Goal: Task Accomplishment & Management: Manage account settings

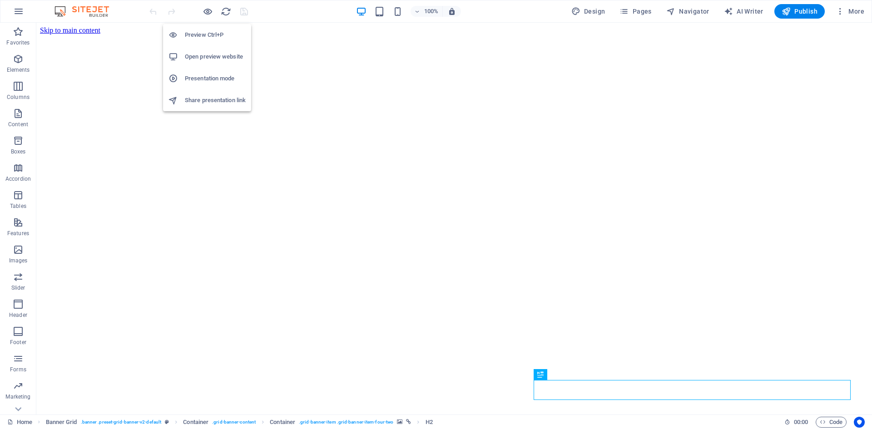
click at [205, 58] on h6 "Open preview website" at bounding box center [215, 56] width 61 height 11
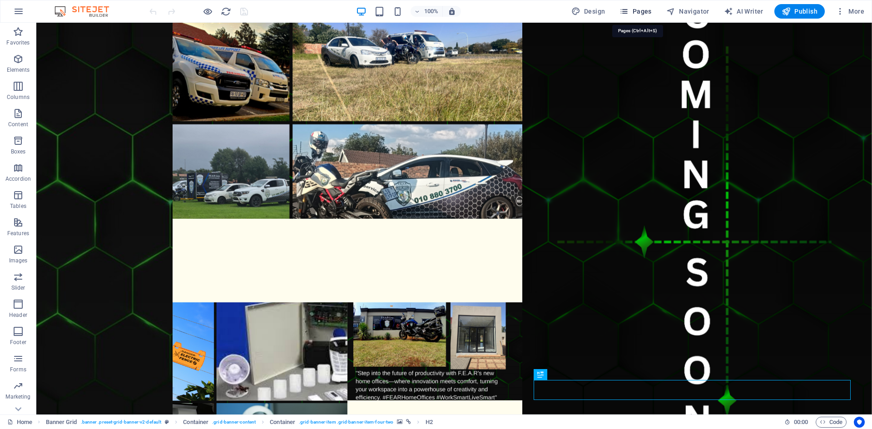
click at [640, 11] on span "Pages" at bounding box center [635, 11] width 32 height 9
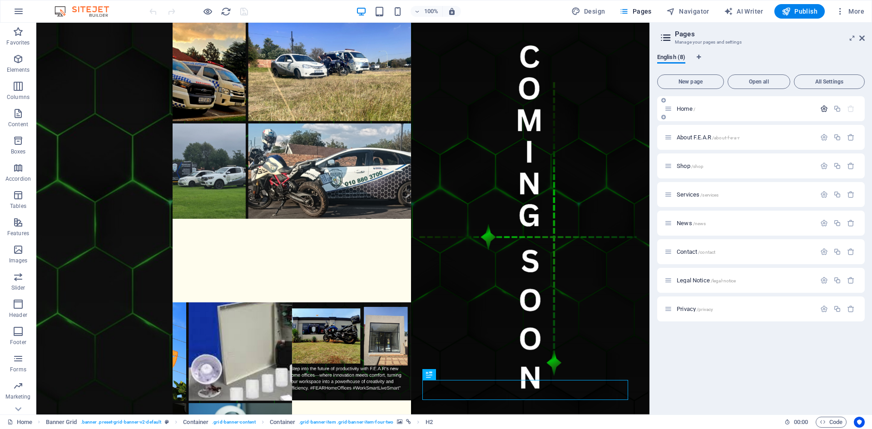
click at [825, 109] on icon "button" at bounding box center [824, 109] width 8 height 8
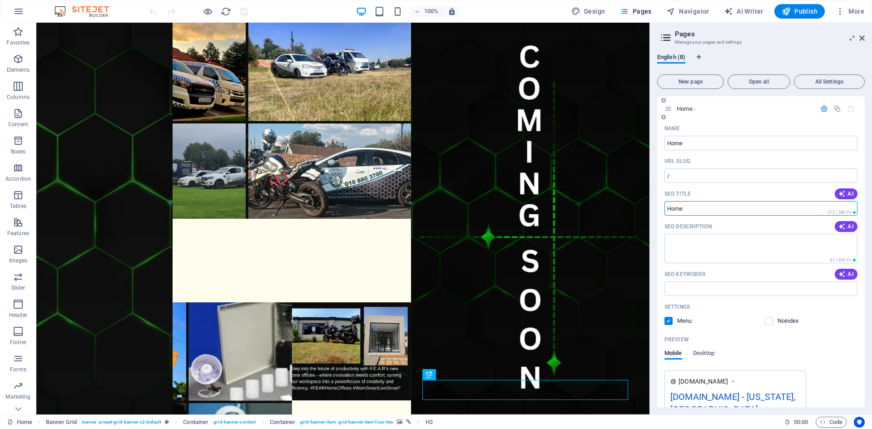
click at [703, 209] on input "SEO Title" at bounding box center [760, 208] width 193 height 15
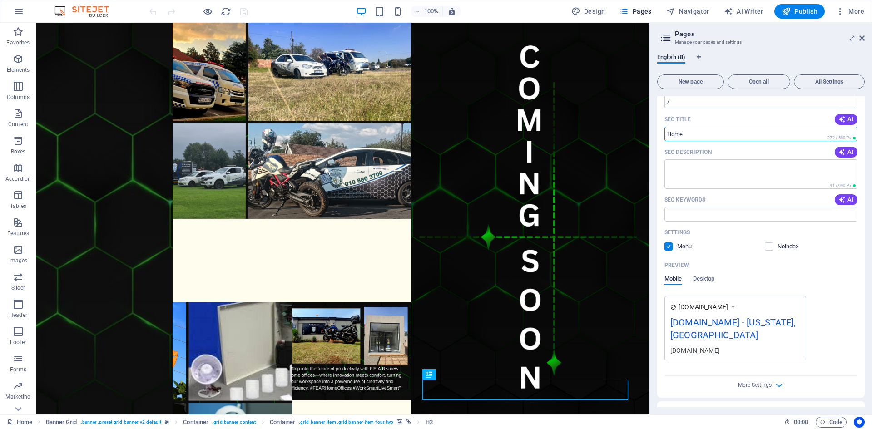
scroll to position [29, 0]
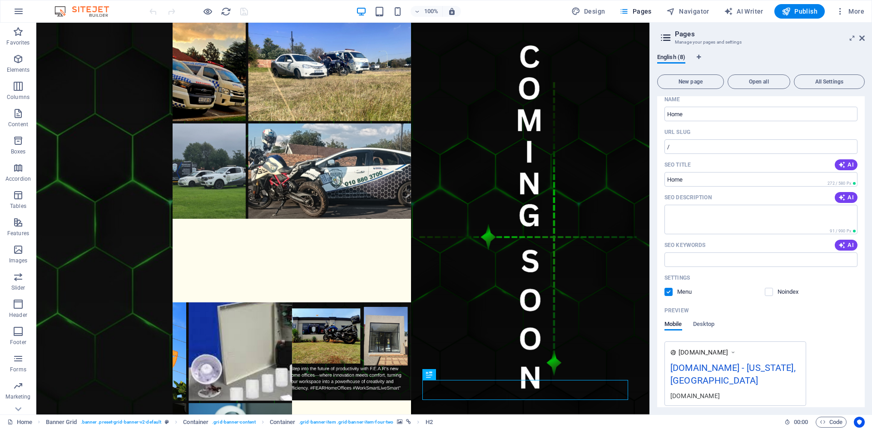
click at [736, 351] on icon at bounding box center [733, 352] width 6 height 9
click at [736, 352] on icon at bounding box center [733, 352] width 6 height 9
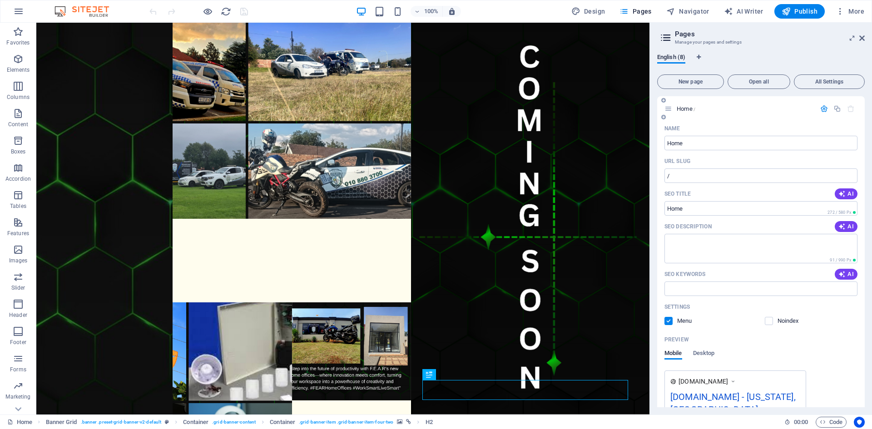
scroll to position [45, 0]
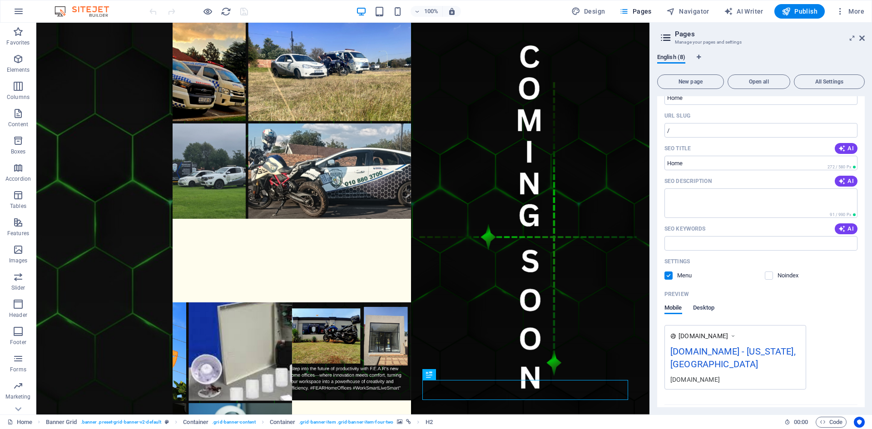
click at [706, 308] on span "Desktop" at bounding box center [704, 308] width 22 height 13
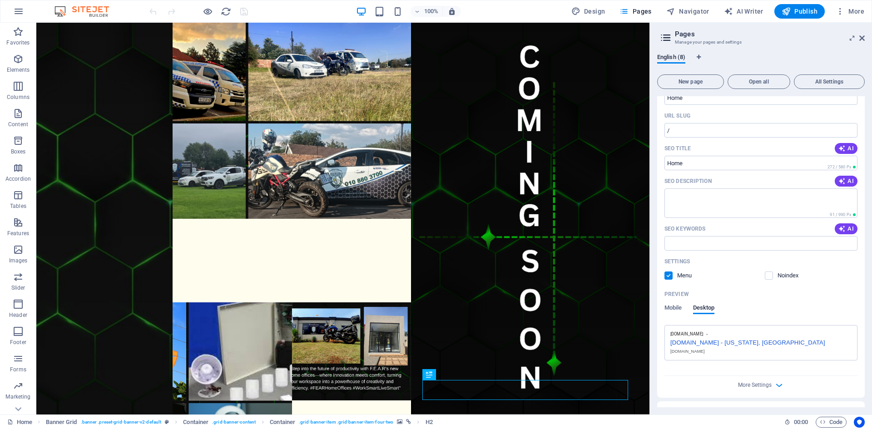
click at [713, 345] on div "fearcorp.co.za - New York, NY" at bounding box center [760, 342] width 181 height 10
click at [710, 342] on div "fearcorp.co.za - New York, NY" at bounding box center [760, 342] width 181 height 10
click at [703, 341] on div "fearcorp.co.za - New York, NY" at bounding box center [760, 342] width 181 height 10
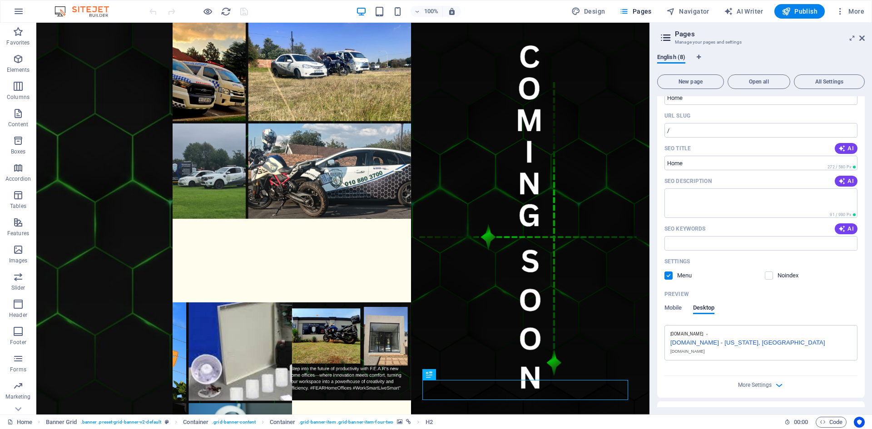
click at [703, 341] on div "fearcorp.co.za - New York, NY" at bounding box center [760, 342] width 181 height 10
drag, startPoint x: 761, startPoint y: 343, endPoint x: 691, endPoint y: 338, distance: 70.5
click at [691, 338] on div "fearcorp.co.za - New York, NY" at bounding box center [760, 342] width 181 height 10
drag, startPoint x: 666, startPoint y: 341, endPoint x: 699, endPoint y: 346, distance: 33.0
click at [699, 346] on div "www.example.com fearcorp.co.za - New York, NY fearcorp.co.za" at bounding box center [760, 342] width 193 height 35
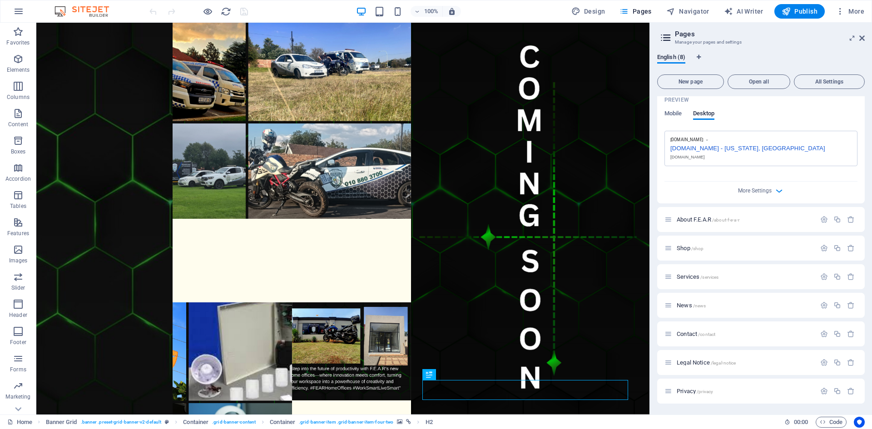
scroll to position [0, 0]
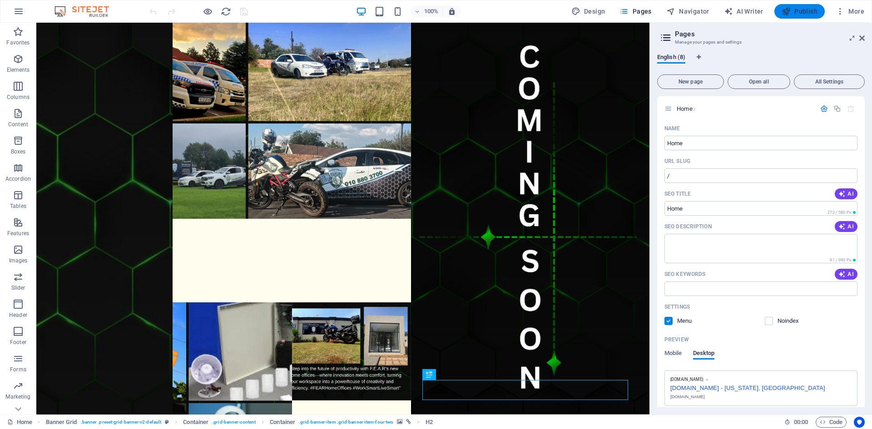
click at [798, 10] on span "Publish" at bounding box center [799, 11] width 36 height 9
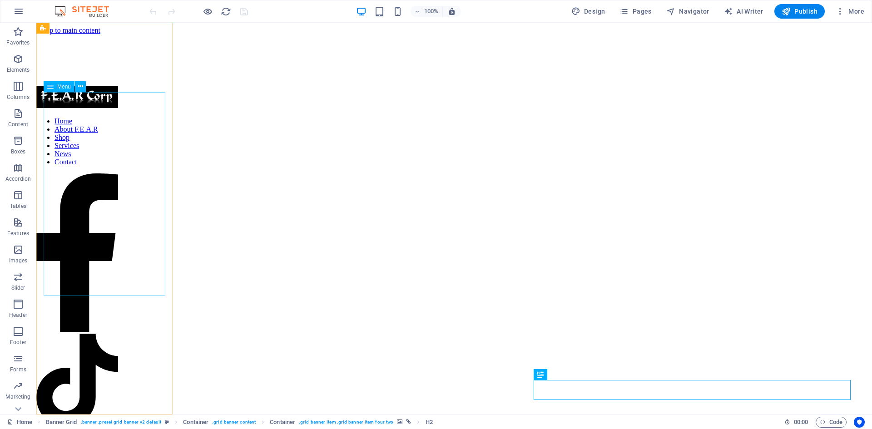
click at [109, 117] on nav "Home About F.E.A.R Shop Services News Contact" at bounding box center [77, 141] width 82 height 49
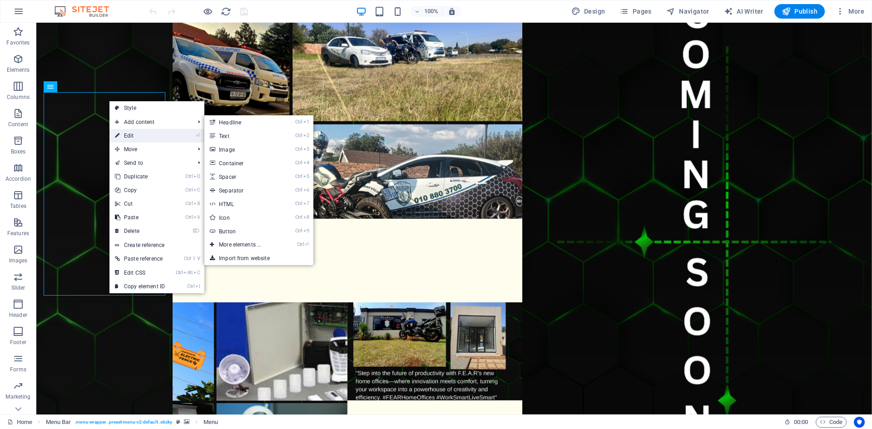
click at [129, 129] on link "⏎ Edit" at bounding box center [139, 136] width 61 height 14
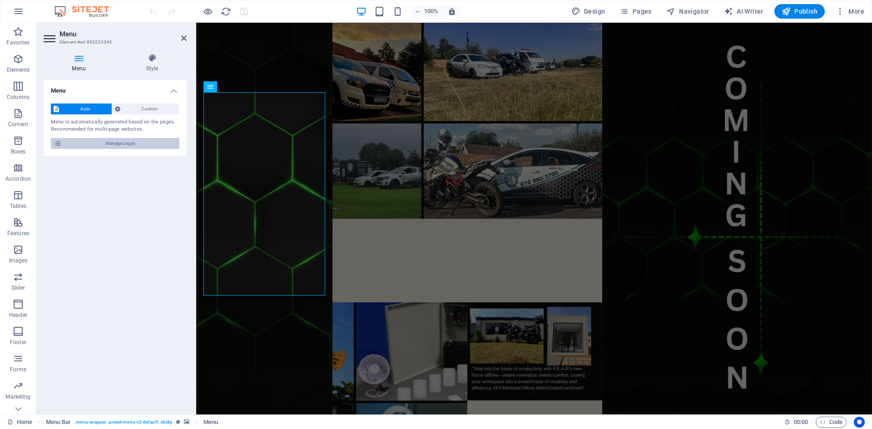
click at [112, 141] on span "Manage pages" at bounding box center [120, 143] width 112 height 11
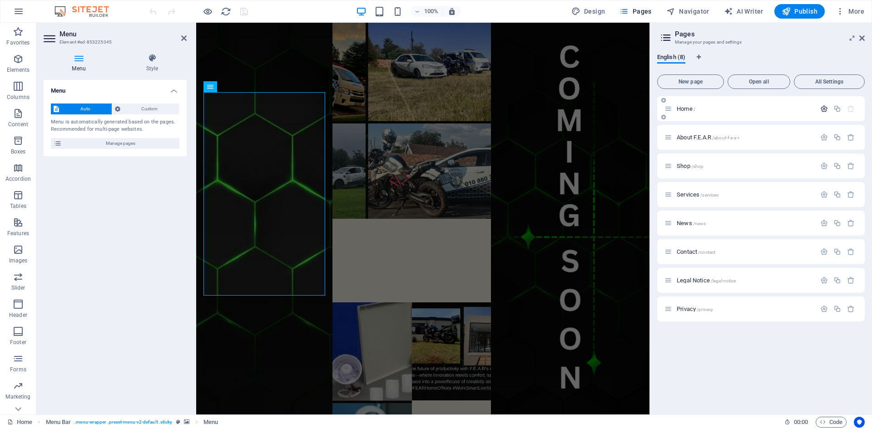
click at [823, 107] on icon "button" at bounding box center [824, 109] width 8 height 8
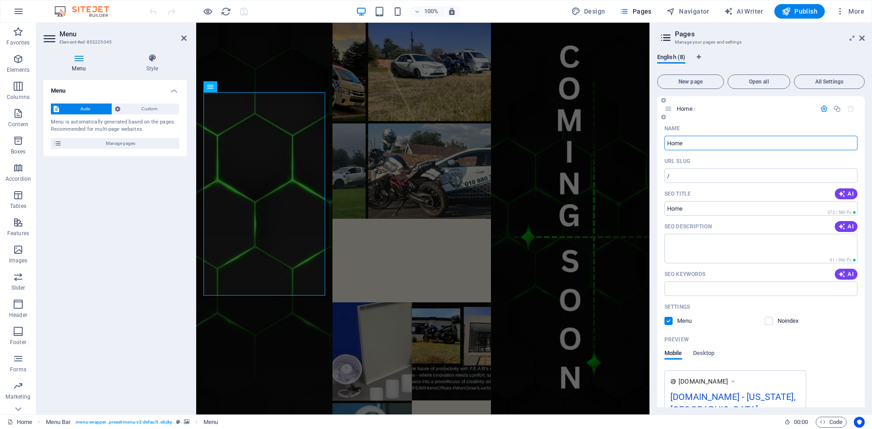
scroll to position [91, 0]
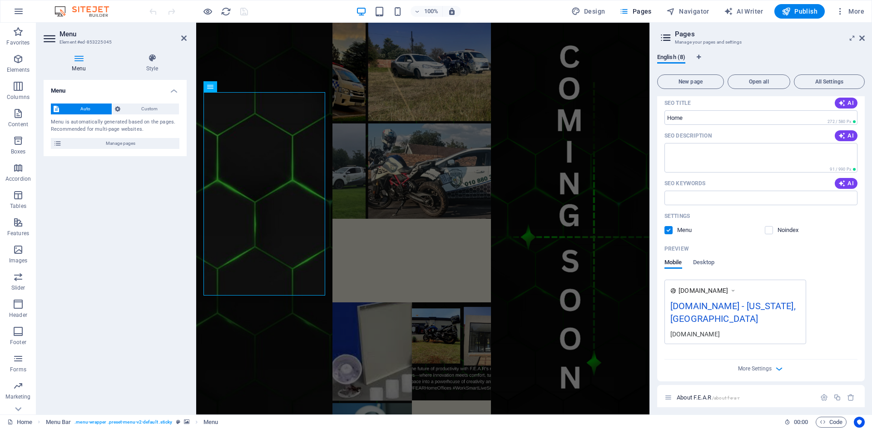
click at [735, 303] on div "fearcorp.co.za - New York, NY" at bounding box center [735, 314] width 130 height 30
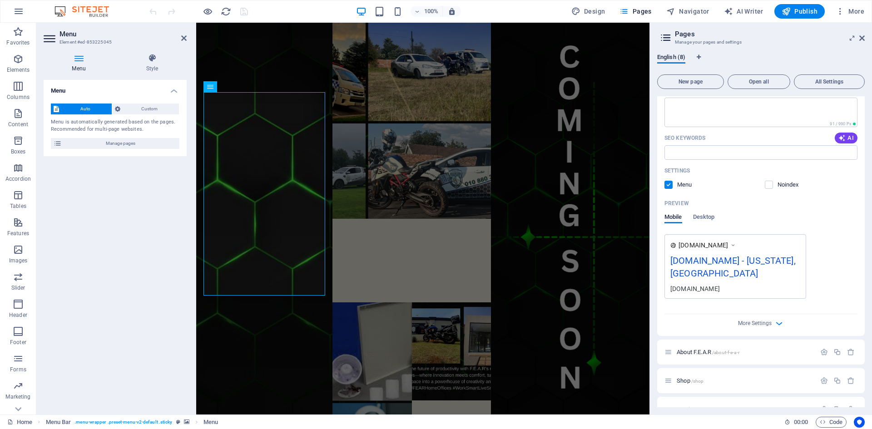
click at [732, 259] on div "fearcorp.co.za - New York, NY" at bounding box center [735, 269] width 130 height 30
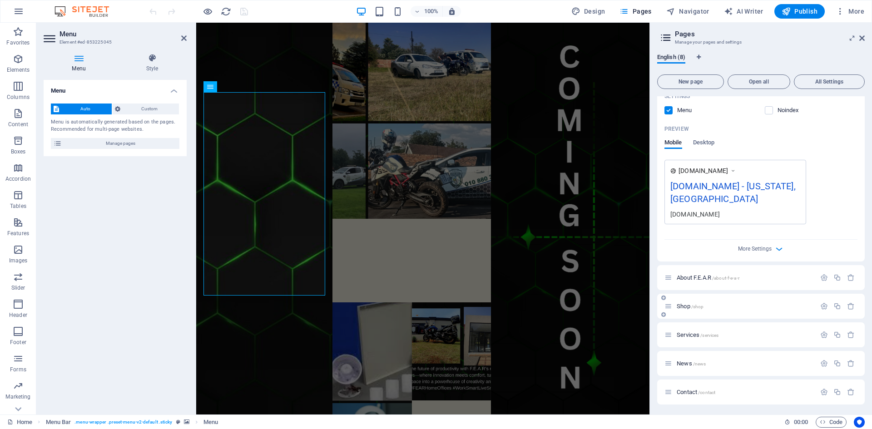
scroll to position [165, 0]
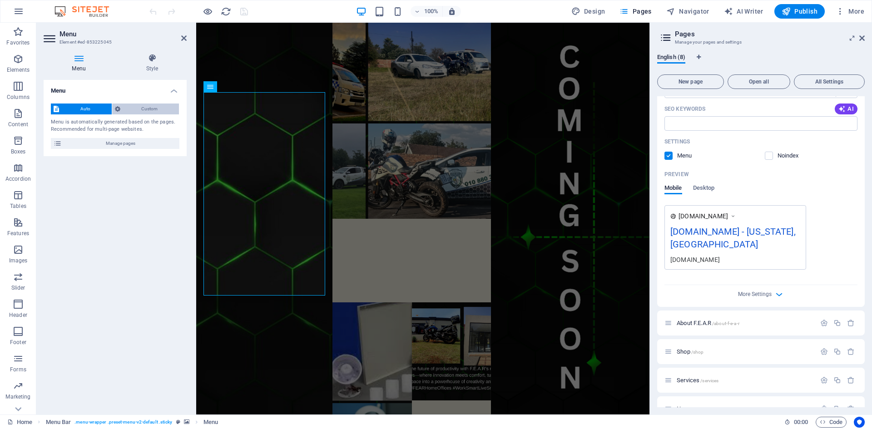
click at [121, 105] on button "Custom" at bounding box center [145, 109] width 67 height 11
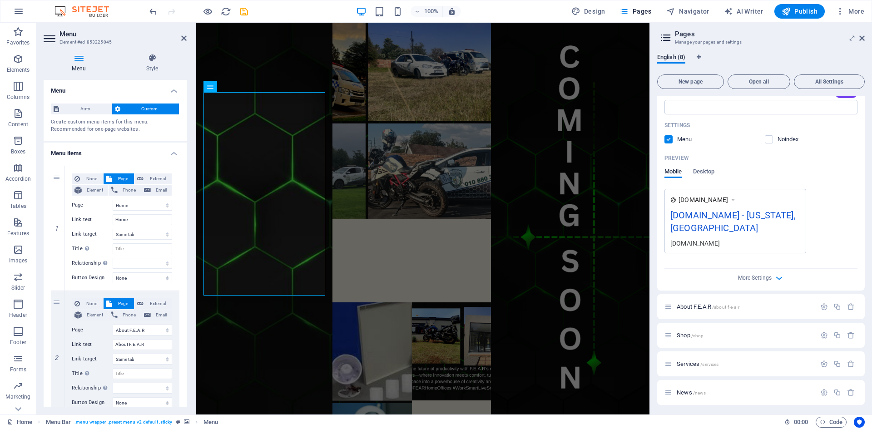
scroll to position [227, 0]
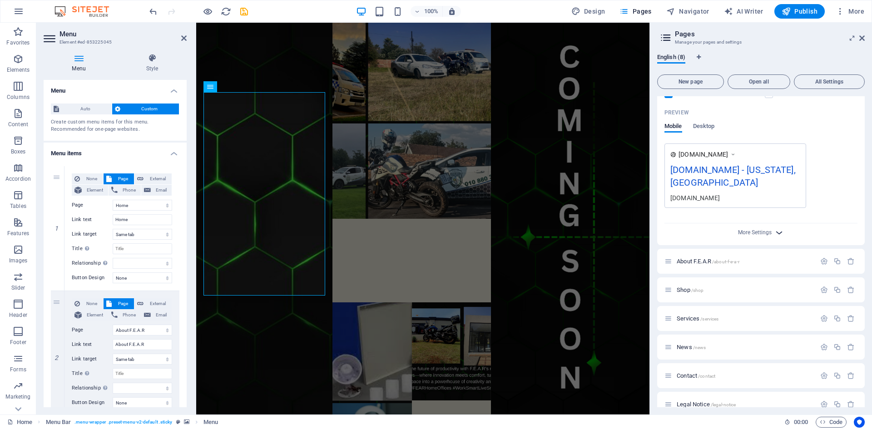
click at [774, 227] on icon "button" at bounding box center [779, 232] width 10 height 10
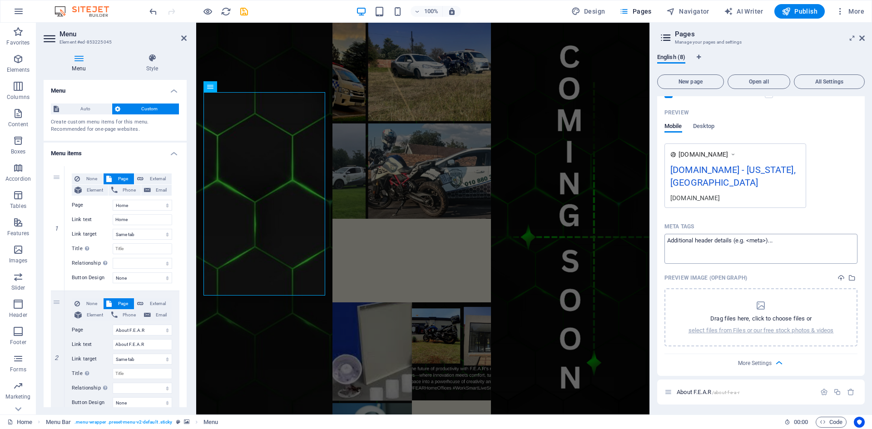
click at [770, 234] on textarea "Meta tags ​" at bounding box center [760, 249] width 193 height 30
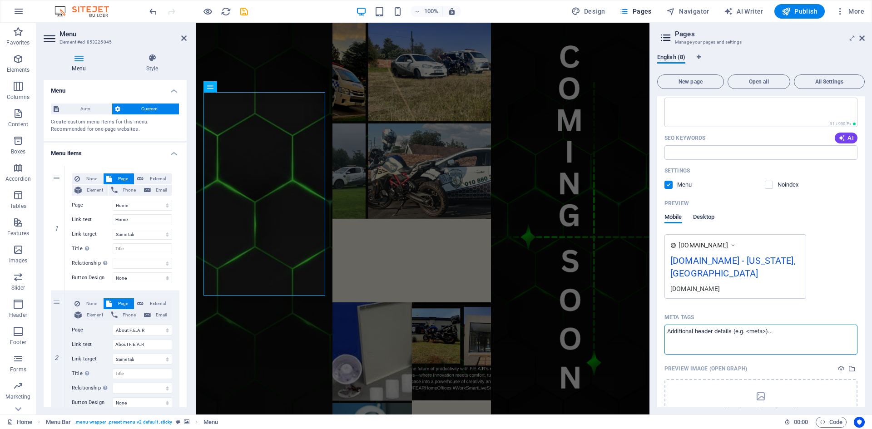
click at [714, 219] on span "Desktop" at bounding box center [704, 218] width 22 height 13
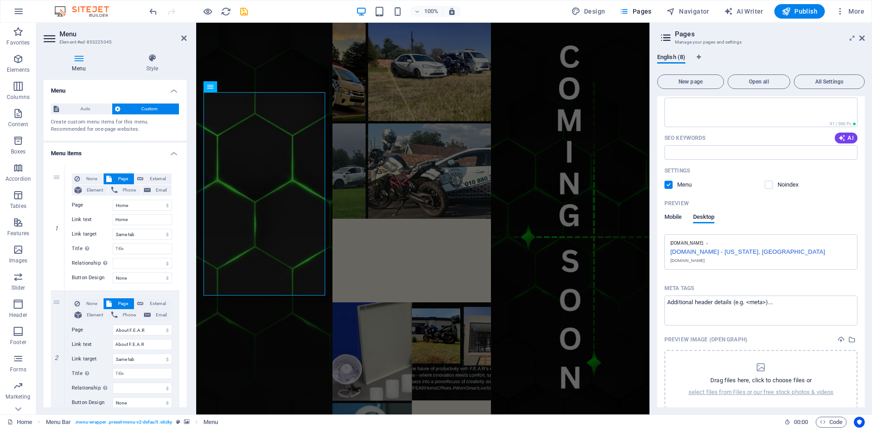
click at [673, 219] on span "Mobile" at bounding box center [673, 218] width 18 height 13
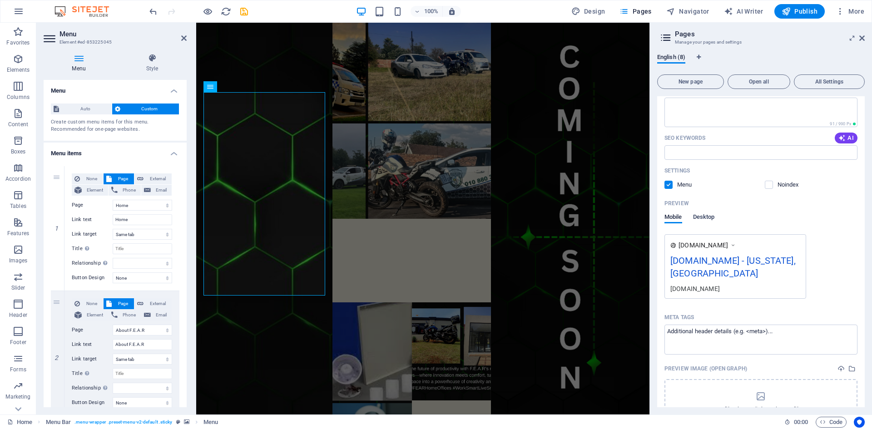
click at [697, 219] on span "Desktop" at bounding box center [704, 218] width 22 height 13
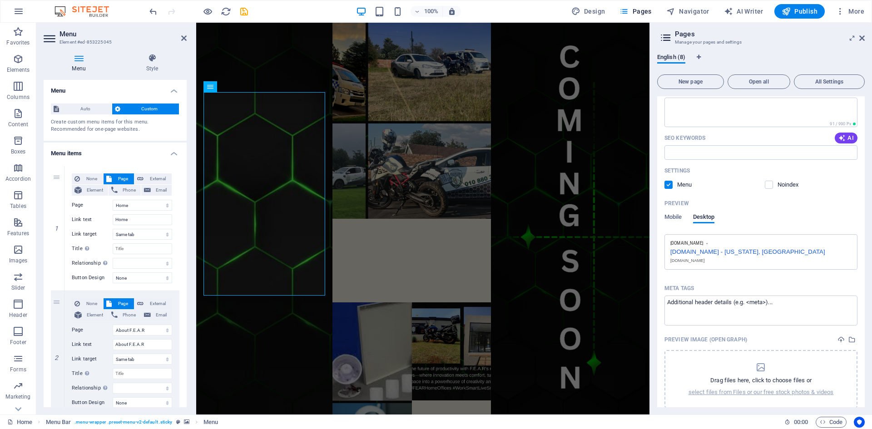
scroll to position [91, 0]
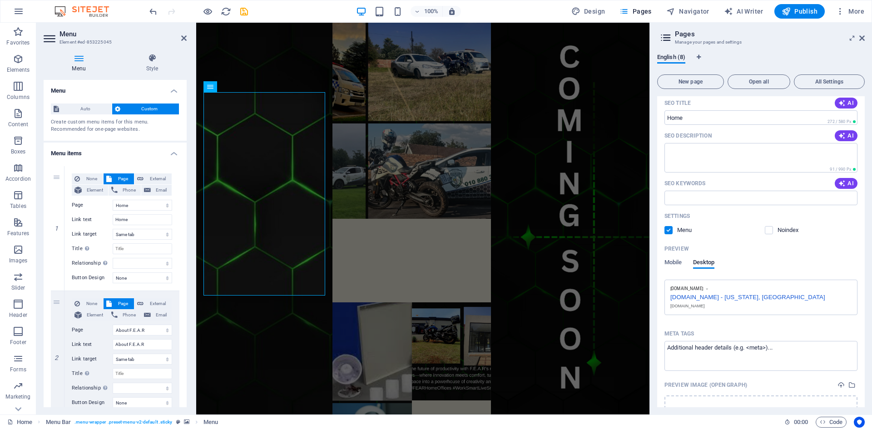
click at [724, 296] on div "fearcorp.co.za - New York, NY" at bounding box center [760, 296] width 181 height 10
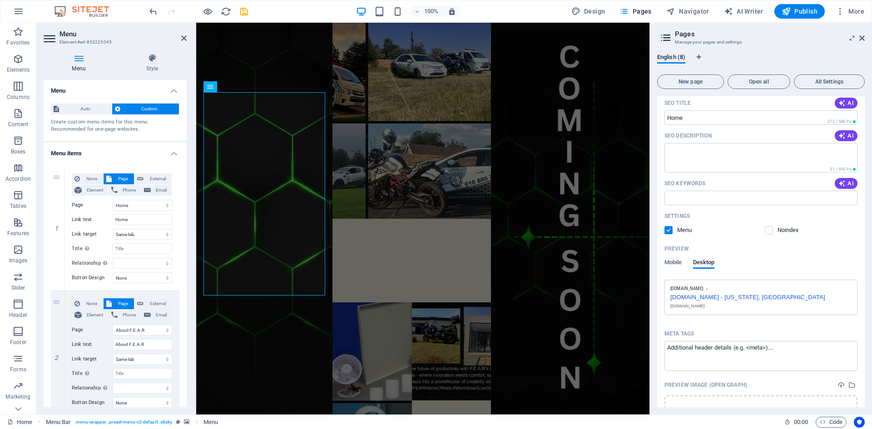
scroll to position [0, 0]
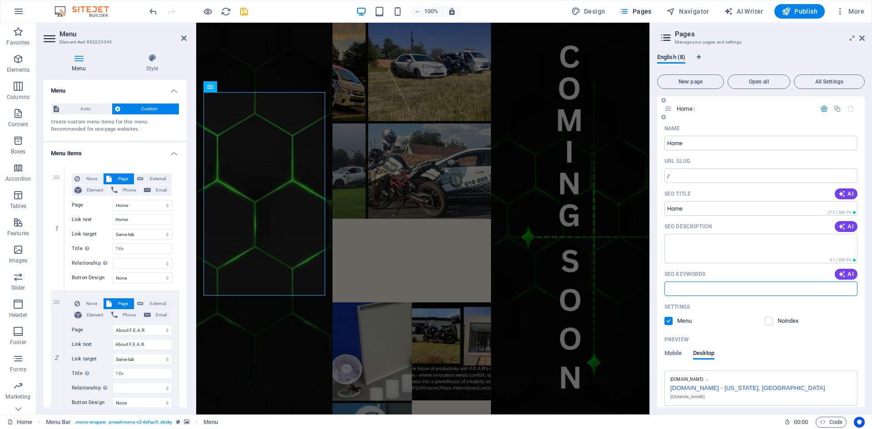
click at [706, 292] on input "SEO Keywords" at bounding box center [760, 288] width 193 height 15
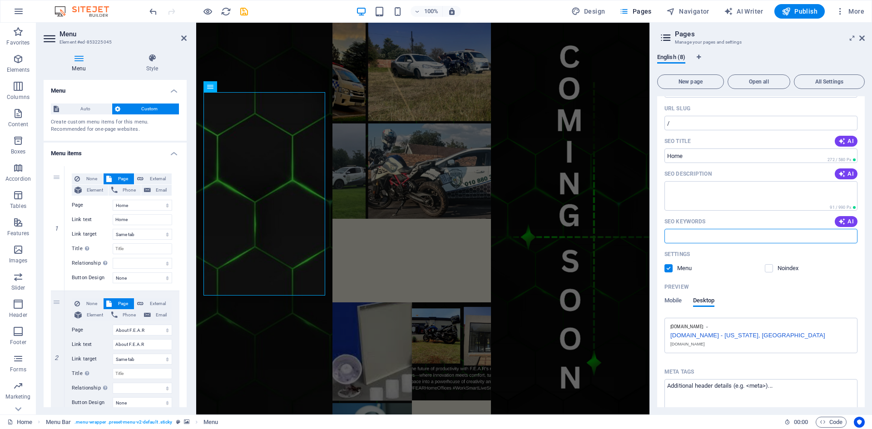
scroll to position [7, 0]
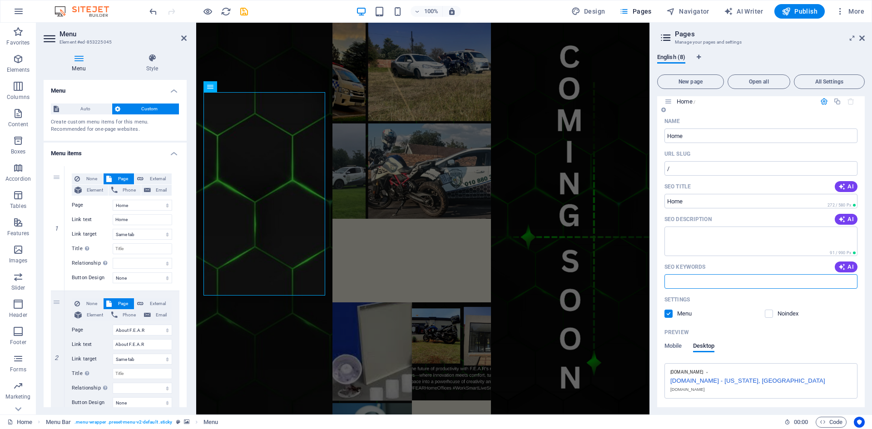
click at [685, 281] on input "SEO Keywords" at bounding box center [760, 281] width 193 height 15
type input "security"
select select "1"
select select "2"
select select "3"
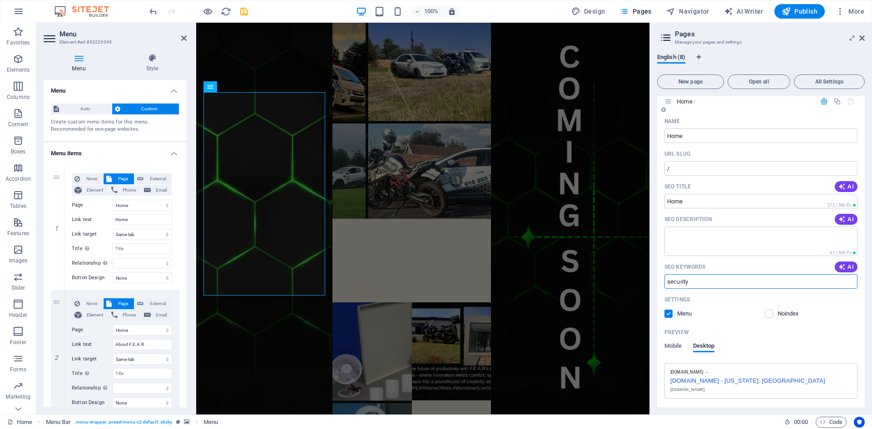
select select "4"
select select "5"
type input "securitym"
select select "1"
select select "2"
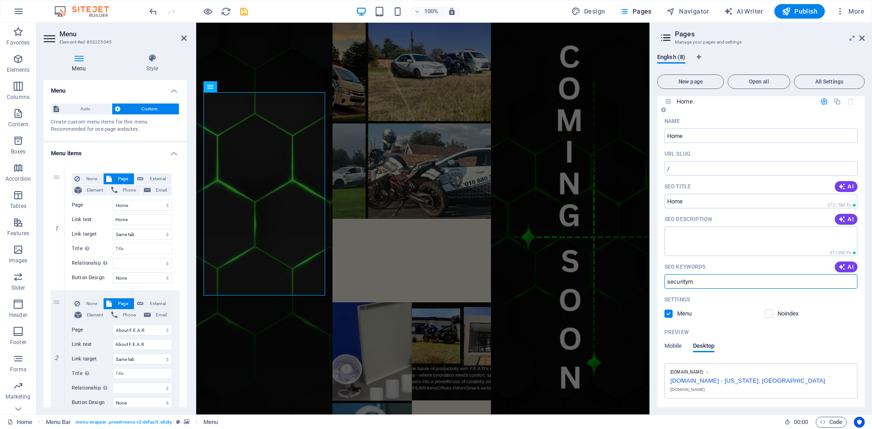
select select "3"
select select "4"
select select "5"
type input "security"
select select "1"
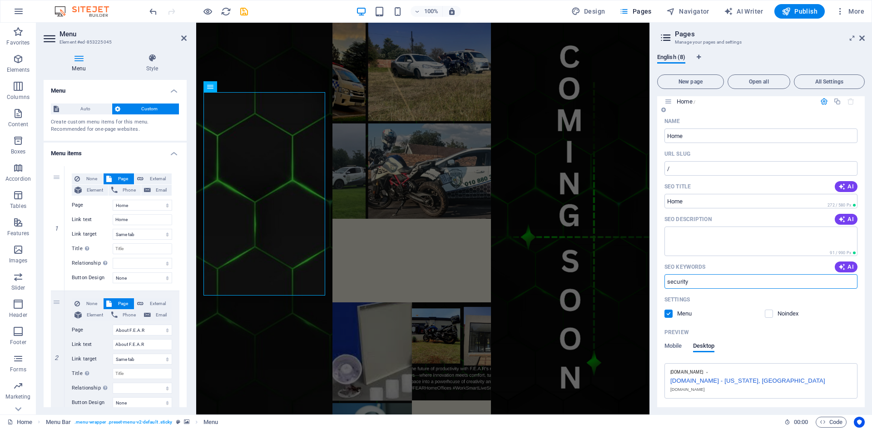
select select "2"
select select "3"
select select "4"
select select "5"
type input "security"
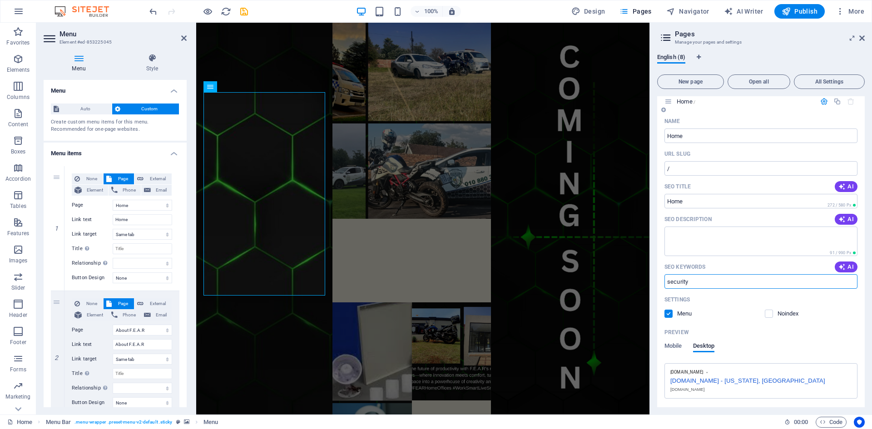
select select "1"
select select "2"
select select "3"
select select "4"
select select "5"
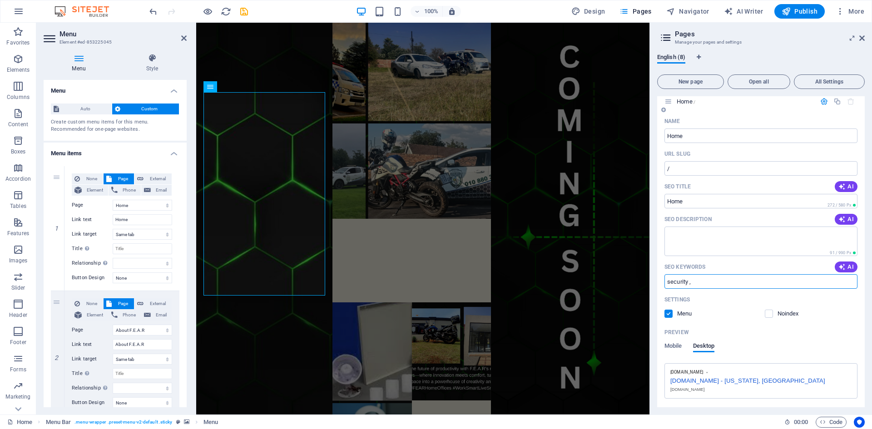
type input "security ,"
select select "1"
select select "2"
select select "3"
select select "4"
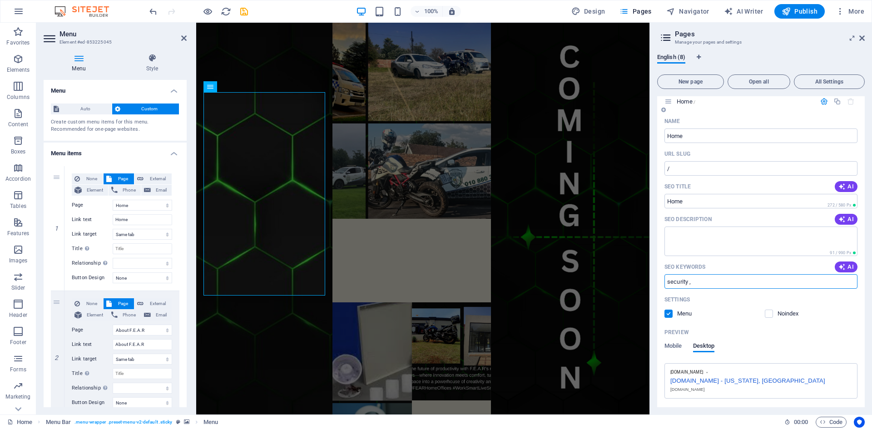
select select "5"
type input "security , armed respons"
select select "1"
select select "2"
select select "3"
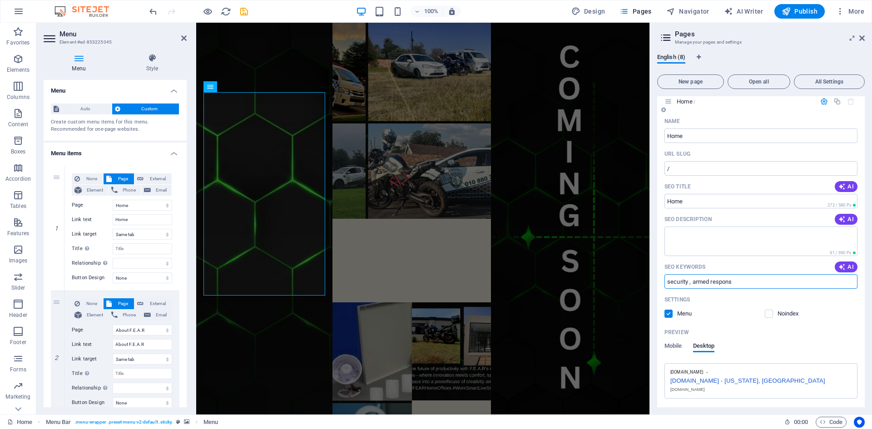
select select "4"
select select "5"
type input "security , armed response"
select select "1"
select select "2"
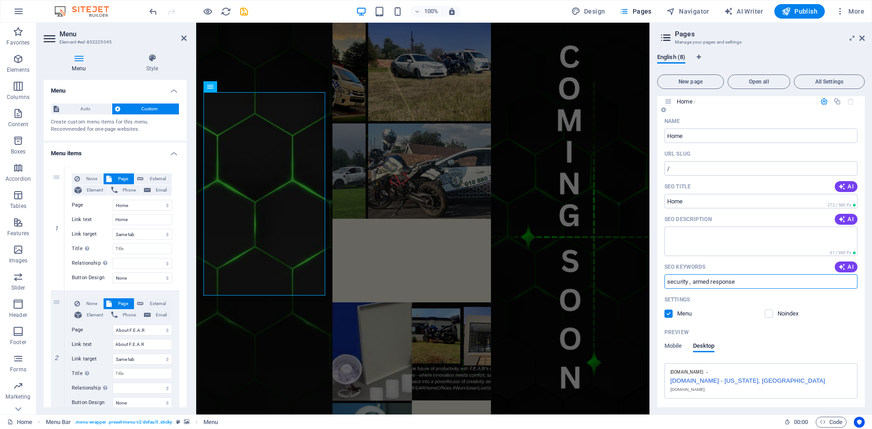
select select "3"
select select "4"
select select "5"
type input "security , armed response, off"
select select "1"
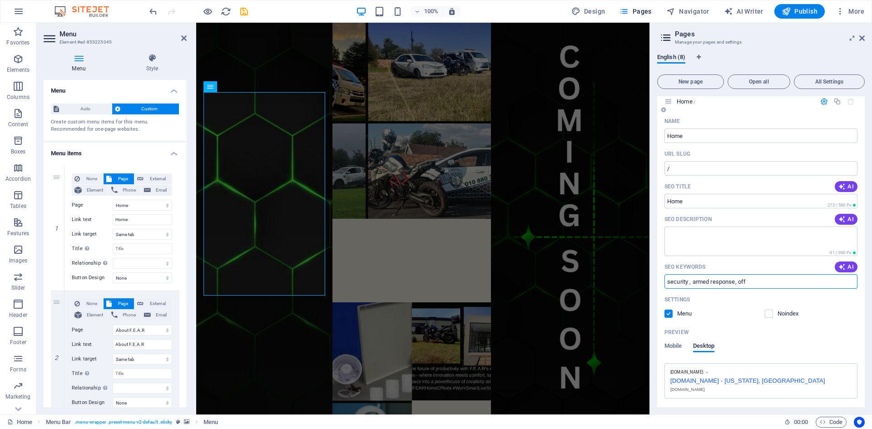
select select "2"
select select "3"
select select "4"
select select "5"
type input "security , armed response, offsite monitoring"
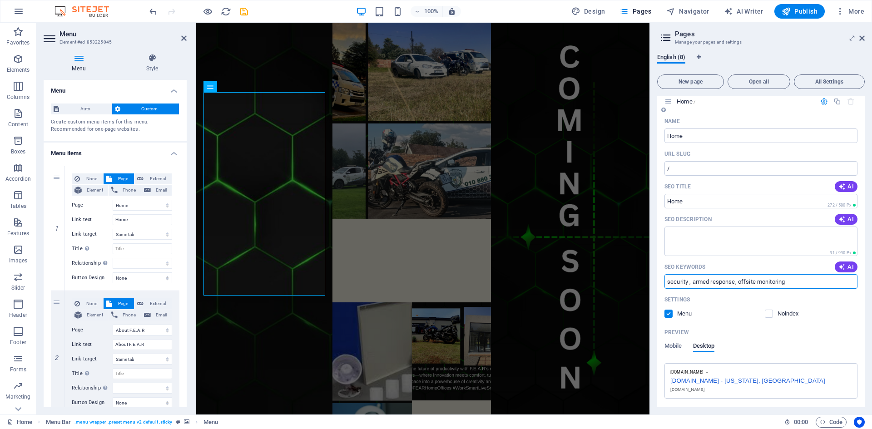
select select "1"
select select "2"
select select "3"
select select "4"
select select "5"
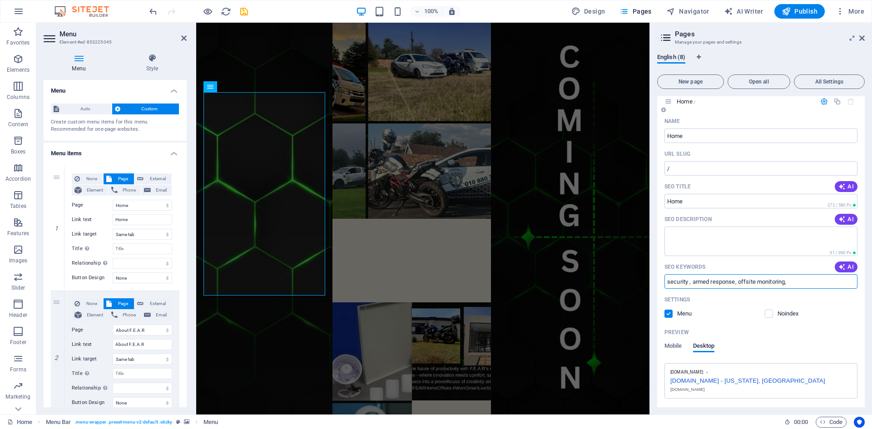
type input "security , armed response, offsite monitoring,"
select select "1"
select select "2"
select select "3"
select select "4"
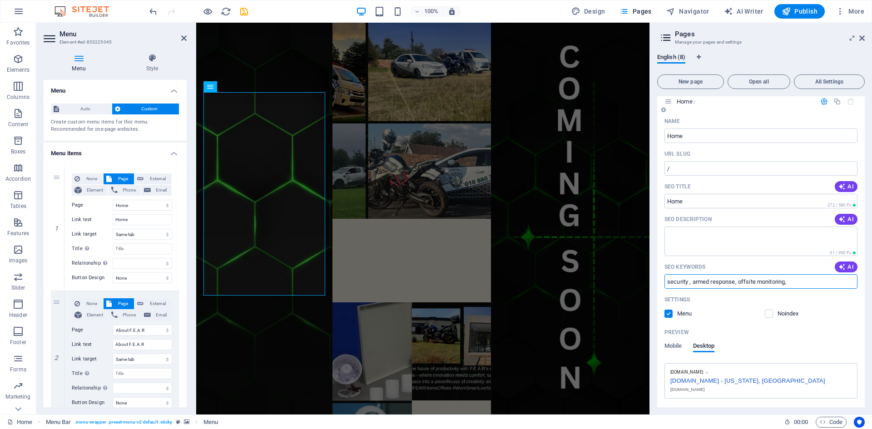
select select "5"
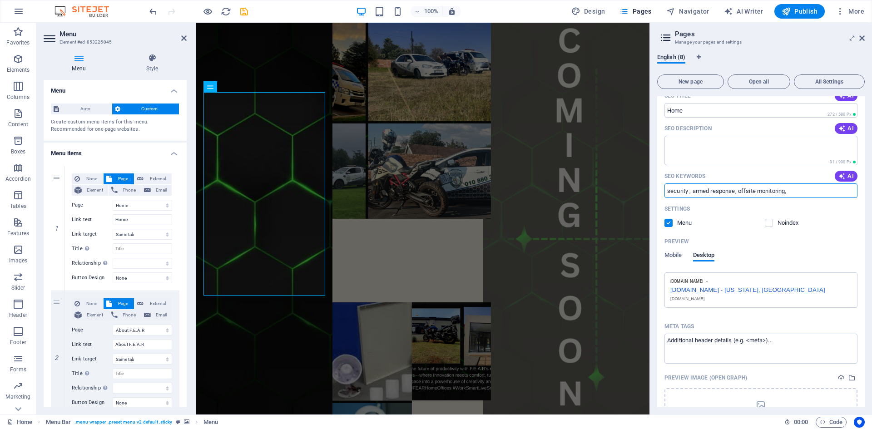
type input "security , armed response, offsite monitoring,"
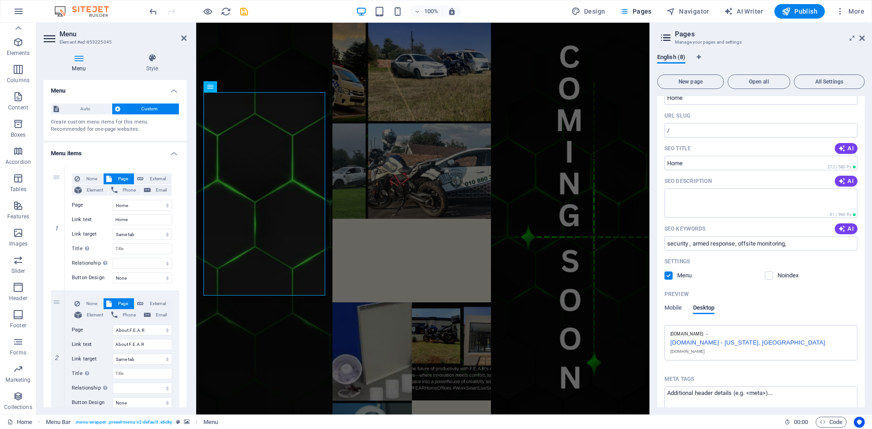
scroll to position [0, 0]
click at [19, 10] on icon "button" at bounding box center [18, 11] width 11 height 11
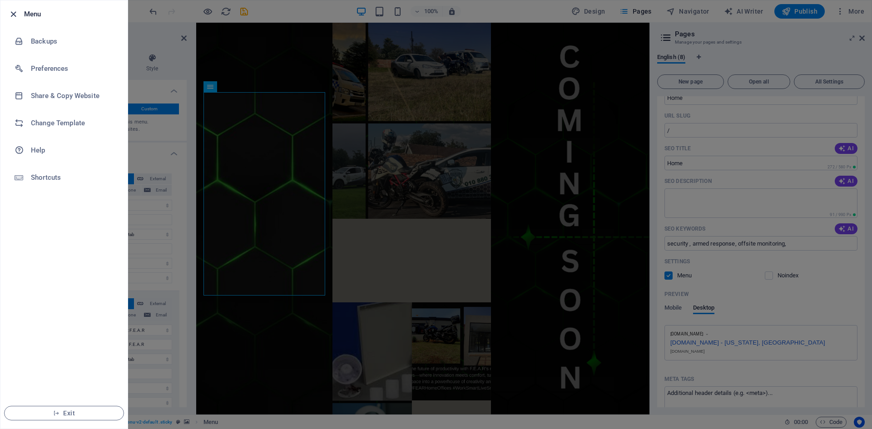
click at [14, 18] on icon "button" at bounding box center [13, 14] width 10 height 10
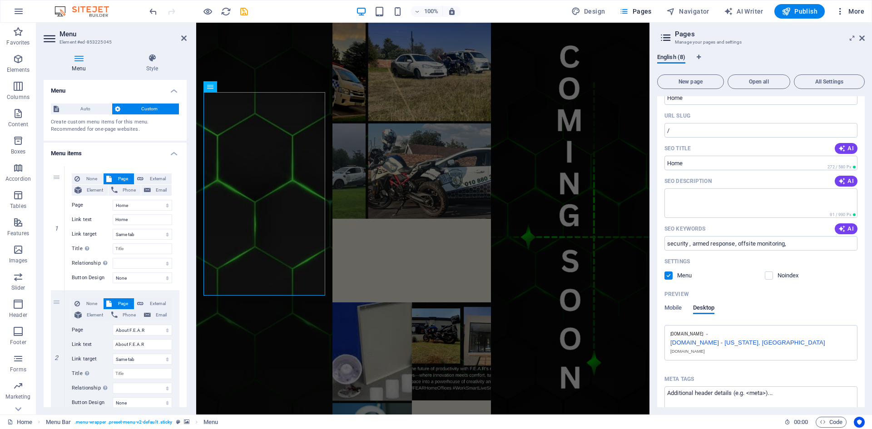
click at [840, 14] on icon "button" at bounding box center [839, 11] width 9 height 9
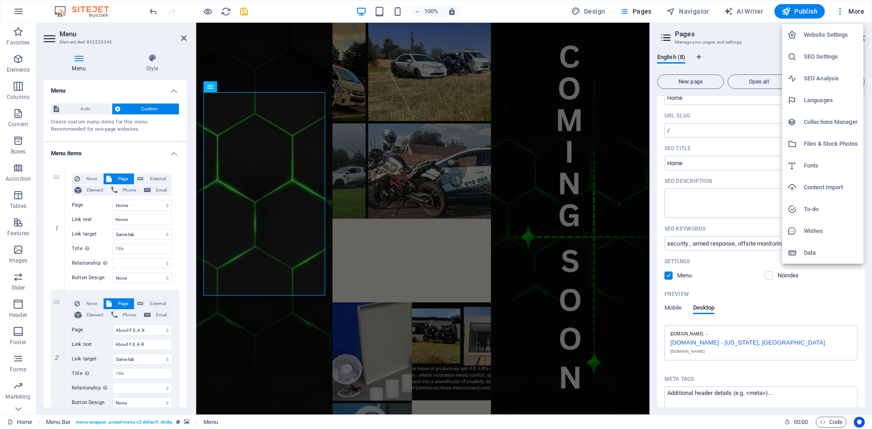
click at [841, 36] on h6 "Website Settings" at bounding box center [831, 35] width 54 height 11
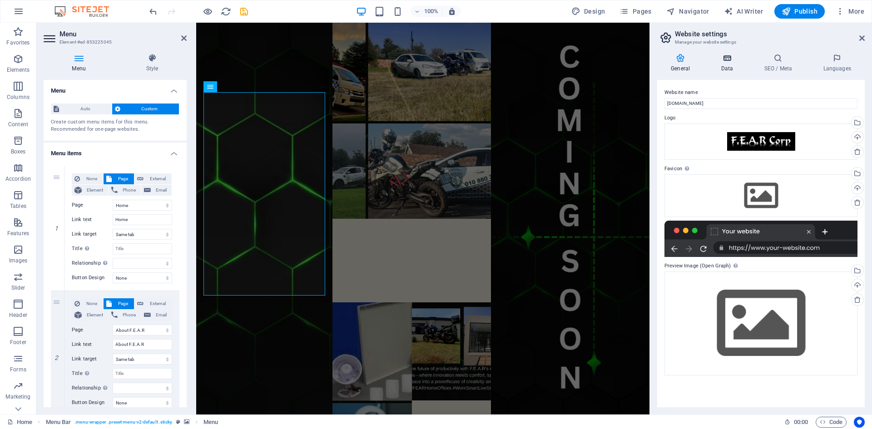
click at [727, 59] on icon at bounding box center [726, 58] width 39 height 9
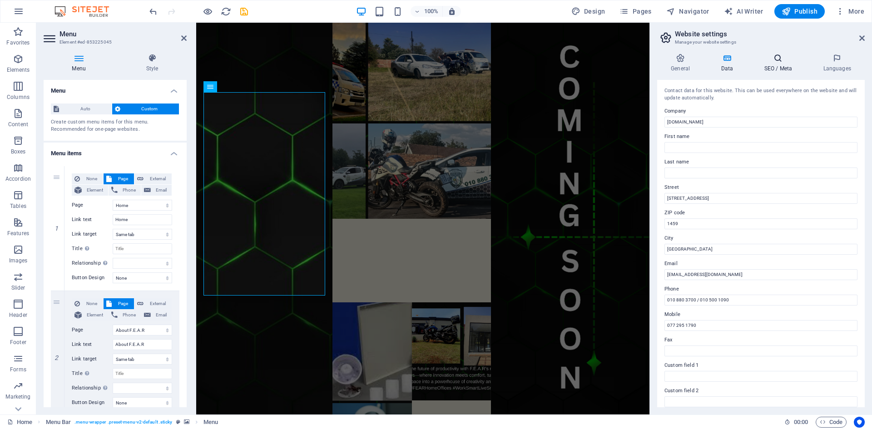
click at [780, 62] on icon at bounding box center [777, 58] width 55 height 9
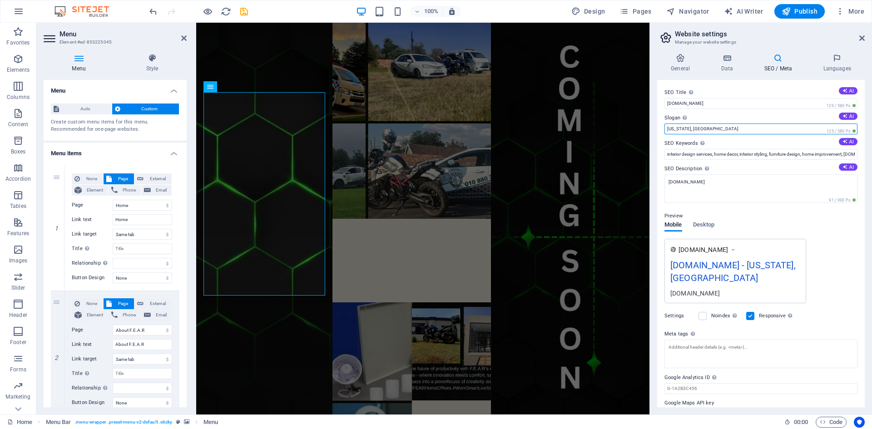
drag, startPoint x: 706, startPoint y: 127, endPoint x: 664, endPoint y: 127, distance: 41.8
click at [664, 127] on input "New York, NY" at bounding box center [760, 128] width 193 height 11
type input "your F.E.A.R ,our Business"
click at [804, 16] on button "Publish" at bounding box center [799, 11] width 50 height 15
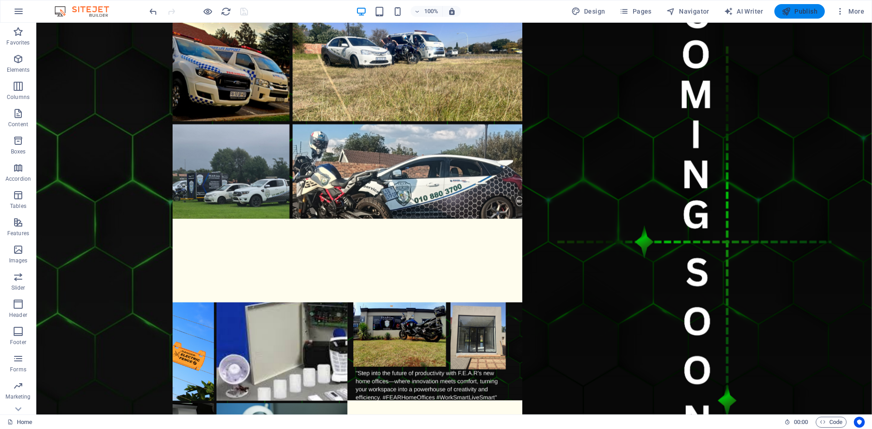
click at [785, 10] on icon "button" at bounding box center [785, 11] width 9 height 9
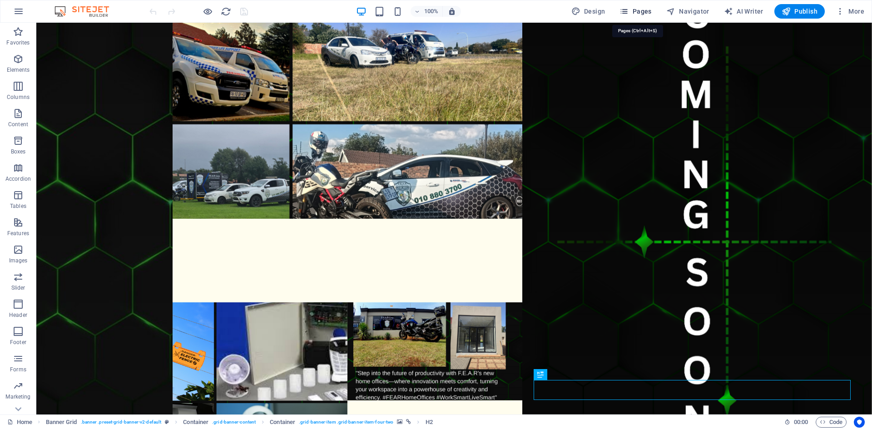
click at [641, 8] on span "Pages" at bounding box center [635, 11] width 32 height 9
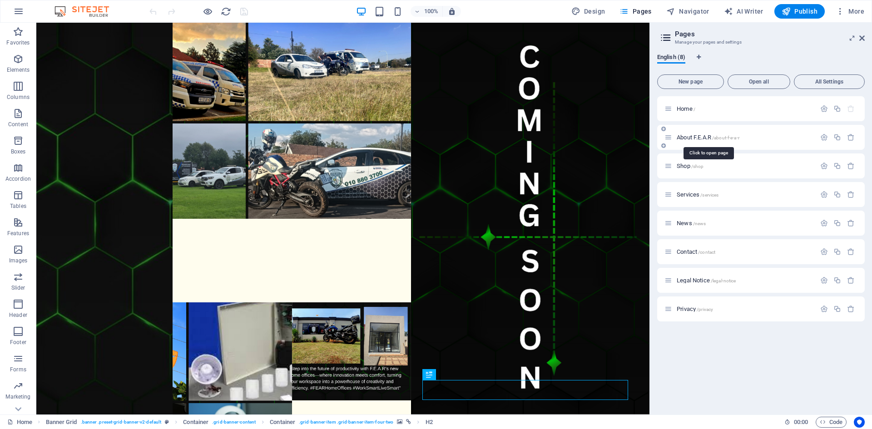
click at [688, 140] on span "About F.E.A.R /about-f-e-a-r" at bounding box center [707, 137] width 63 height 7
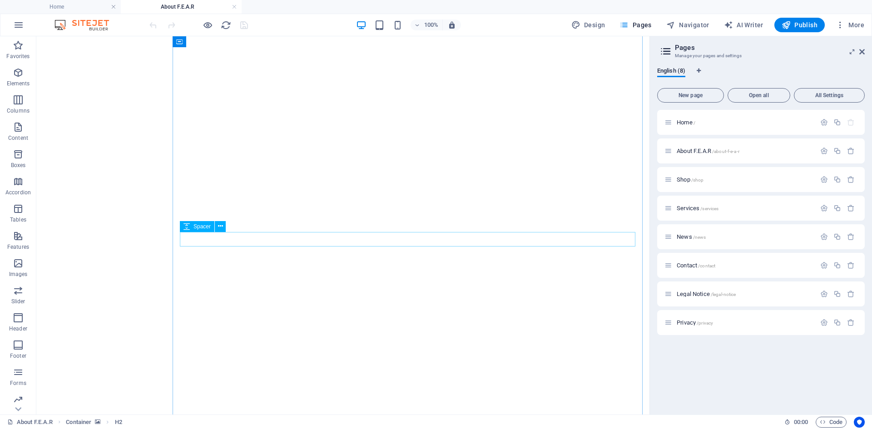
scroll to position [91, 0]
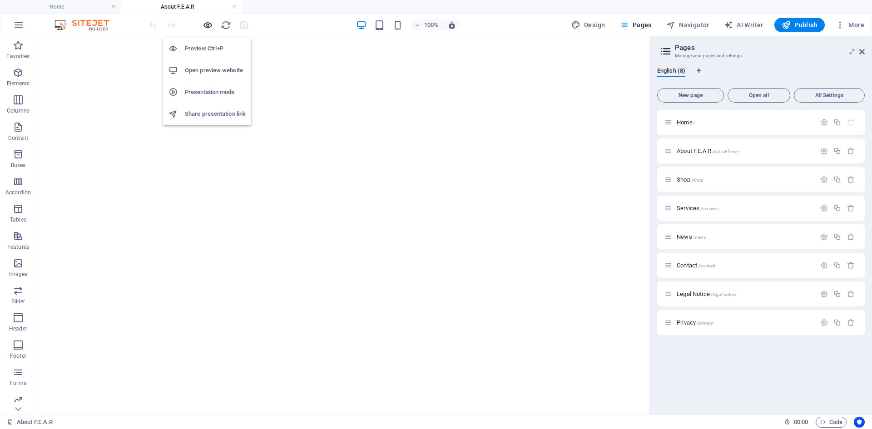
click at [209, 27] on icon "button" at bounding box center [207, 25] width 10 height 10
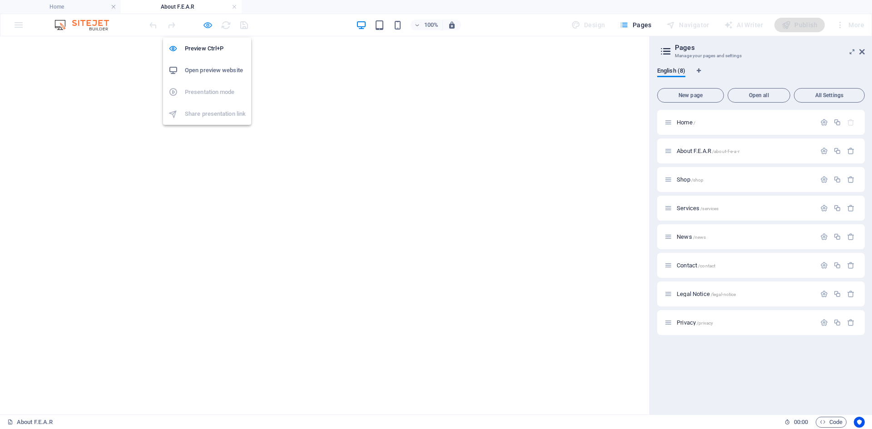
click at [204, 25] on icon "button" at bounding box center [207, 25] width 10 height 10
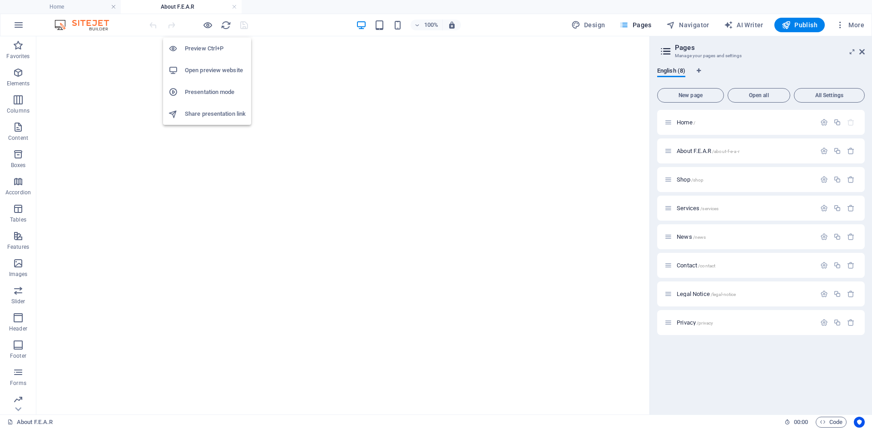
click at [204, 68] on h6 "Open preview website" at bounding box center [215, 70] width 61 height 11
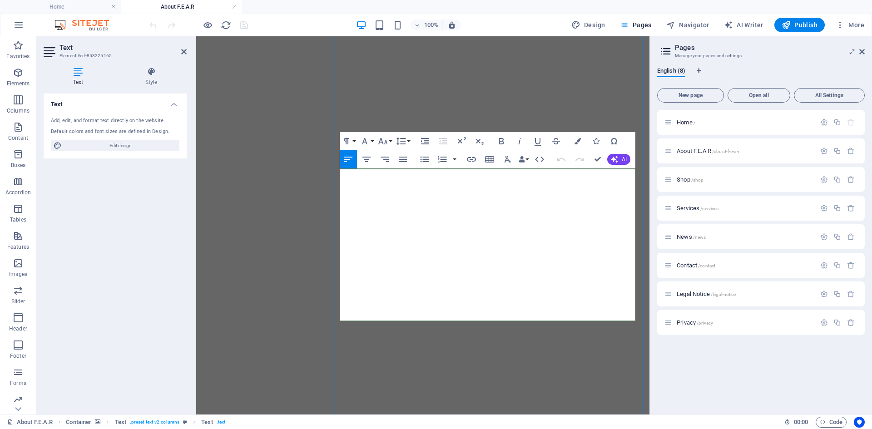
drag, startPoint x: 340, startPoint y: 171, endPoint x: 604, endPoint y: 308, distance: 298.1
copy div "Established in [DATE] by [PERSON_NAME], who brings over 15 years of expertise i…"
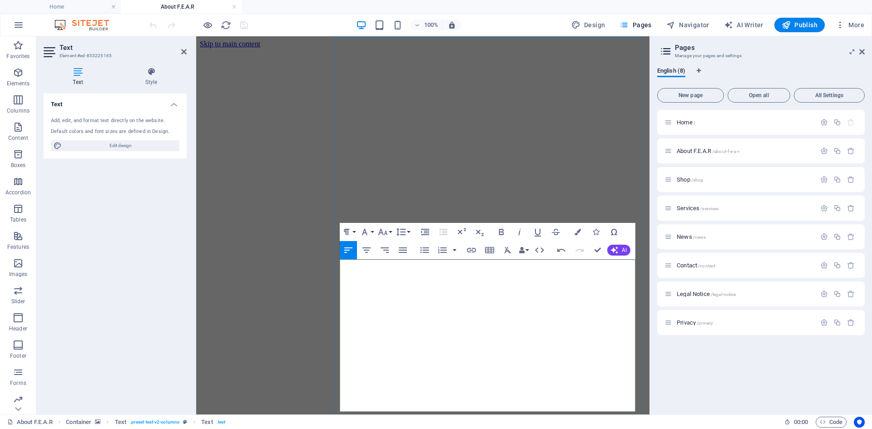
scroll to position [45, 0]
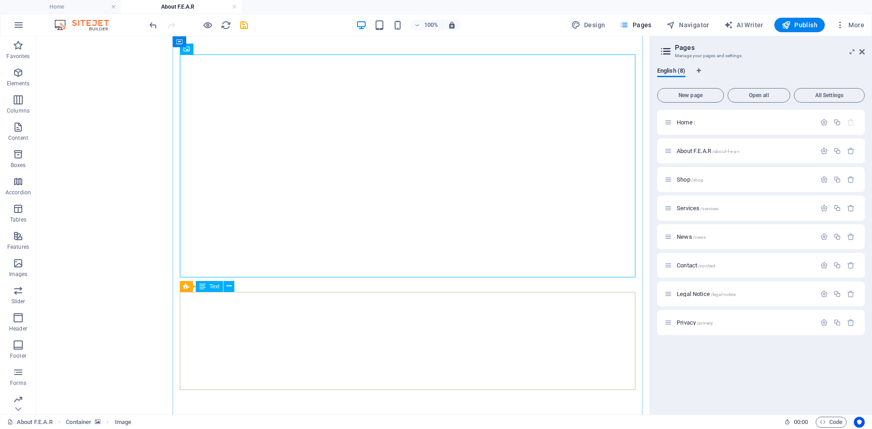
scroll to position [91, 0]
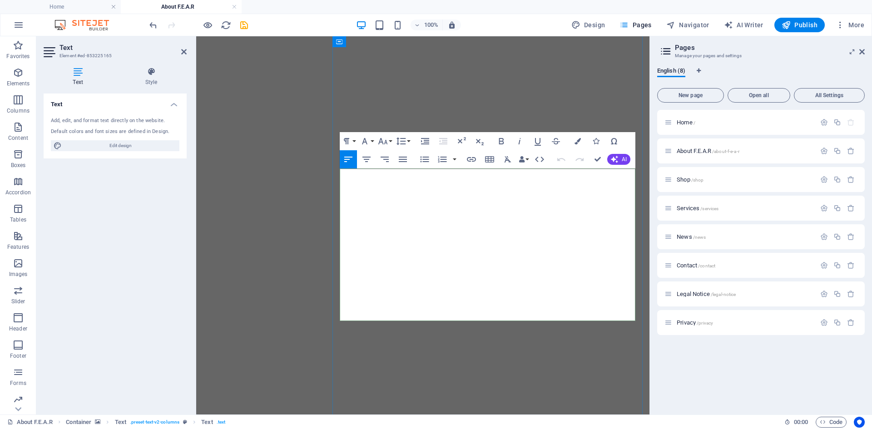
drag, startPoint x: 341, startPoint y: 170, endPoint x: 600, endPoint y: 293, distance: 286.8
copy div "Established in 2017 by Lourens Snyman, who brings over 15 years of expertise in…"
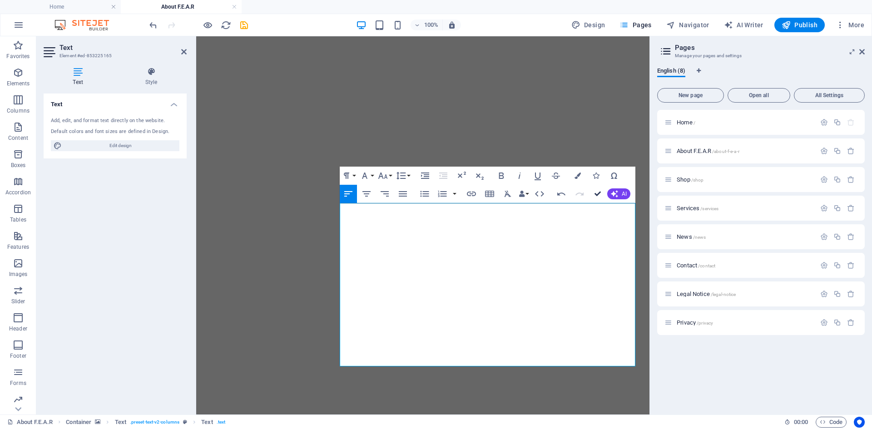
scroll to position [134, 0]
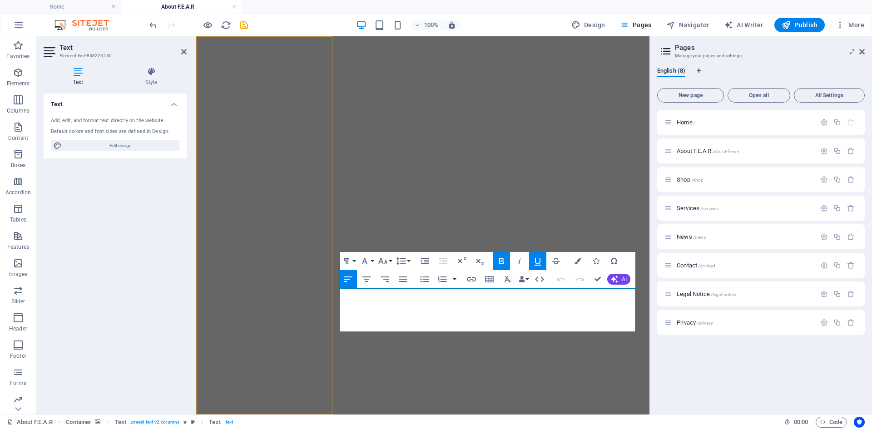
drag, startPoint x: 481, startPoint y: 321, endPoint x: 331, endPoint y: 293, distance: 153.3
copy div "Our Vision At FEAR Corp, we aspire to be the leading choice for International C…"
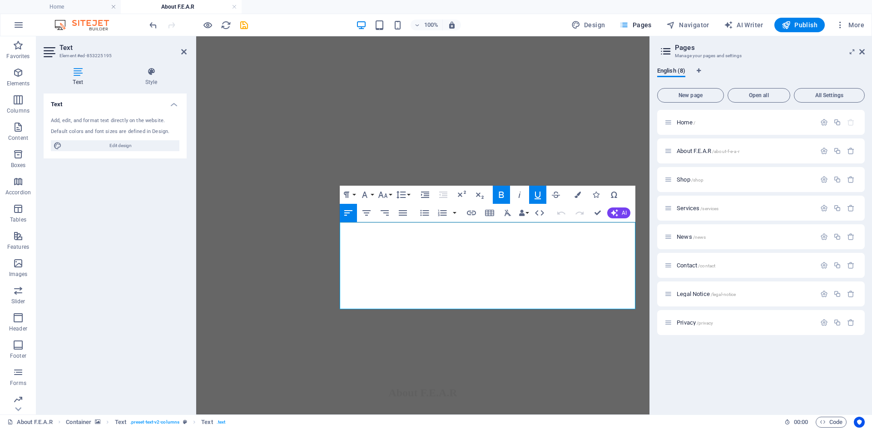
scroll to position [405, 0]
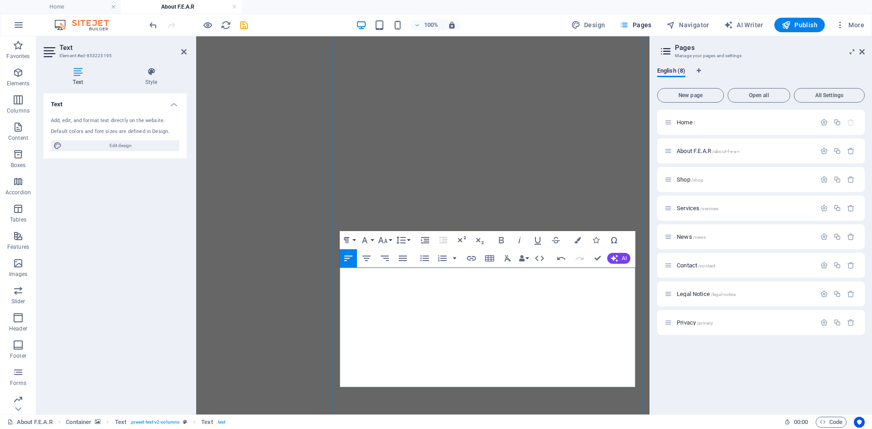
scroll to position [359, 0]
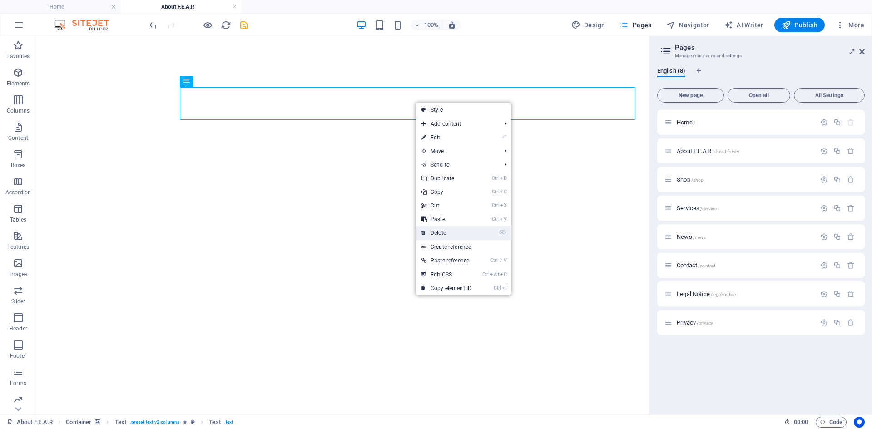
click at [451, 227] on link "⌦ Delete" at bounding box center [446, 233] width 61 height 14
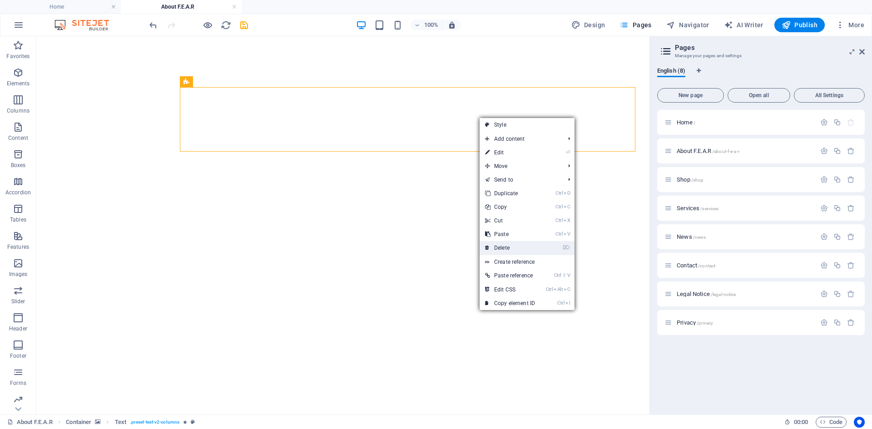
click at [517, 247] on link "⌦ Delete" at bounding box center [509, 248] width 61 height 14
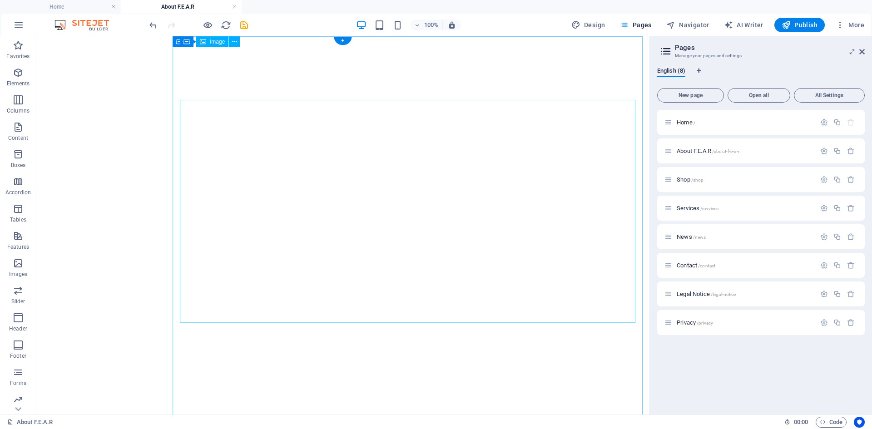
scroll to position [0, 0]
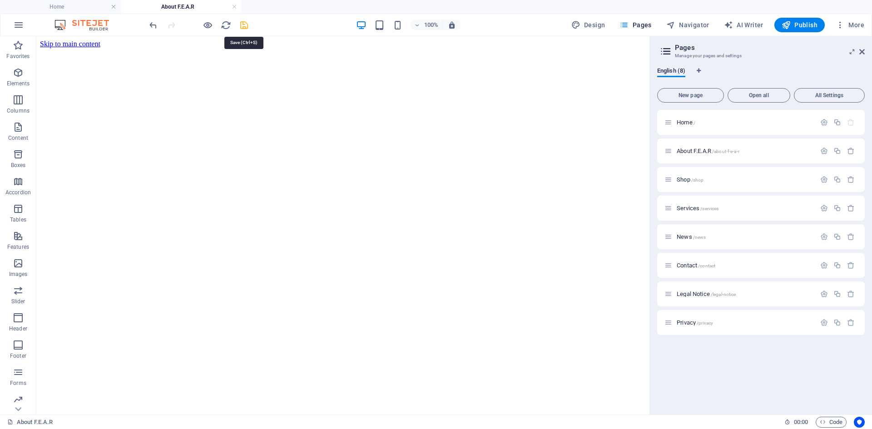
click at [247, 23] on icon "save" at bounding box center [244, 25] width 10 height 10
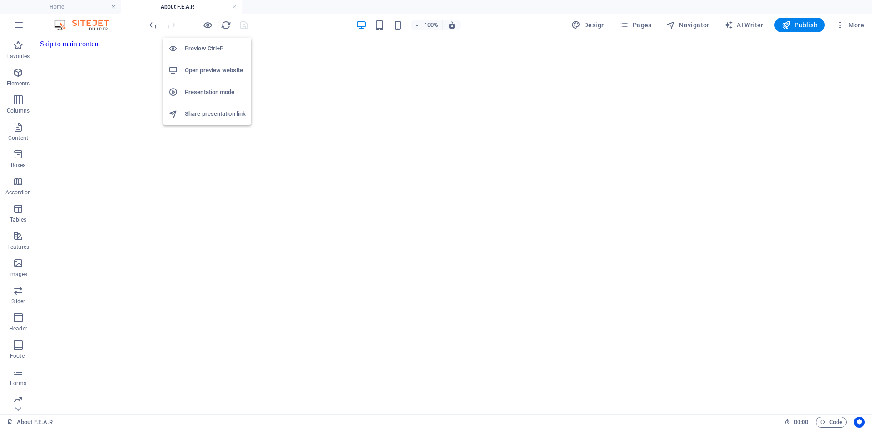
click at [206, 71] on h6 "Open preview website" at bounding box center [215, 70] width 61 height 11
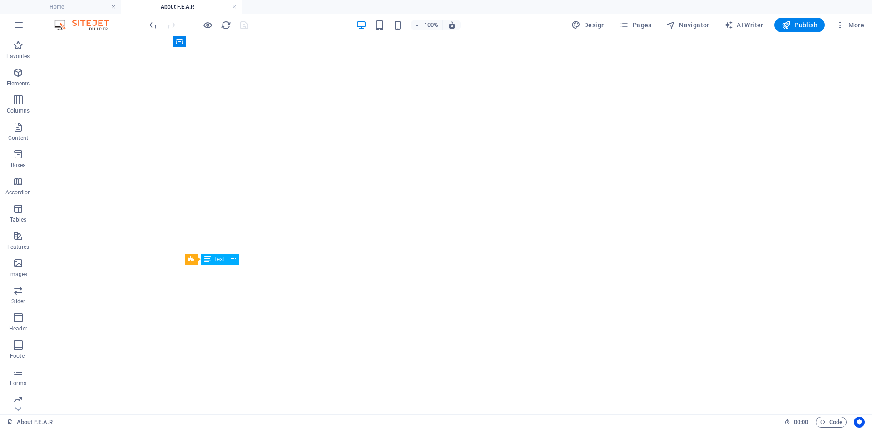
scroll to position [655, 0]
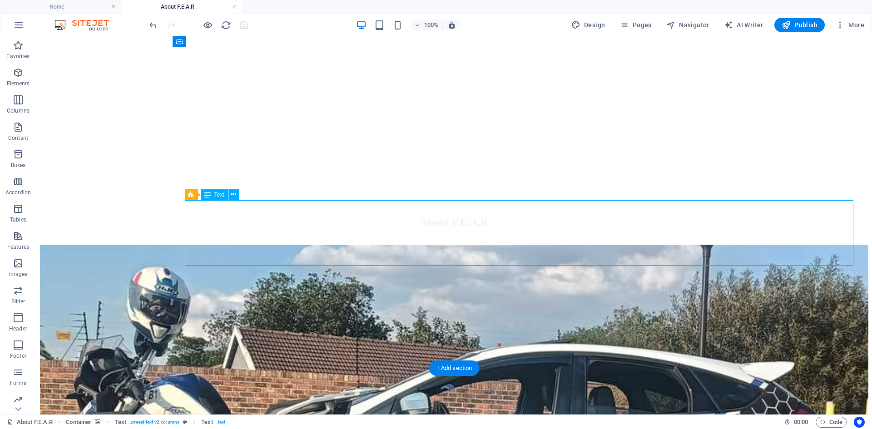
scroll to position [482, 0]
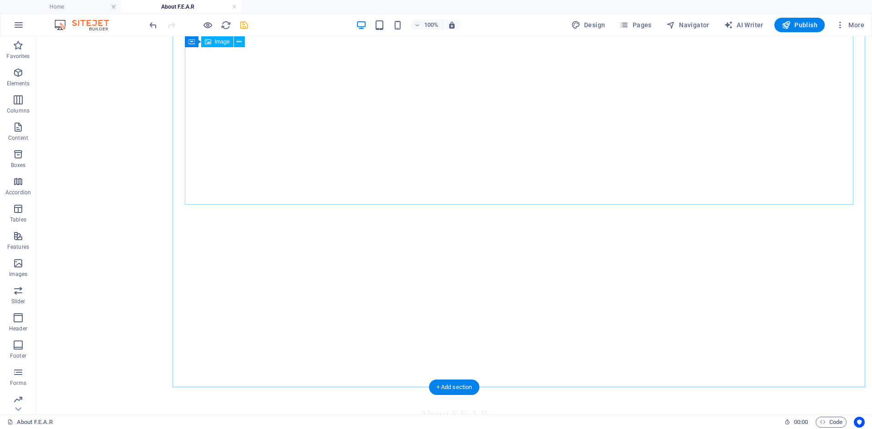
scroll to position [655, 0]
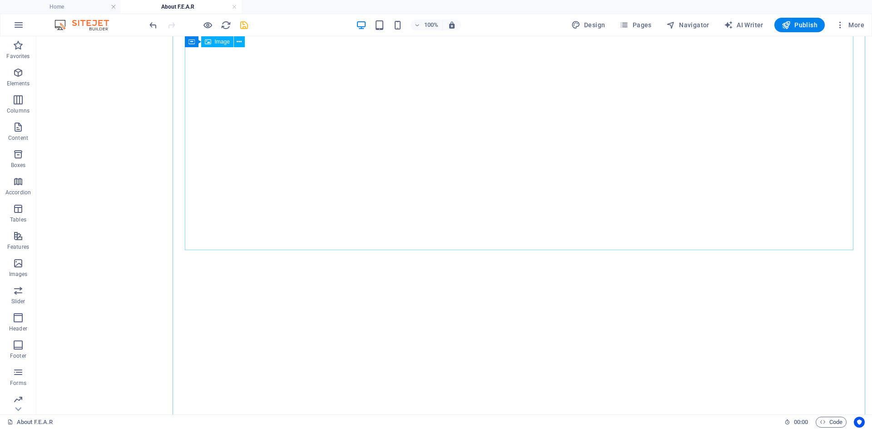
scroll to position [590, 0]
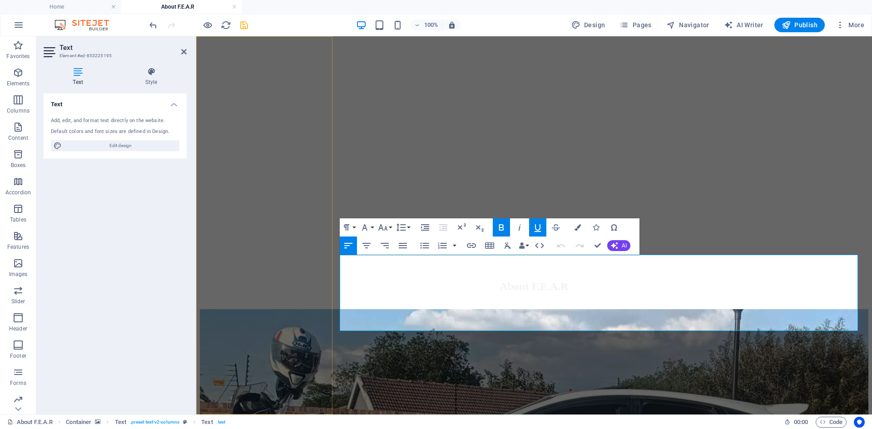
scroll to position [482, 0]
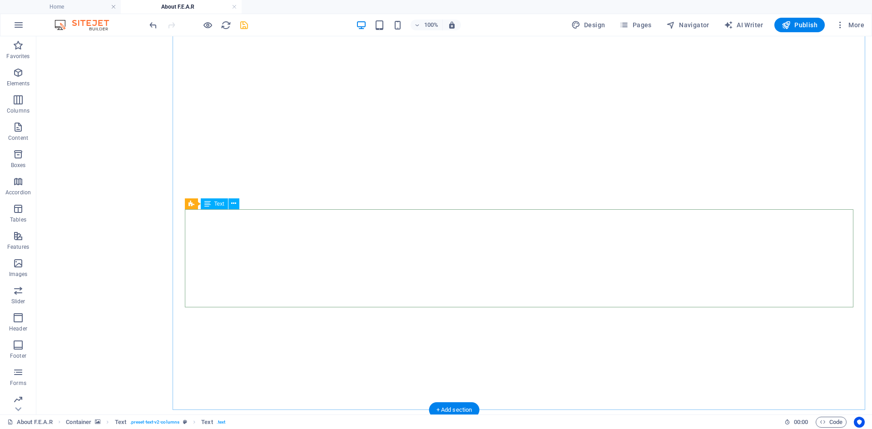
scroll to position [646, 0]
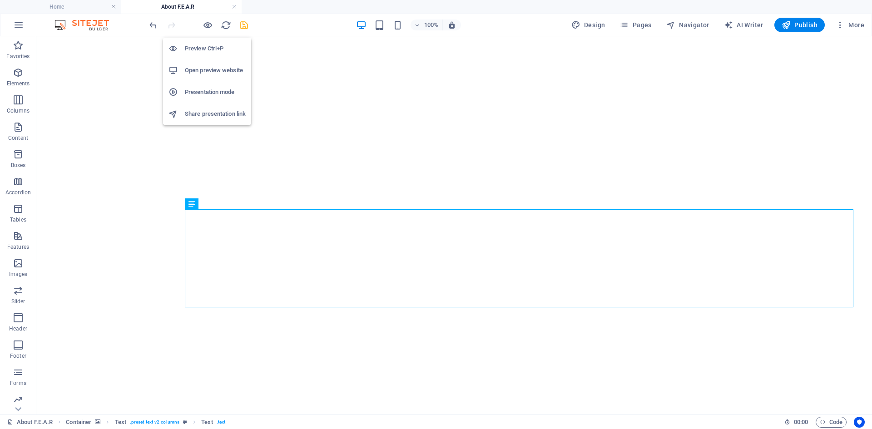
click at [209, 70] on h6 "Open preview website" at bounding box center [215, 70] width 61 height 11
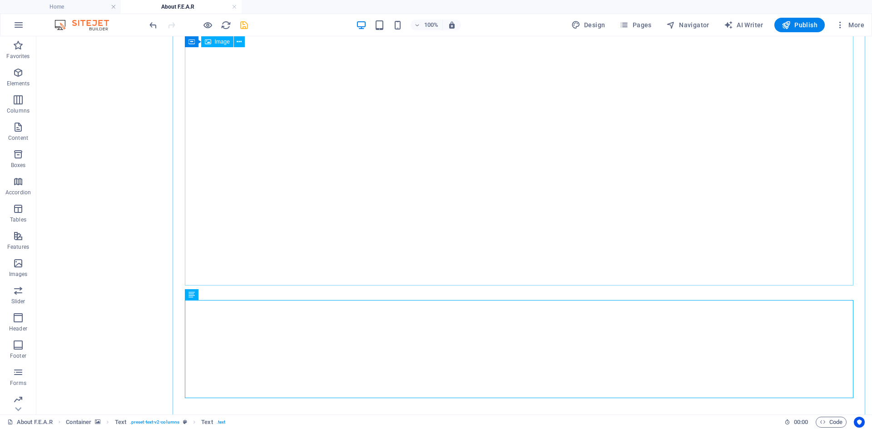
scroll to position [687, 0]
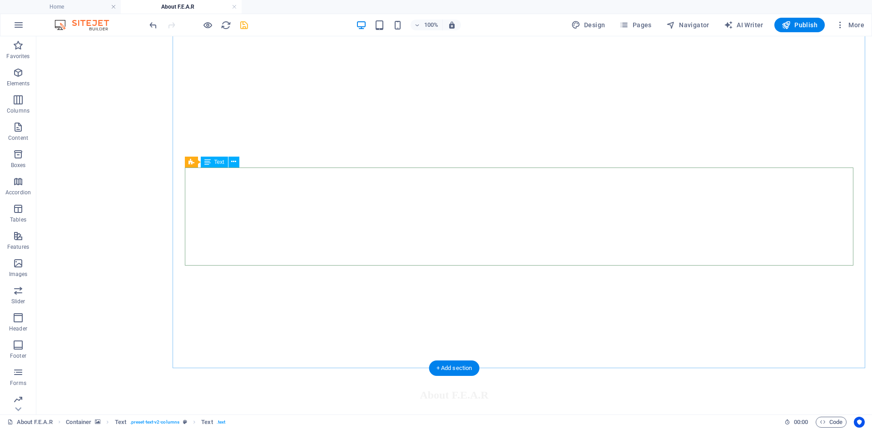
drag, startPoint x: 514, startPoint y: 178, endPoint x: 353, endPoint y: 179, distance: 161.2
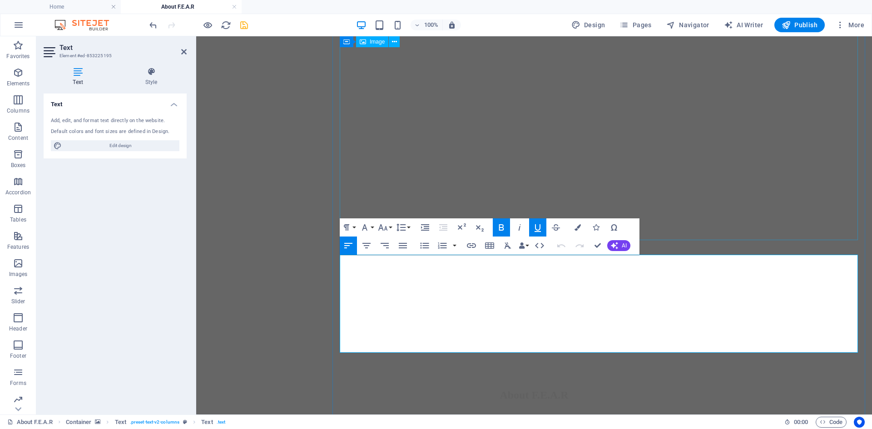
scroll to position [482, 0]
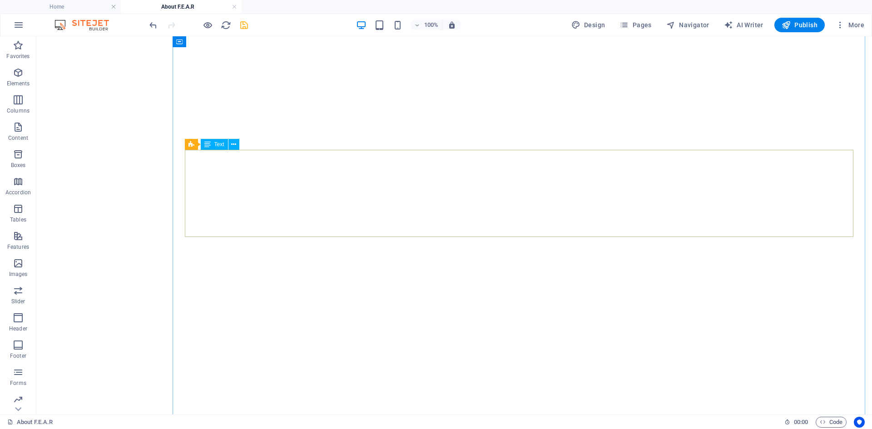
scroll to position [246, 0]
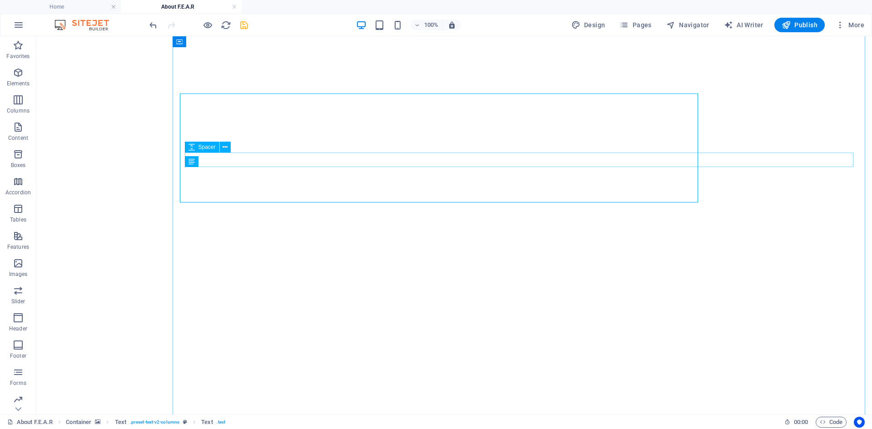
scroll to position [274, 0]
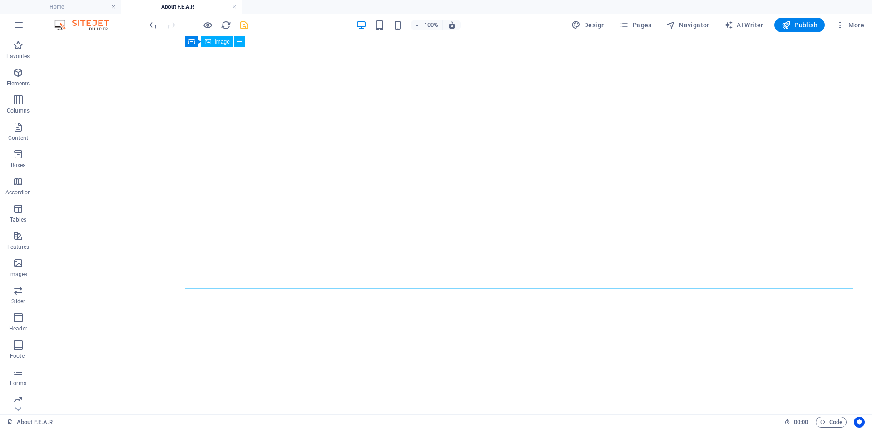
scroll to position [0, 0]
click at [289, 48] on figure at bounding box center [454, 48] width 828 height 0
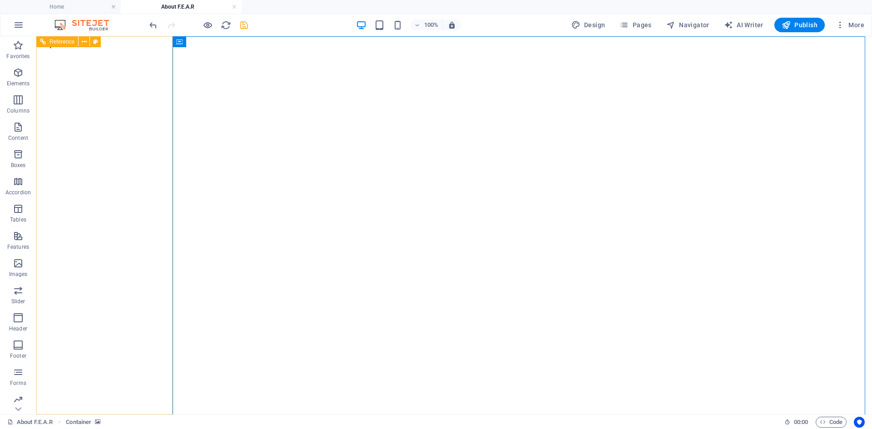
scroll to position [45, 0]
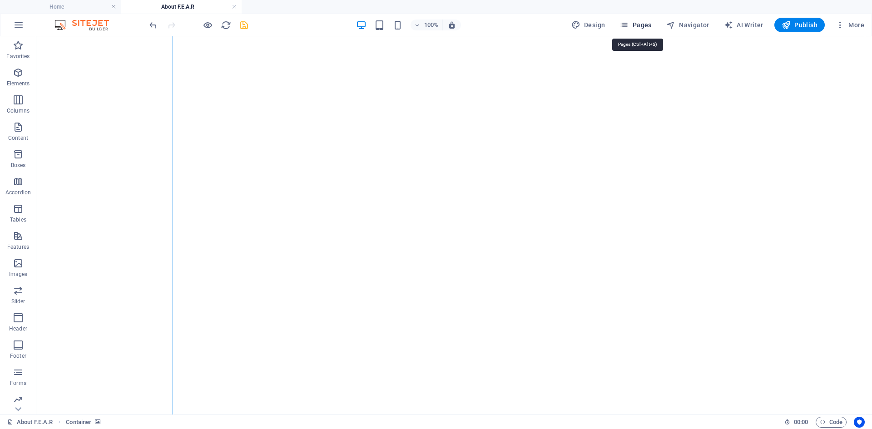
click at [639, 23] on span "Pages" at bounding box center [635, 24] width 32 height 9
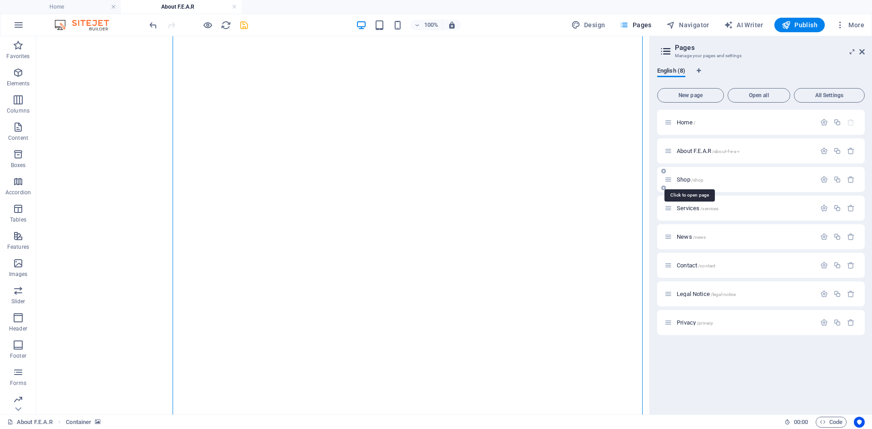
click at [681, 178] on span "Shop /shop" at bounding box center [689, 179] width 27 height 7
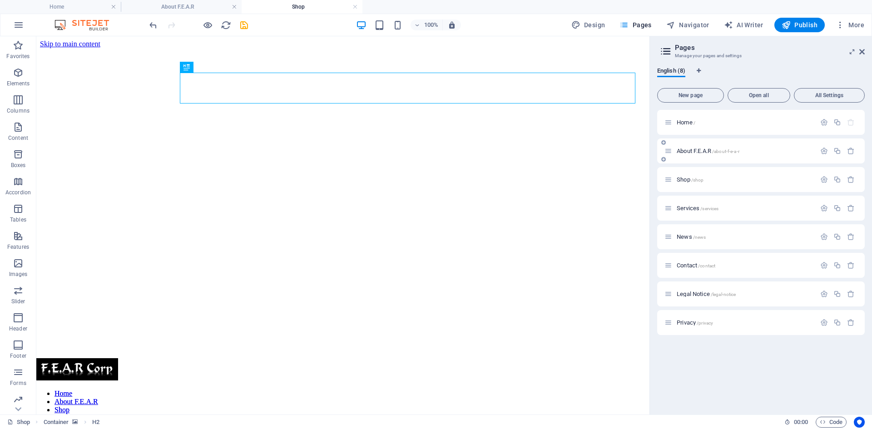
scroll to position [0, 0]
click at [686, 207] on span "Services /services" at bounding box center [697, 208] width 42 height 7
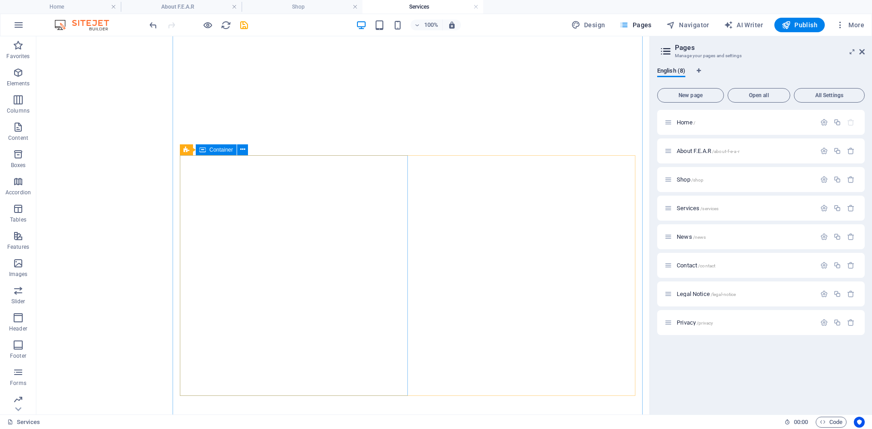
scroll to position [1317, 0]
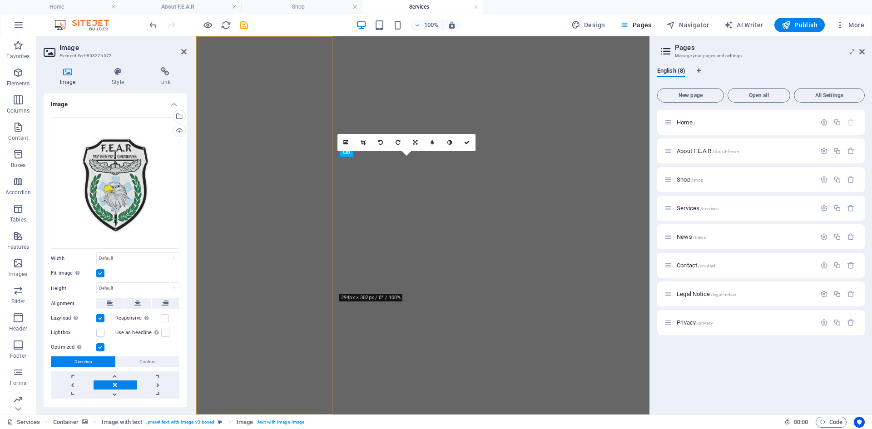
scroll to position [2098, 0]
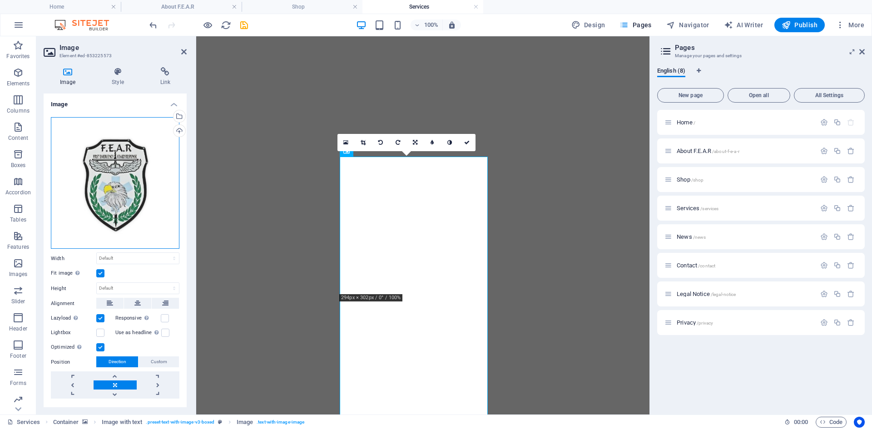
click at [109, 156] on div "Drag files here, click to choose files or select files from Files or our free s…" at bounding box center [115, 183] width 128 height 132
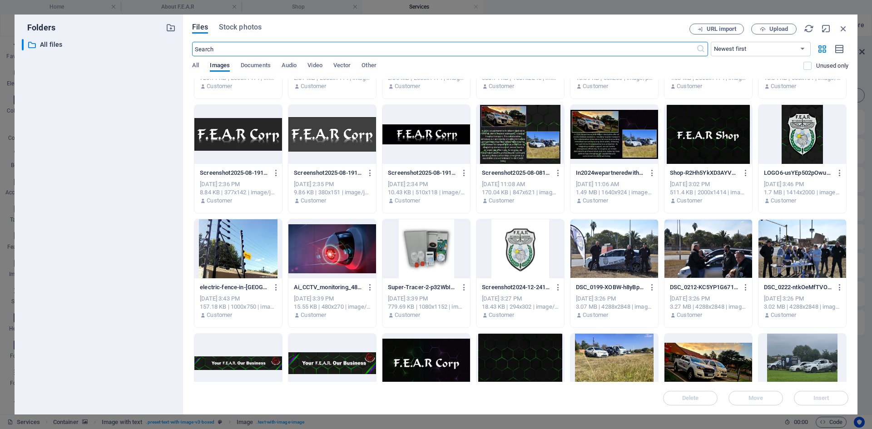
scroll to position [607, 0]
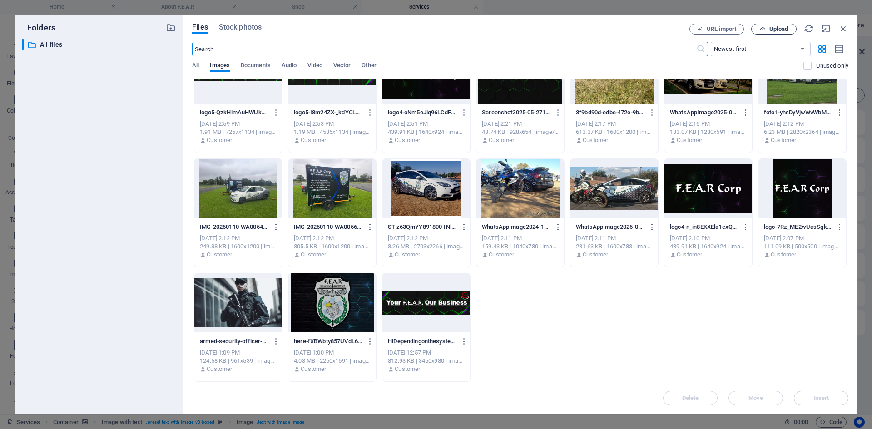
click at [773, 29] on span "Upload" at bounding box center [778, 28] width 19 height 5
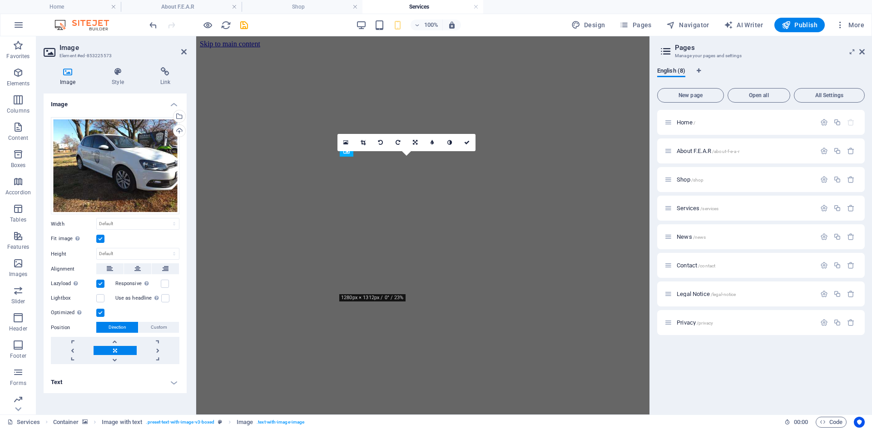
scroll to position [2098, 0]
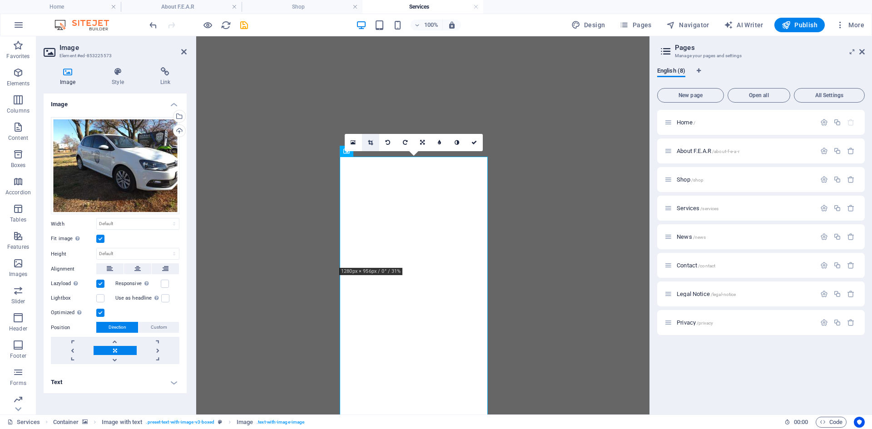
click at [371, 140] on icon at bounding box center [370, 142] width 5 height 5
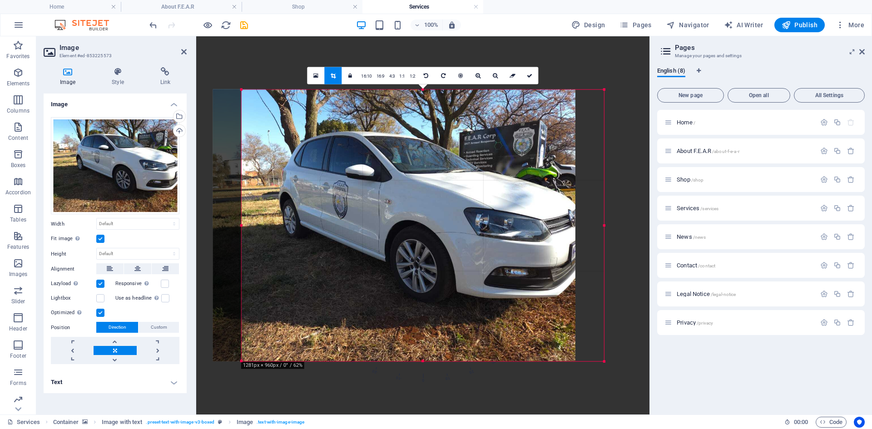
drag, startPoint x: 465, startPoint y: 244, endPoint x: 436, endPoint y: 243, distance: 28.6
click at [436, 243] on div at bounding box center [394, 225] width 362 height 272
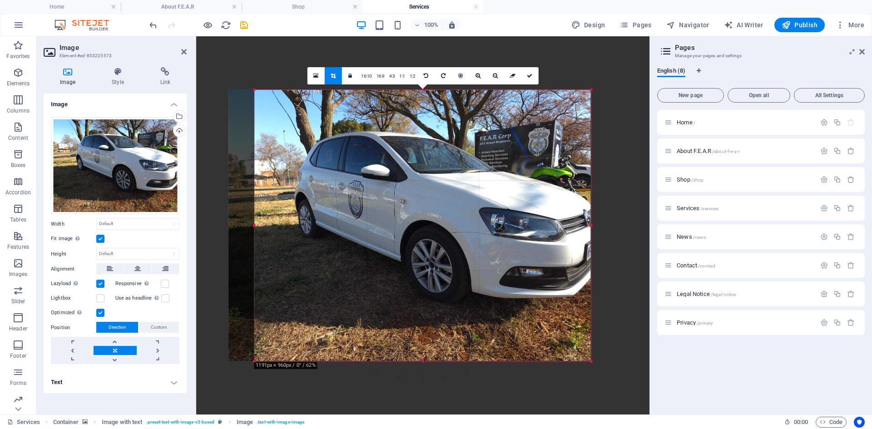
drag, startPoint x: 241, startPoint y: 227, endPoint x: 267, endPoint y: 230, distance: 26.1
click at [267, 230] on div "180 170 160 150 140 130 120 110 100 90 80 70 60 50 40 30 20 10 0 -10 -20 -30 -4…" at bounding box center [422, 224] width 336 height 271
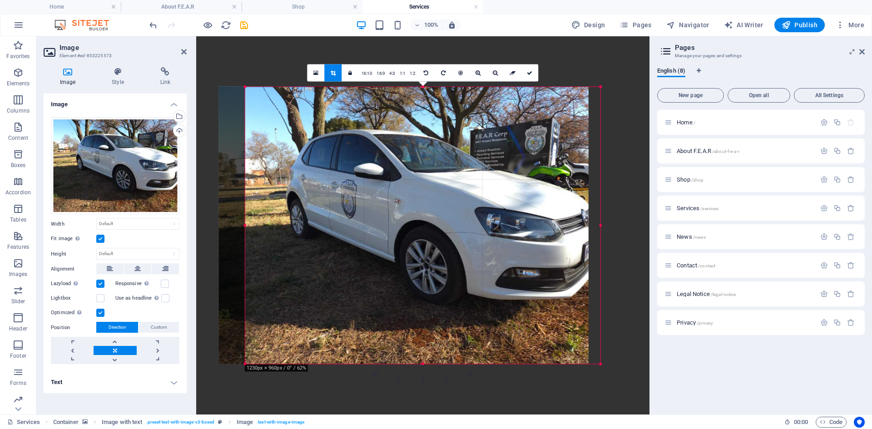
drag, startPoint x: 592, startPoint y: 227, endPoint x: 610, endPoint y: 231, distance: 19.2
click at [610, 231] on div "Drag here to replace the existing content. Press “Ctrl” if you want to create a…" at bounding box center [422, 225] width 453 height 378
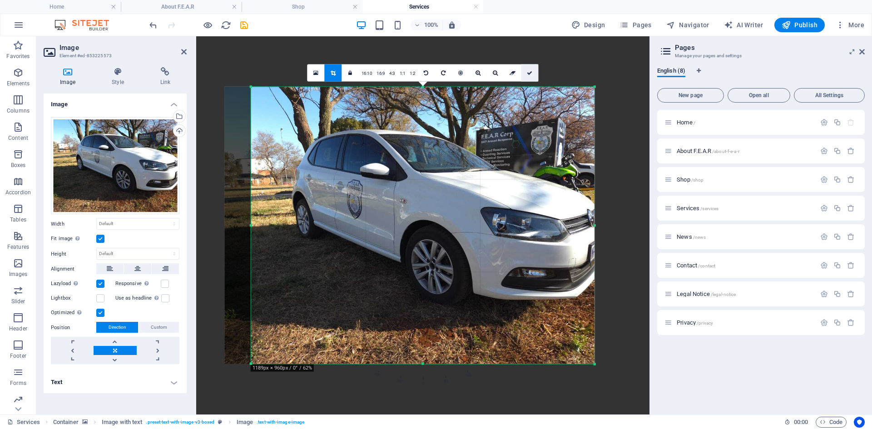
click at [530, 75] on icon at bounding box center [529, 72] width 5 height 5
type input "756"
select select "px"
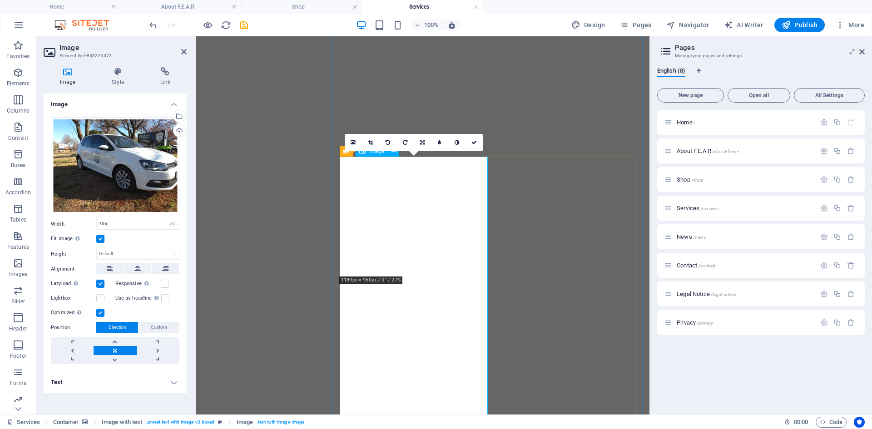
scroll to position [2189, 0]
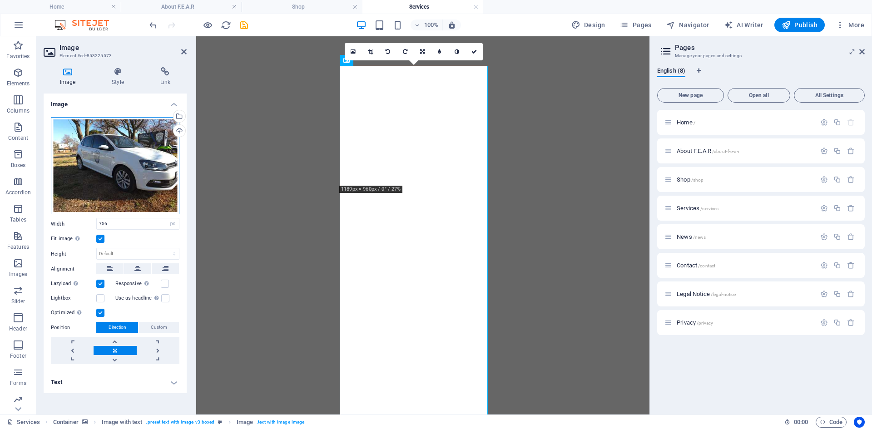
click at [122, 147] on div "Drag files here, click to choose files or select files from Files or our free s…" at bounding box center [115, 166] width 128 height 98
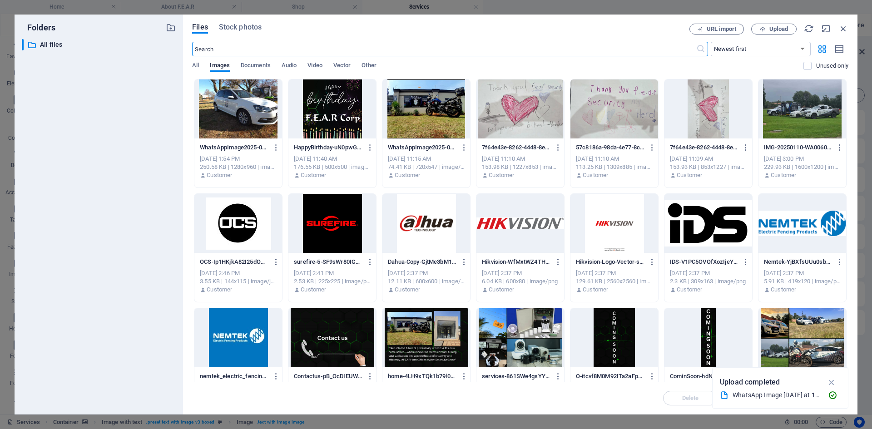
scroll to position [1239, 0]
click at [765, 30] on span "Upload" at bounding box center [773, 29] width 37 height 6
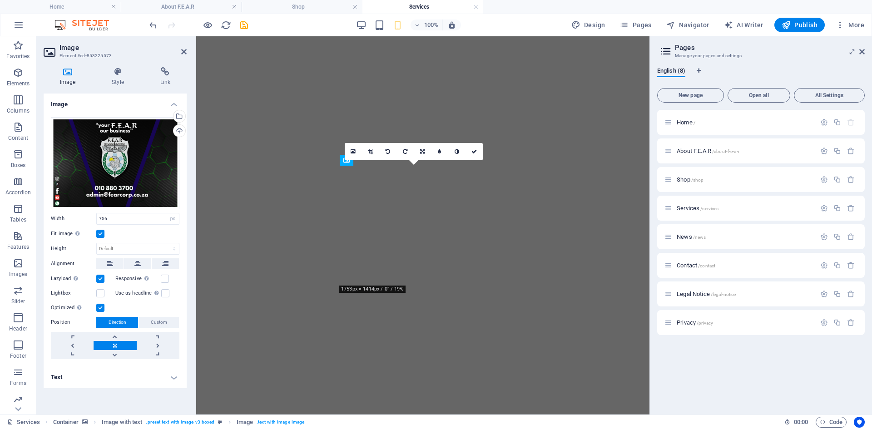
scroll to position [2089, 0]
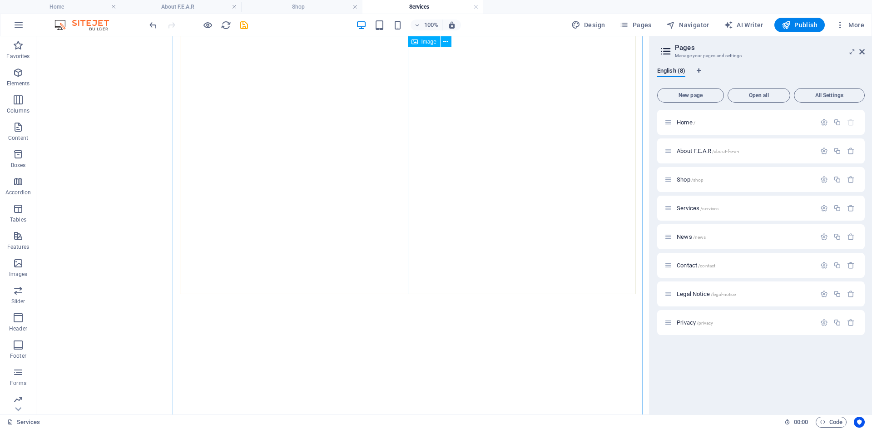
scroll to position [0, 0]
click at [687, 267] on span "Contact /contact" at bounding box center [695, 265] width 39 height 7
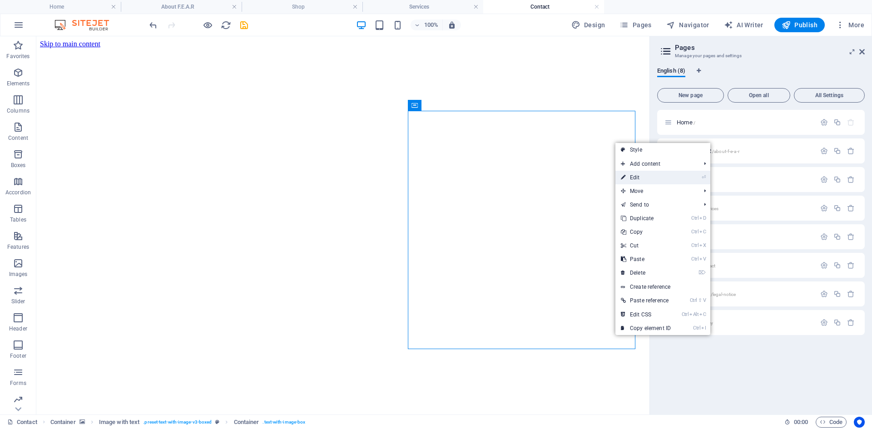
drag, startPoint x: 577, startPoint y: 106, endPoint x: 630, endPoint y: 173, distance: 85.0
click at [630, 173] on link "⏎ Edit" at bounding box center [645, 178] width 61 height 14
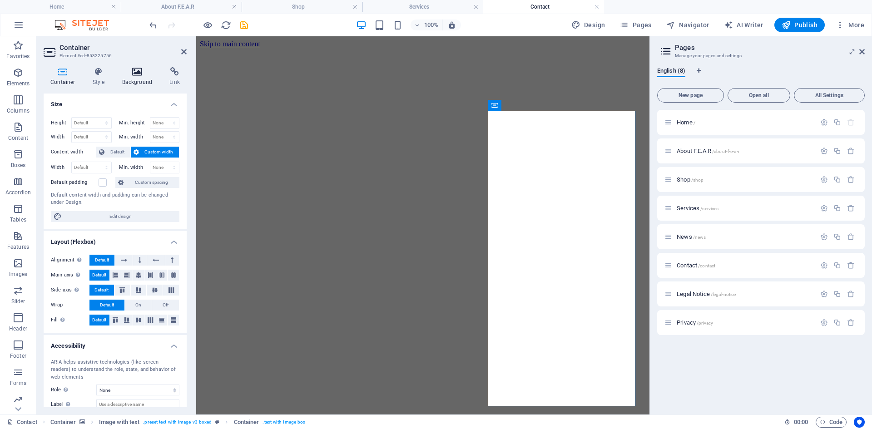
click at [136, 74] on icon at bounding box center [137, 71] width 44 height 9
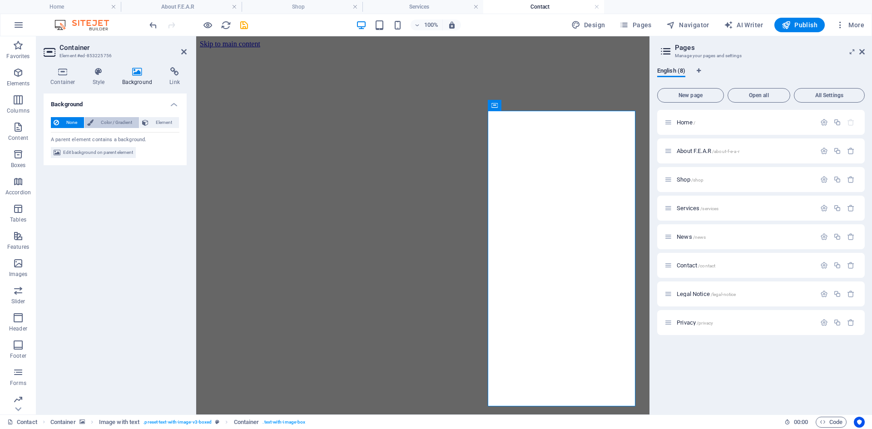
click at [104, 121] on span "Color / Gradient" at bounding box center [116, 122] width 40 height 11
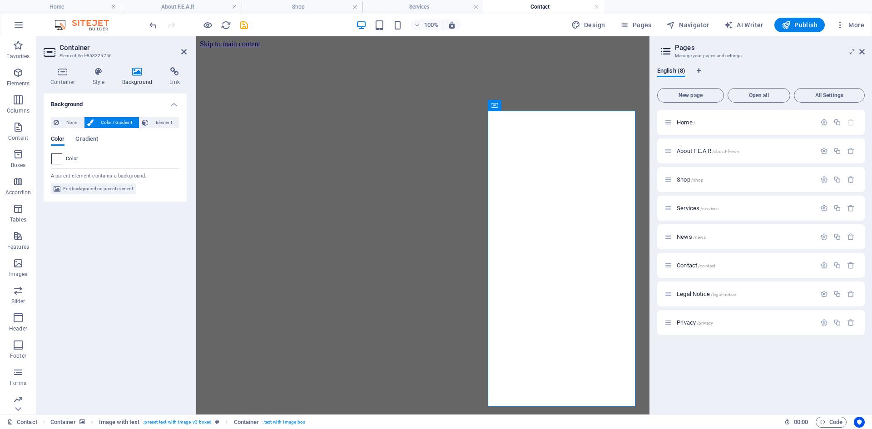
click at [58, 158] on span at bounding box center [57, 159] width 10 height 10
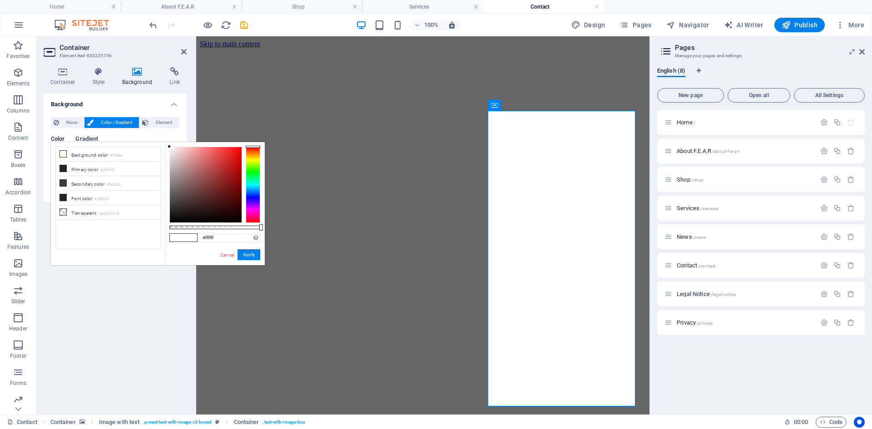
click at [82, 139] on span "Gradient" at bounding box center [86, 139] width 23 height 13
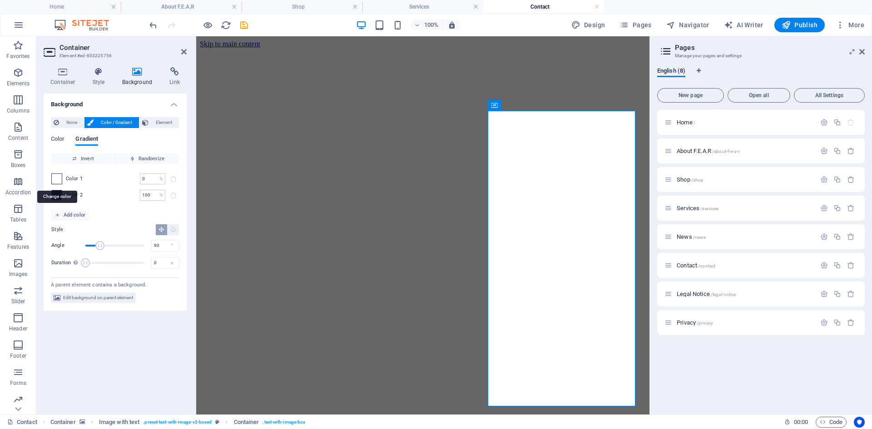
click at [57, 183] on span at bounding box center [57, 179] width 10 height 10
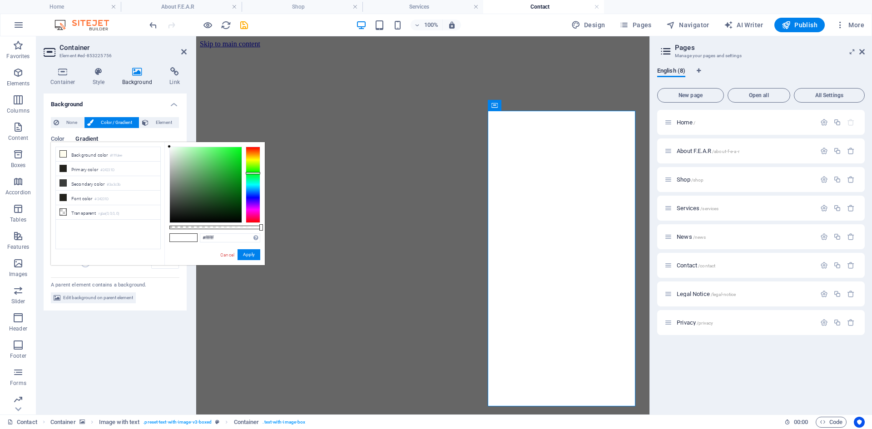
drag, startPoint x: 251, startPoint y: 147, endPoint x: 252, endPoint y: 173, distance: 26.3
click at [252, 173] on div at bounding box center [253, 173] width 15 height 2
drag, startPoint x: 168, startPoint y: 146, endPoint x: 236, endPoint y: 187, distance: 78.8
click at [236, 187] on div at bounding box center [235, 186] width 3 height 3
click at [247, 252] on button "Apply" at bounding box center [248, 254] width 23 height 11
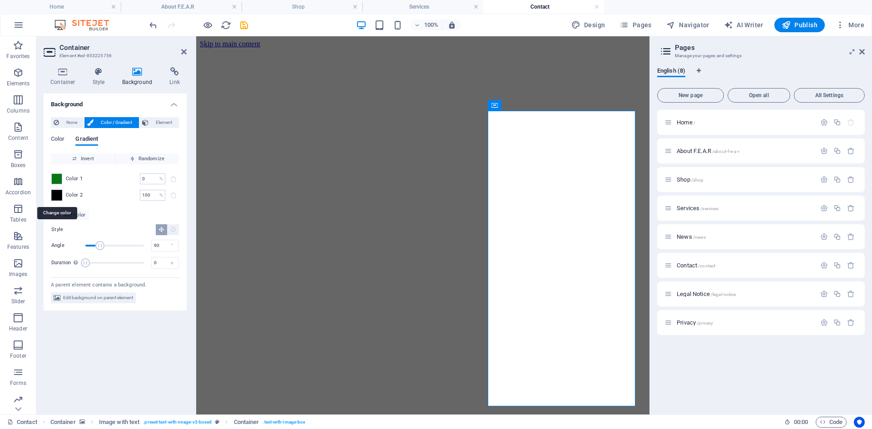
click at [59, 196] on span at bounding box center [57, 195] width 10 height 10
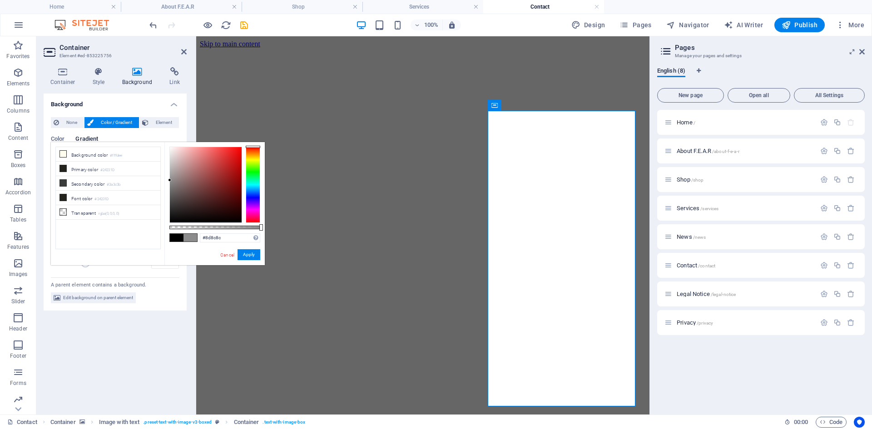
type input "#8d8686"
drag, startPoint x: 169, startPoint y: 220, endPoint x: 173, endPoint y: 180, distance: 39.6
click at [173, 180] on div at bounding box center [205, 185] width 73 height 76
click at [248, 250] on button "Apply" at bounding box center [248, 254] width 23 height 11
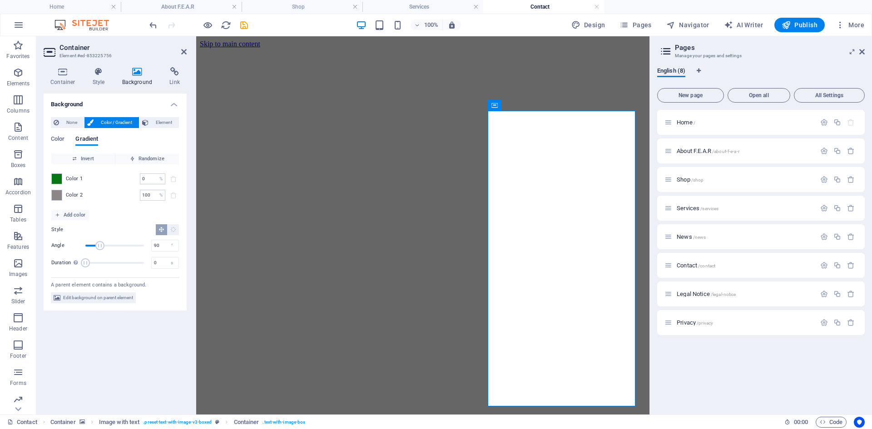
click at [541, 48] on figure at bounding box center [423, 48] width 446 height 0
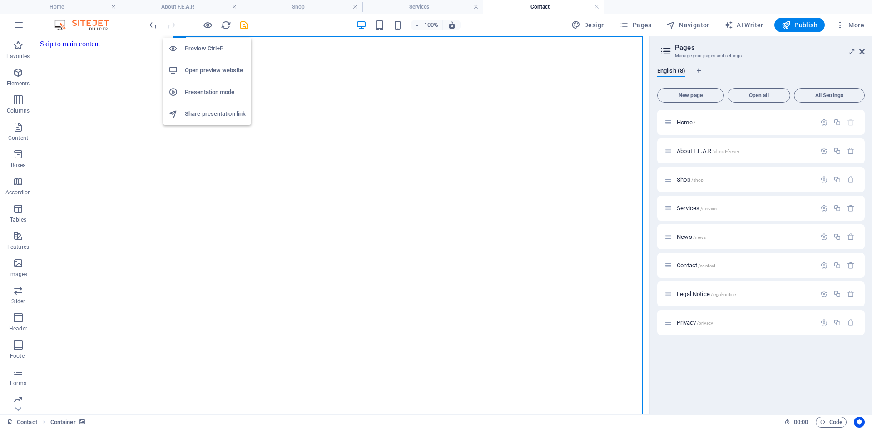
click at [200, 74] on h6 "Open preview website" at bounding box center [215, 70] width 61 height 11
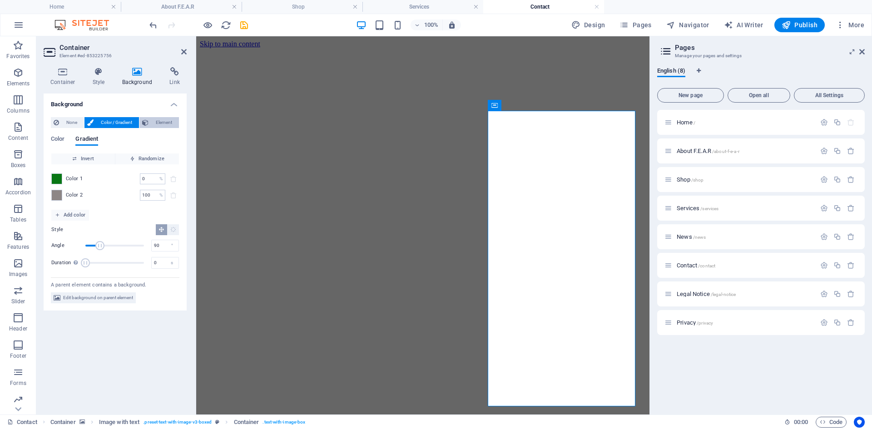
click at [153, 120] on span "Element" at bounding box center [163, 122] width 25 height 11
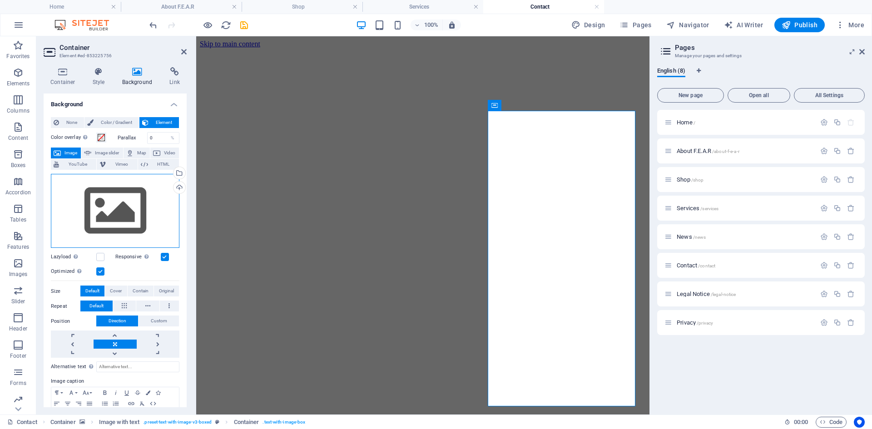
click at [116, 210] on div "Drag files here, click to choose files or select files from Files or our free s…" at bounding box center [115, 211] width 128 height 74
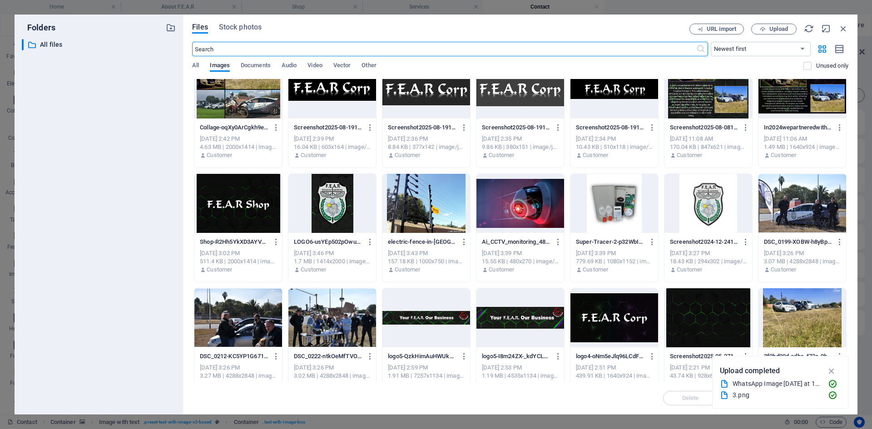
scroll to position [409, 0]
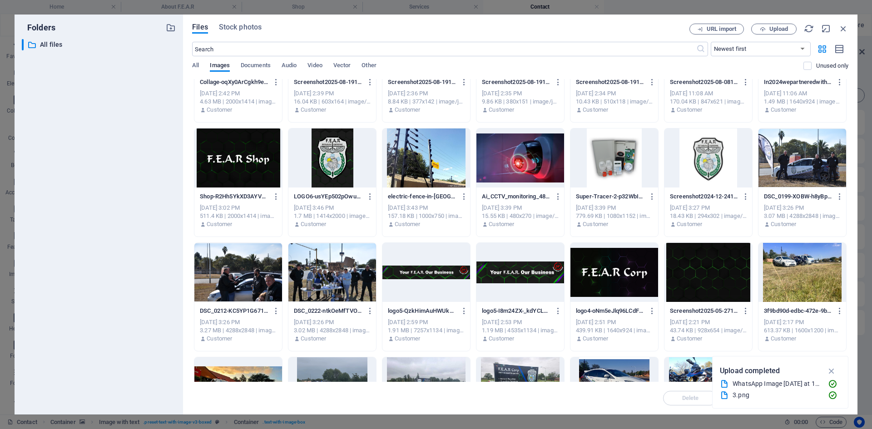
click at [699, 270] on div at bounding box center [708, 272] width 88 height 59
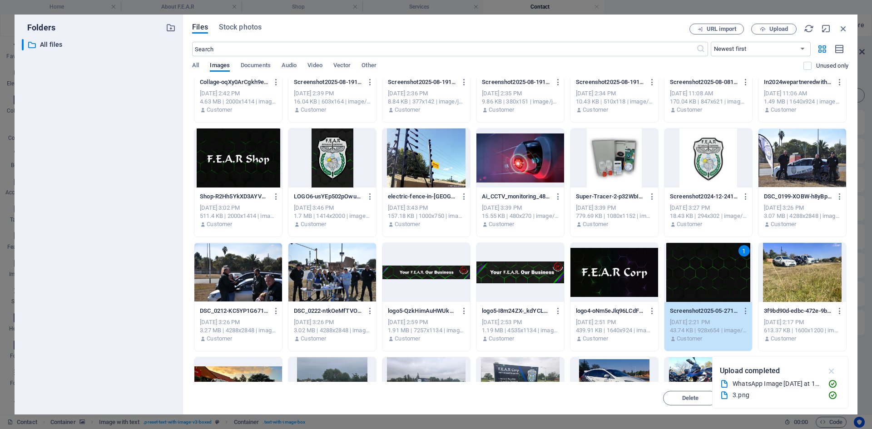
click at [829, 370] on icon "button" at bounding box center [831, 371] width 10 height 10
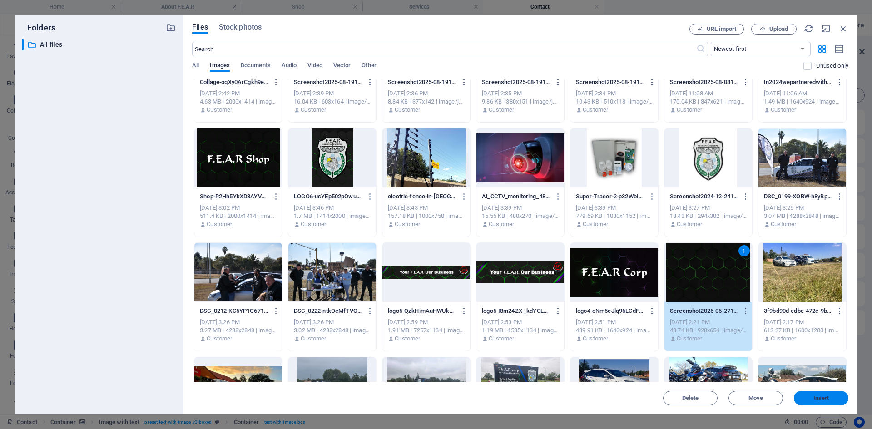
click at [823, 400] on span "Insert" at bounding box center [821, 397] width 16 height 5
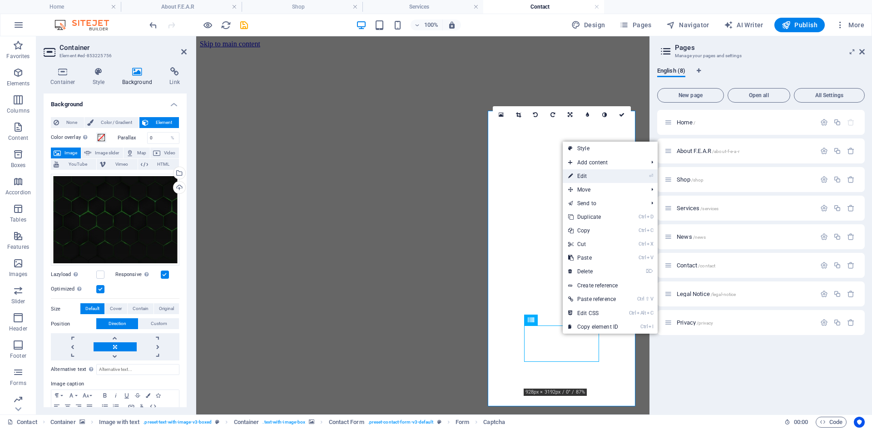
click at [578, 175] on link "⏎ Edit" at bounding box center [593, 176] width 61 height 14
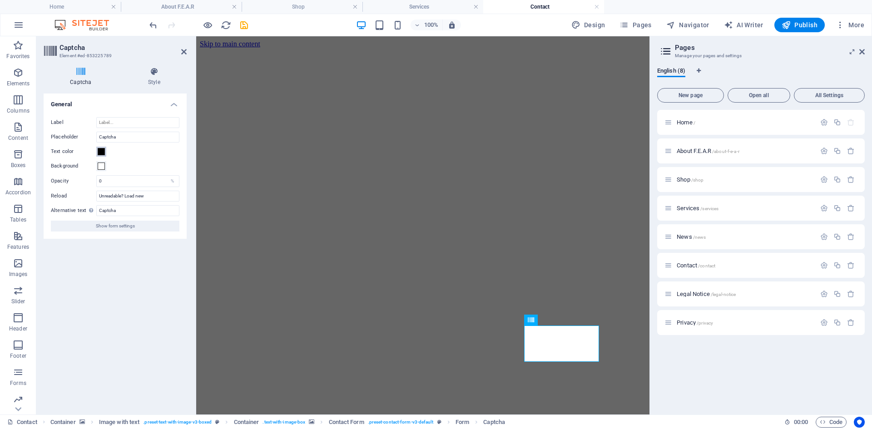
click at [100, 153] on span at bounding box center [101, 151] width 7 height 7
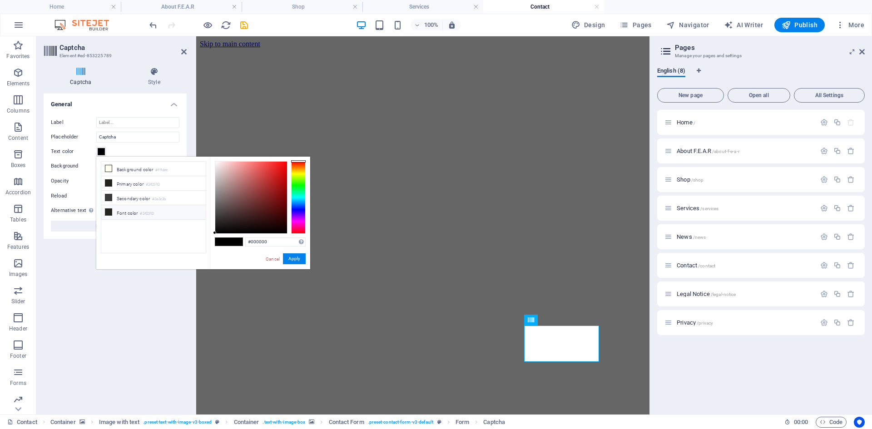
click at [106, 209] on icon at bounding box center [108, 212] width 6 height 6
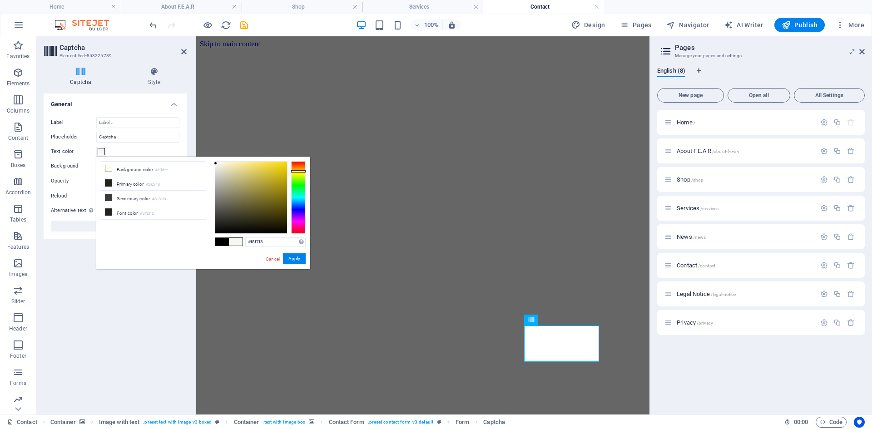
type input "#f9f9f5"
drag, startPoint x: 228, startPoint y: 222, endPoint x: 216, endPoint y: 163, distance: 61.1
click at [216, 163] on div at bounding box center [215, 162] width 3 height 3
click at [296, 257] on button "Apply" at bounding box center [294, 258] width 23 height 11
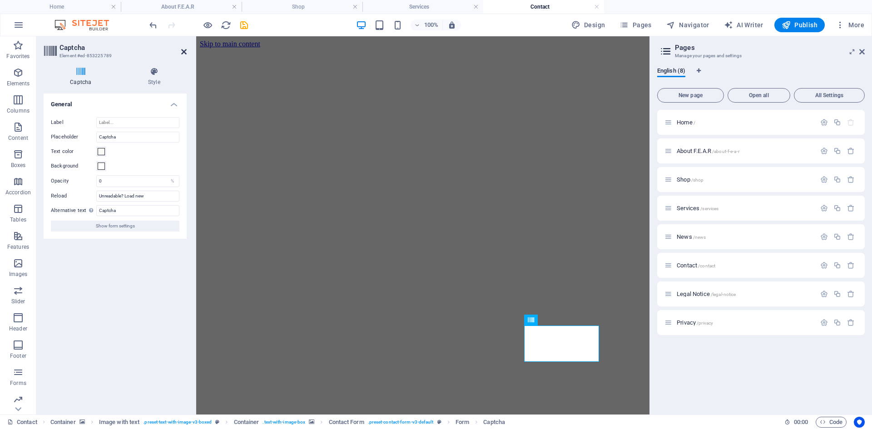
click at [184, 51] on icon at bounding box center [183, 51] width 5 height 7
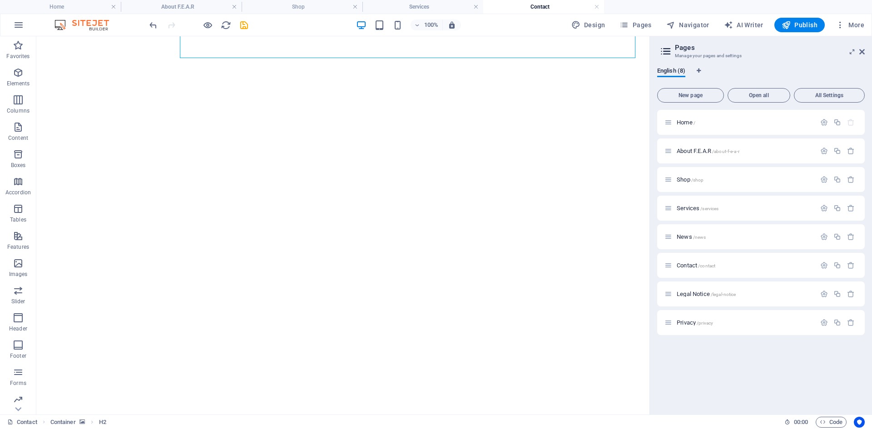
scroll to position [0, 0]
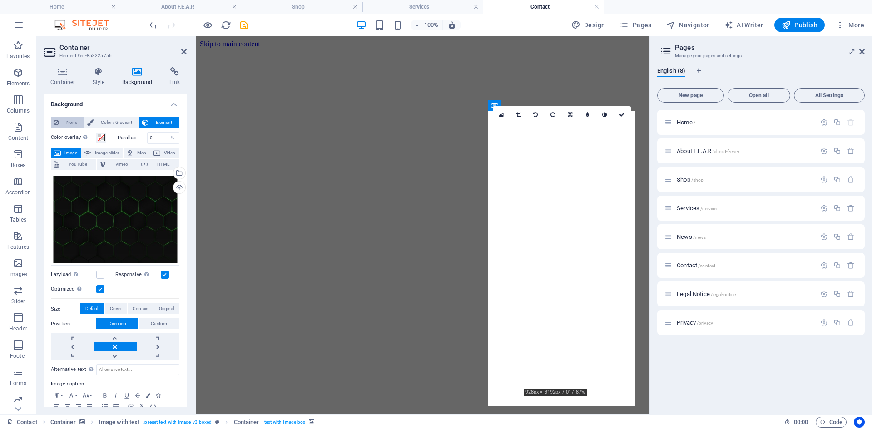
click at [70, 126] on span "None" at bounding box center [72, 122] width 20 height 11
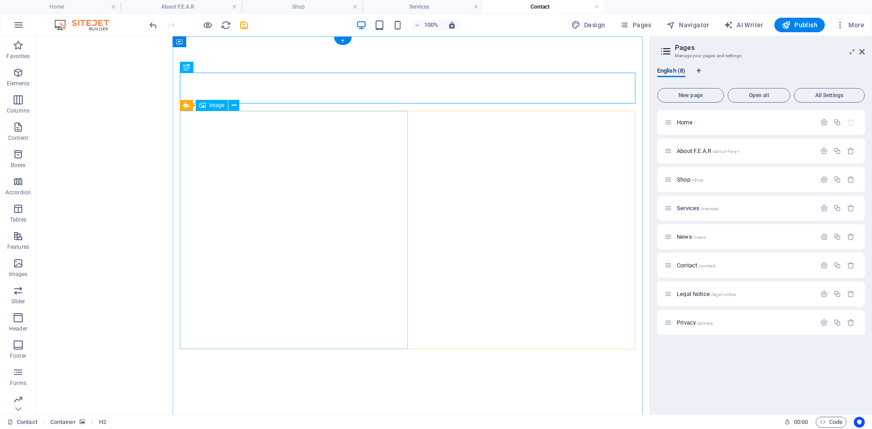
scroll to position [136, 0]
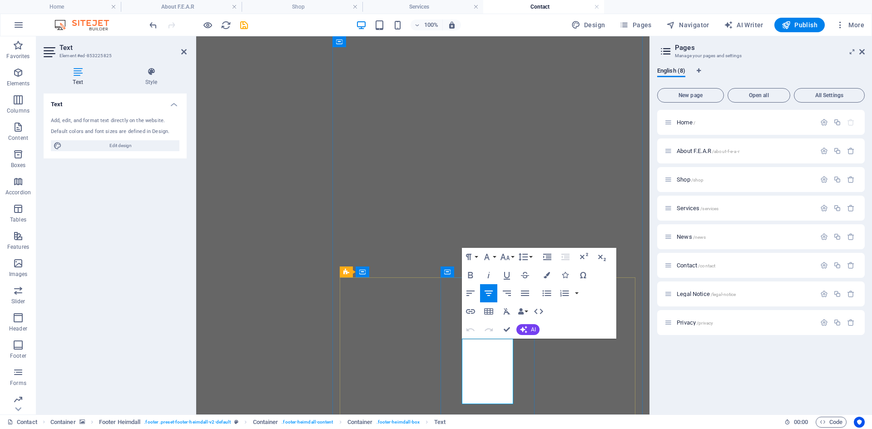
scroll to position [272, 0]
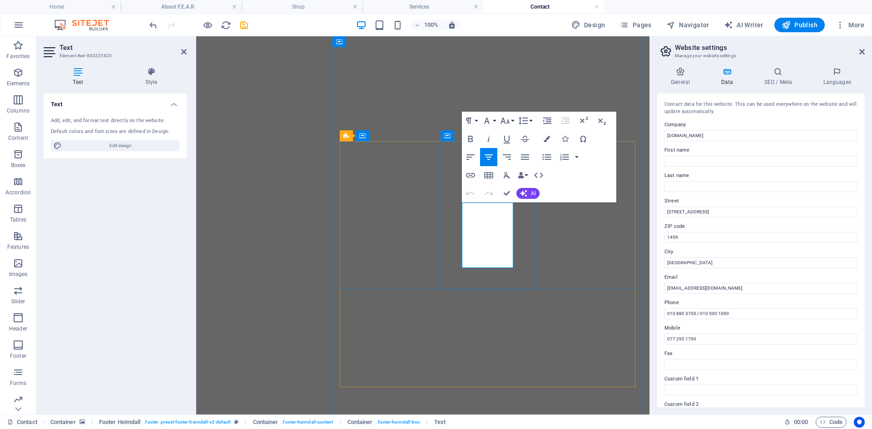
drag, startPoint x: 503, startPoint y: 262, endPoint x: 497, endPoint y: 241, distance: 22.0
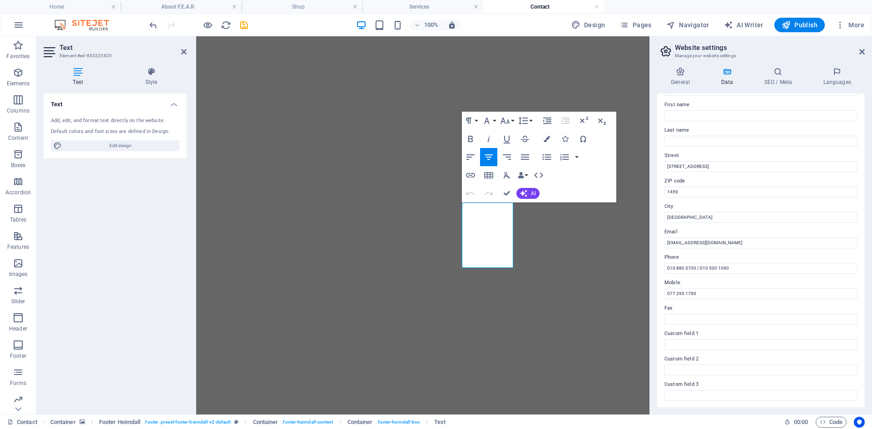
scroll to position [91, 0]
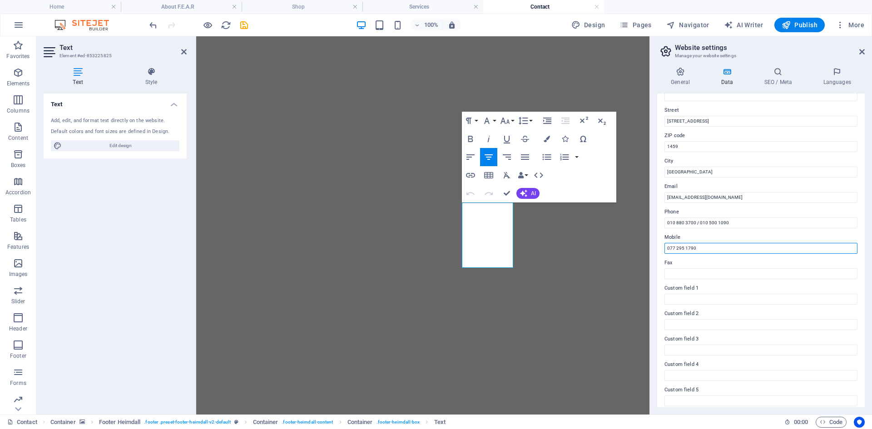
click at [701, 252] on input "077 295 1790" at bounding box center [760, 248] width 193 height 11
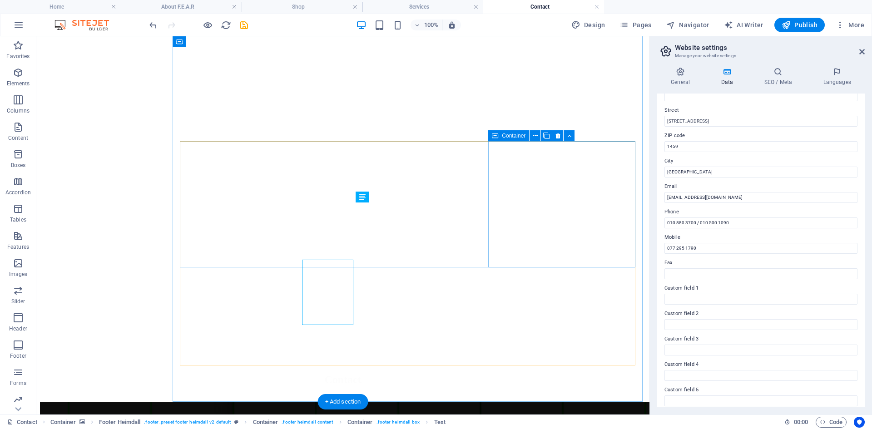
scroll to position [215, 0]
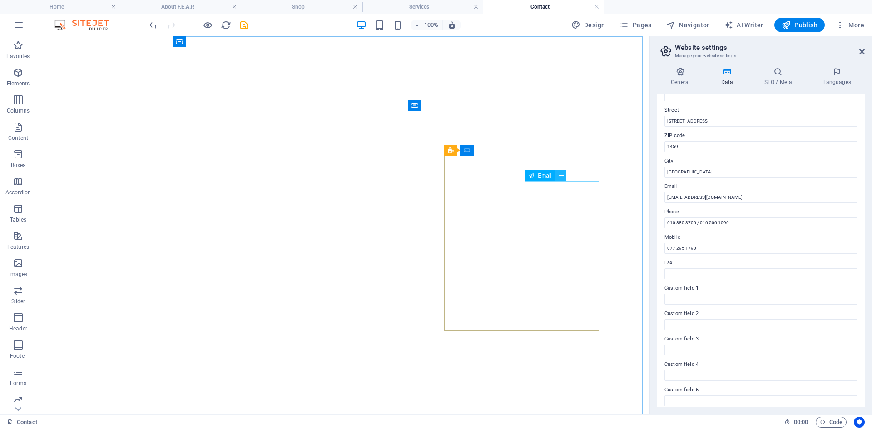
scroll to position [0, 0]
click at [859, 52] on icon at bounding box center [861, 51] width 5 height 7
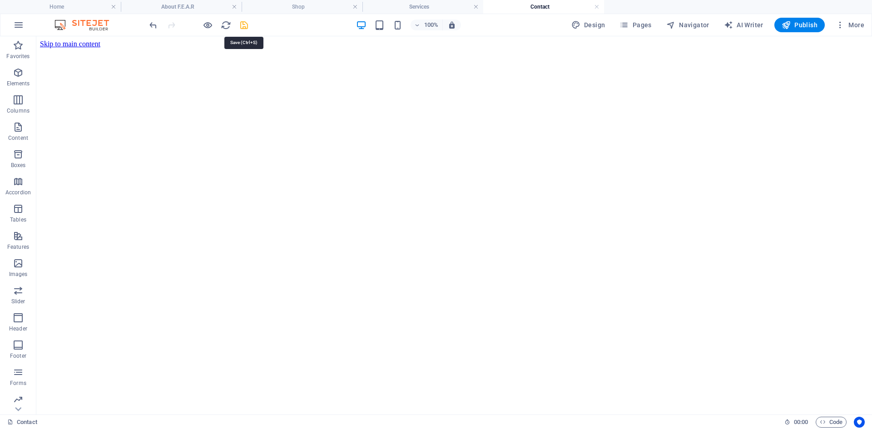
click at [242, 26] on icon "save" at bounding box center [244, 25] width 10 height 10
click at [173, 9] on h4 "About F.E.A.R" at bounding box center [181, 7] width 121 height 10
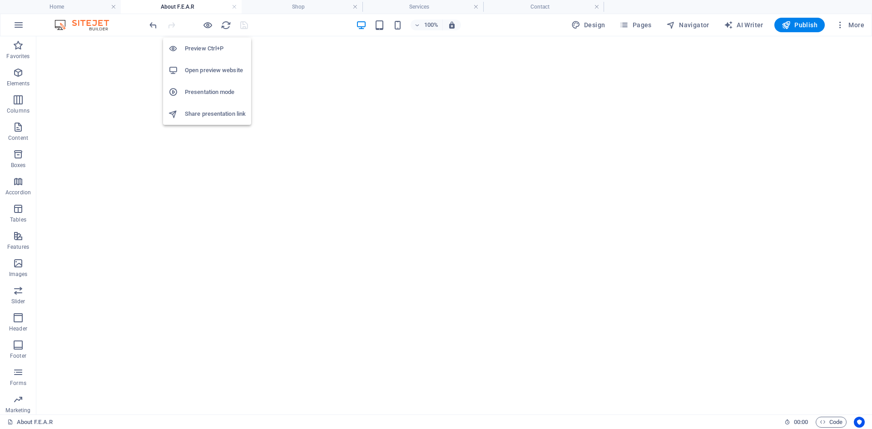
click at [209, 70] on h6 "Open preview website" at bounding box center [215, 70] width 61 height 11
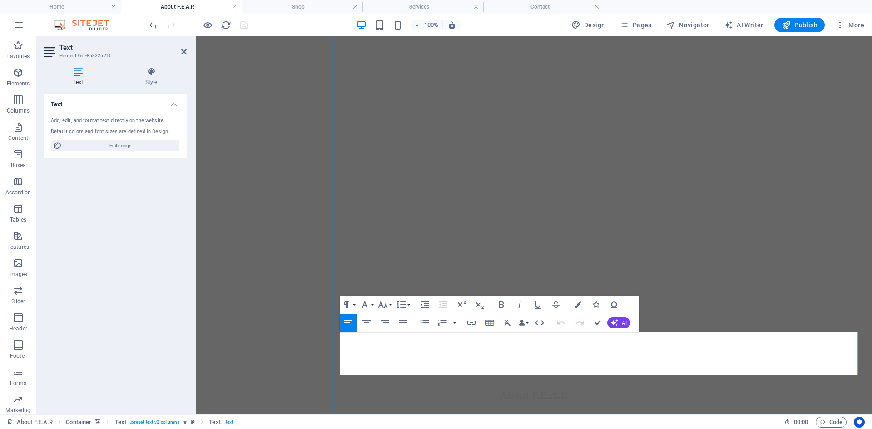
scroll to position [547, 0]
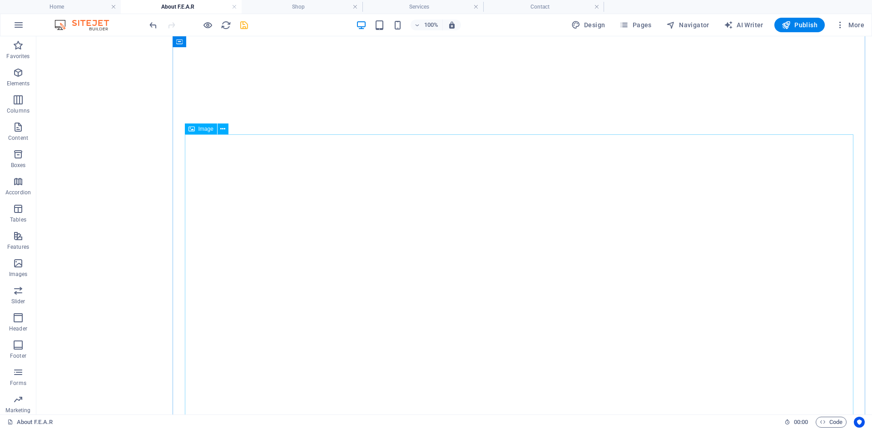
scroll to position [666, 0]
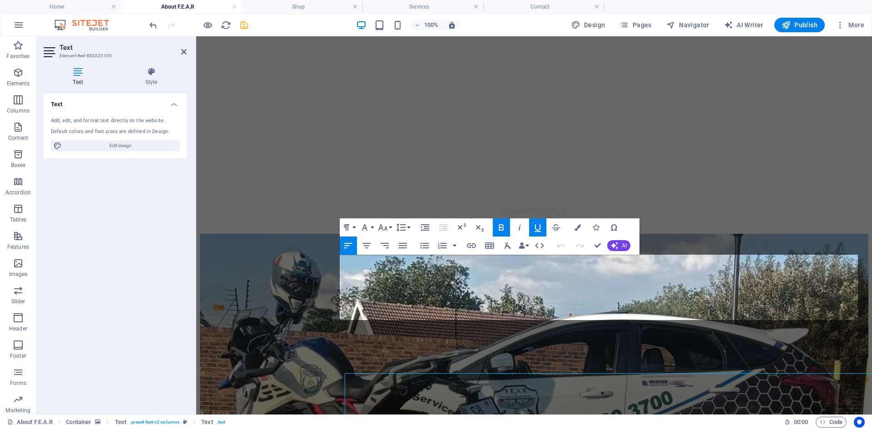
scroll to position [482, 0]
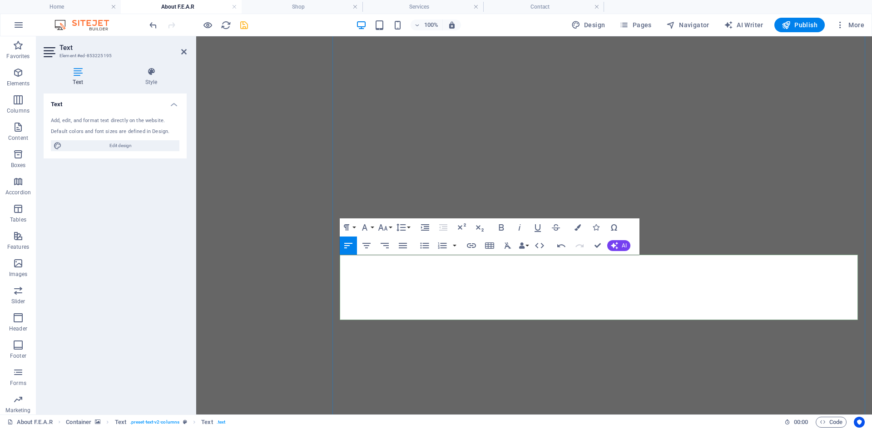
drag, startPoint x: 799, startPoint y: 314, endPoint x: 356, endPoint y: 269, distance: 445.4
drag, startPoint x: 356, startPoint y: 269, endPoint x: 337, endPoint y: 259, distance: 21.1
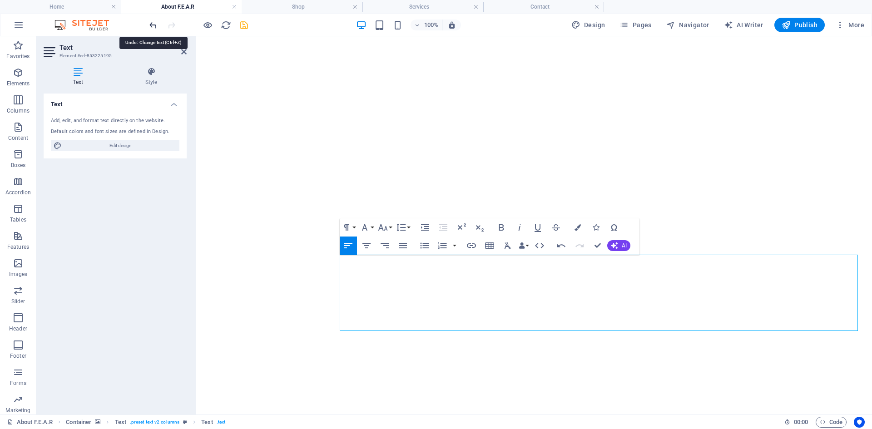
click at [154, 25] on icon "undo" at bounding box center [153, 25] width 10 height 10
drag, startPoint x: 585, startPoint y: 267, endPoint x: 522, endPoint y: 267, distance: 63.6
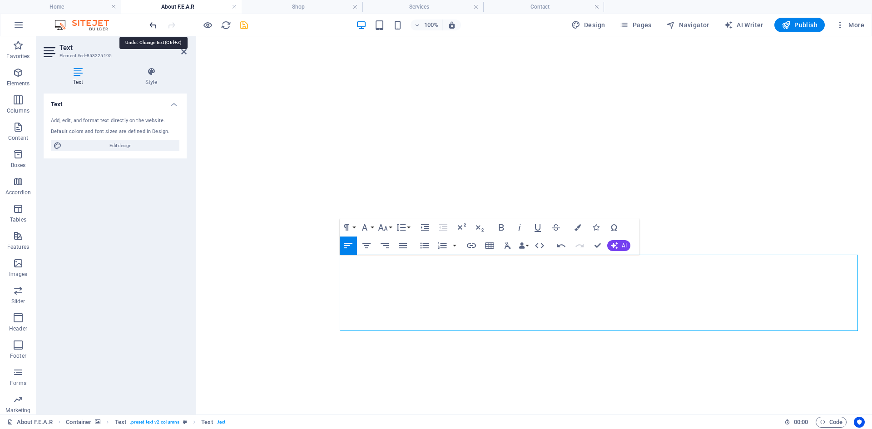
click at [153, 26] on icon "undo" at bounding box center [153, 25] width 10 height 10
drag, startPoint x: 531, startPoint y: 278, endPoint x: 467, endPoint y: 266, distance: 64.7
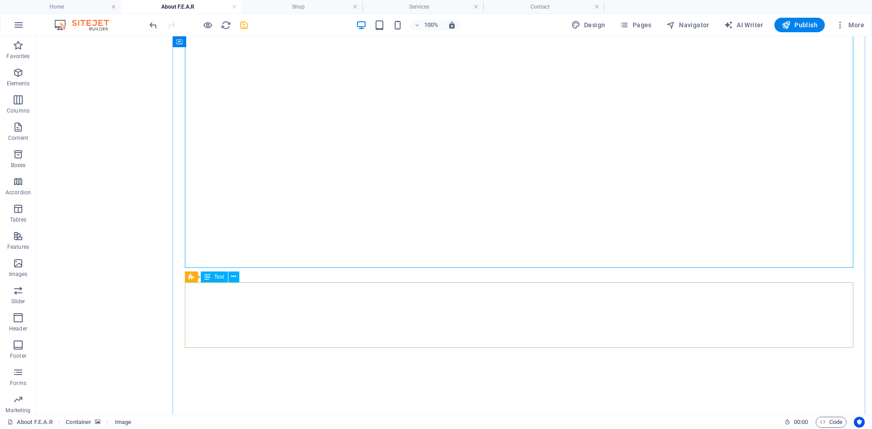
scroll to position [572, 0]
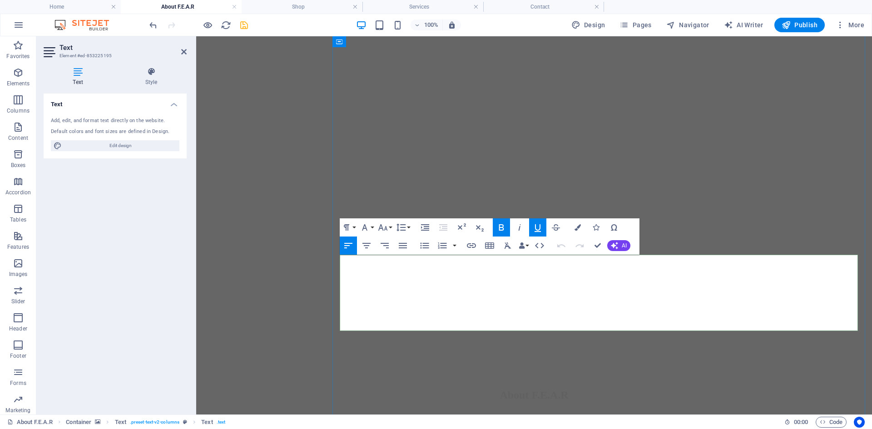
click at [501, 227] on icon "button" at bounding box center [501, 227] width 11 height 11
click at [563, 247] on icon "button" at bounding box center [561, 245] width 11 height 11
drag, startPoint x: 589, startPoint y: 274, endPoint x: 380, endPoint y: 270, distance: 209.8
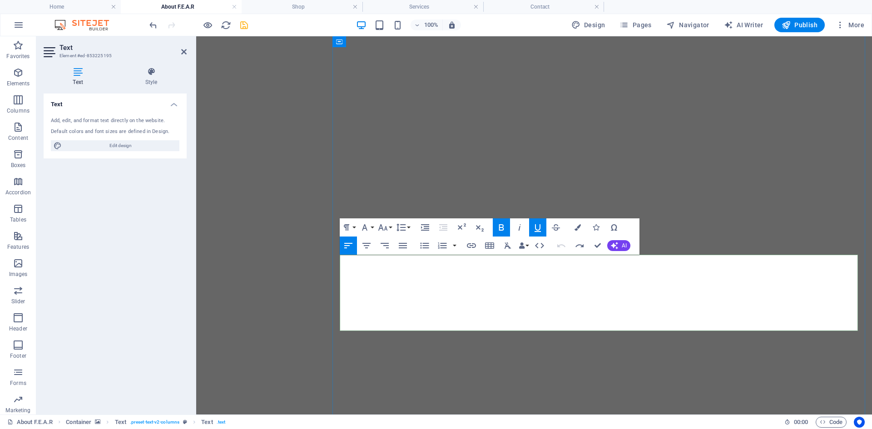
drag, startPoint x: 342, startPoint y: 262, endPoint x: 390, endPoint y: 271, distance: 49.5
click at [577, 227] on icon "button" at bounding box center [577, 227] width 6 height 6
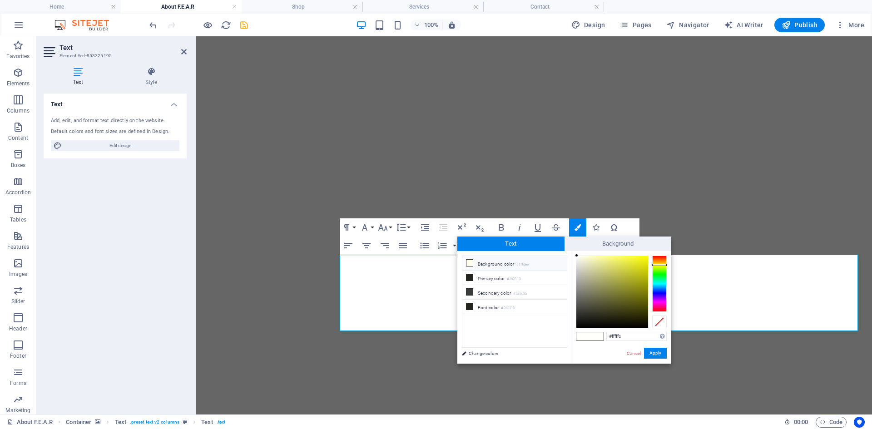
click at [469, 263] on icon at bounding box center [469, 263] width 6 height 6
drag, startPoint x: 579, startPoint y: 255, endPoint x: 573, endPoint y: 329, distance: 74.2
click at [573, 329] on div "#000000 Supported formats #0852ed rgb(8, 82, 237) rgba(8, 82, 237, 90%) hsv(221…" at bounding box center [621, 373] width 100 height 244
type input "#131100"
click at [655, 322] on div at bounding box center [659, 322] width 15 height 13
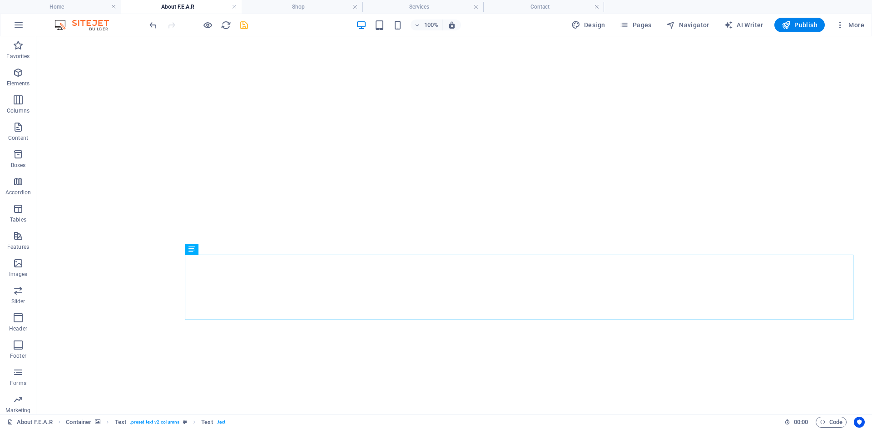
scroll to position [600, 0]
click at [400, 300] on div "Drag here to replace the existing content. Press “Ctrl” if you want to create a…" at bounding box center [453, 225] width 835 height 378
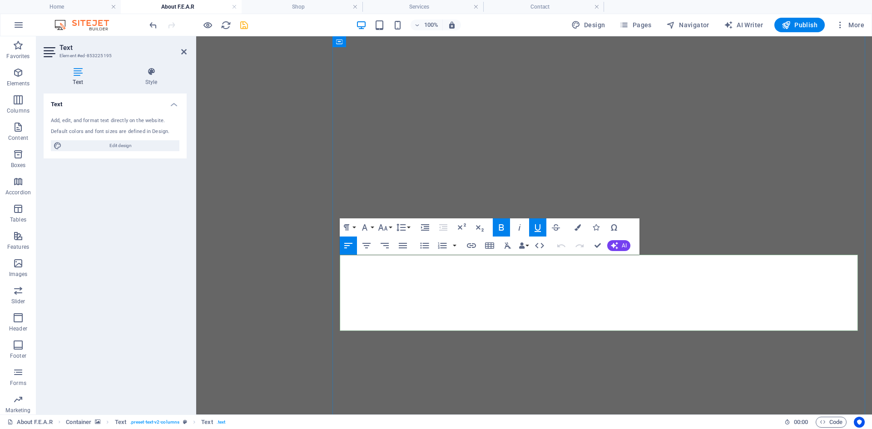
scroll to position [482, 0]
click at [579, 229] on icon "button" at bounding box center [577, 227] width 6 height 6
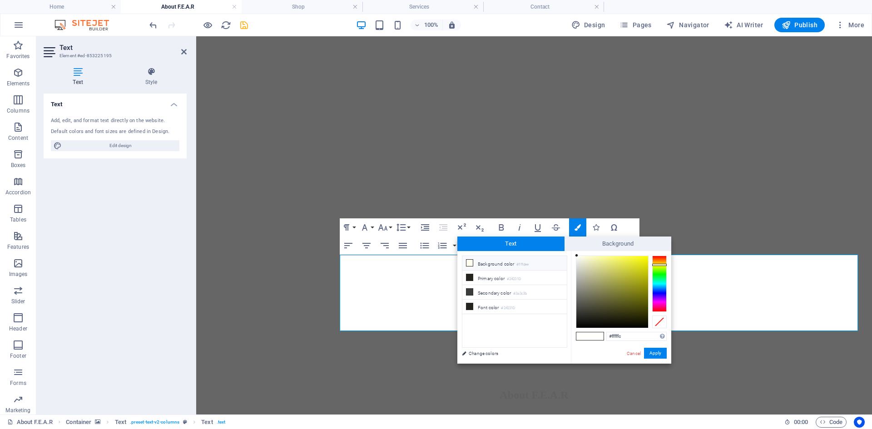
click at [469, 262] on span at bounding box center [469, 262] width 7 height 7
type input "#fffdee"
click at [660, 322] on div at bounding box center [659, 322] width 15 height 13
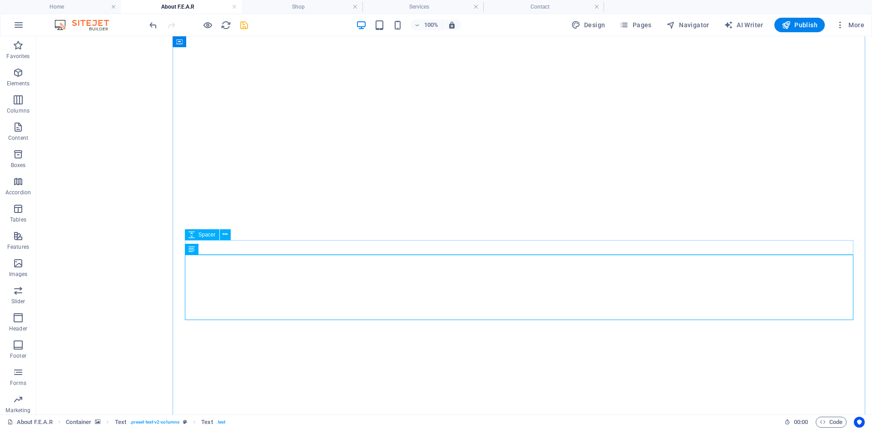
scroll to position [600, 0]
drag, startPoint x: 508, startPoint y: 271, endPoint x: 205, endPoint y: 267, distance: 303.3
drag, startPoint x: 230, startPoint y: 271, endPoint x: 194, endPoint y: 263, distance: 37.2
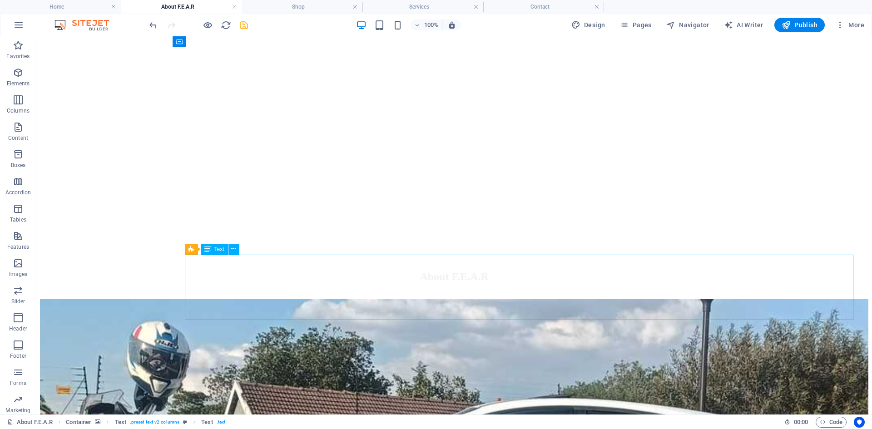
scroll to position [482, 0]
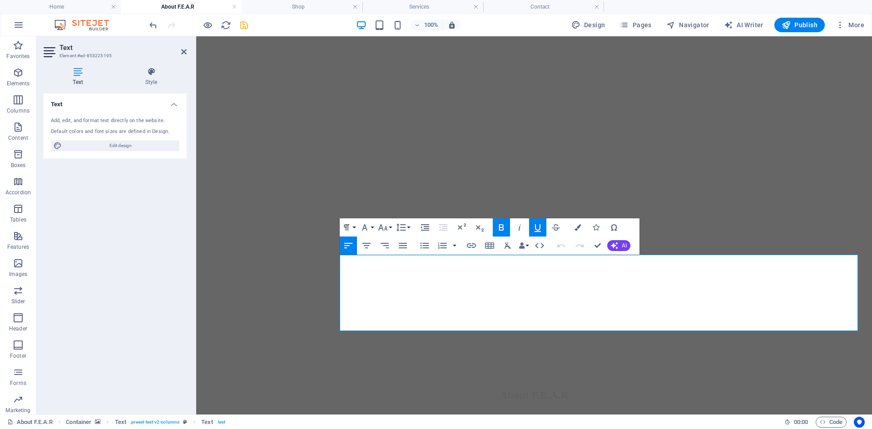
drag, startPoint x: 401, startPoint y: 272, endPoint x: 336, endPoint y: 260, distance: 66.6
click at [577, 226] on icon "button" at bounding box center [577, 227] width 6 height 6
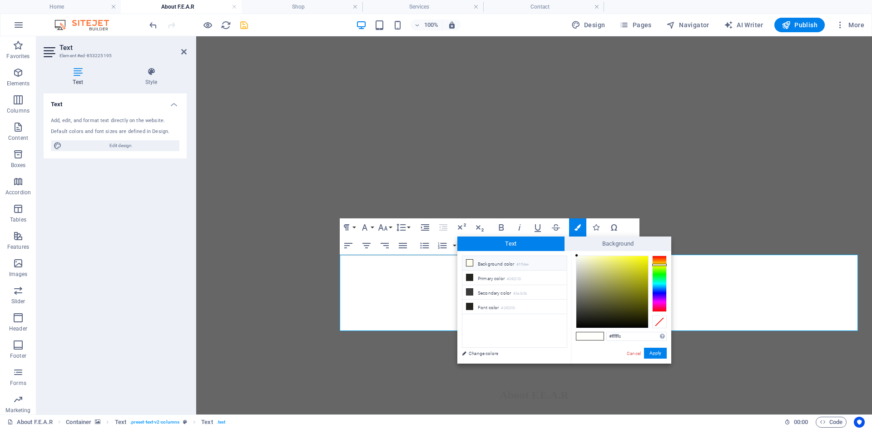
click at [474, 262] on li "Background color #fffdee" at bounding box center [514, 263] width 104 height 15
type input "#fffdee"
drag, startPoint x: 657, startPoint y: 320, endPoint x: 462, endPoint y: 284, distance: 199.0
click at [657, 320] on div at bounding box center [659, 322] width 15 height 13
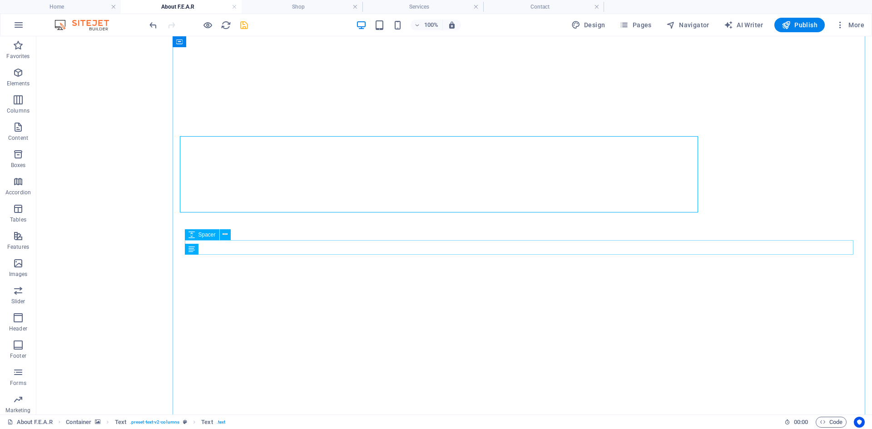
scroll to position [600, 0]
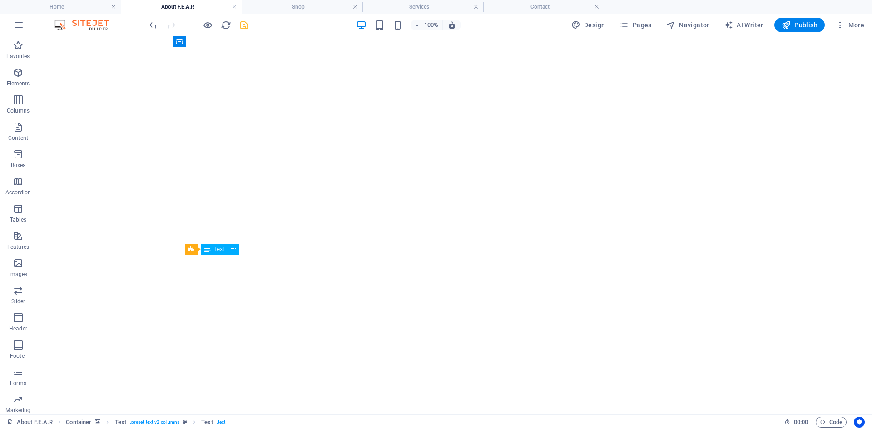
drag, startPoint x: 215, startPoint y: 272, endPoint x: 186, endPoint y: 265, distance: 29.4
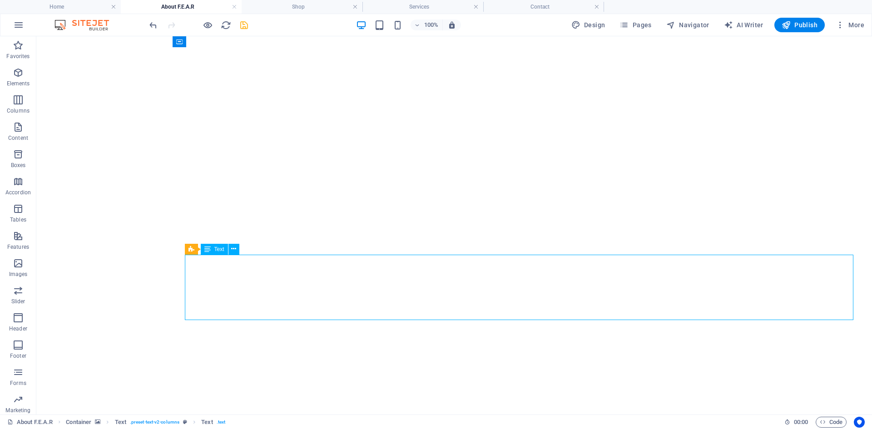
scroll to position [482, 0]
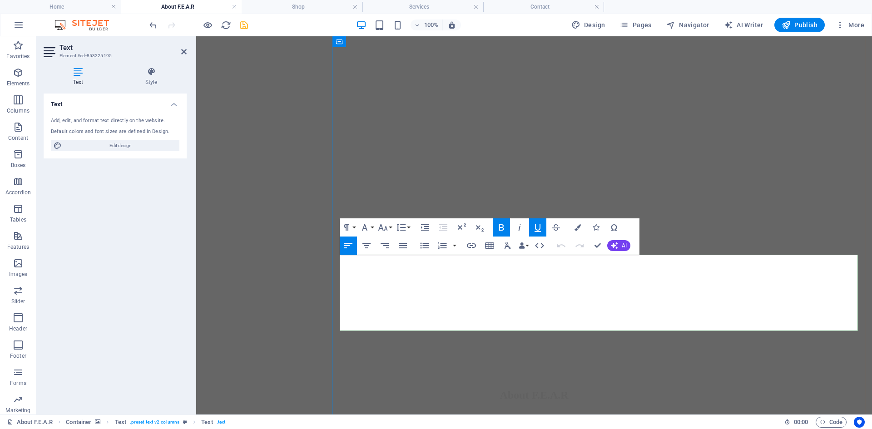
drag, startPoint x: 341, startPoint y: 262, endPoint x: 376, endPoint y: 269, distance: 36.2
click at [579, 228] on icon "button" at bounding box center [577, 227] width 6 height 6
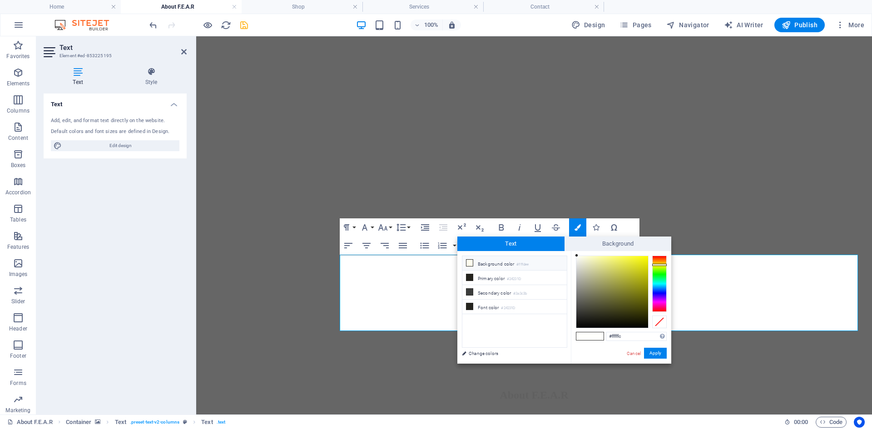
click at [470, 263] on icon at bounding box center [469, 263] width 6 height 6
type input "#fffdee"
click at [657, 322] on div at bounding box center [659, 322] width 15 height 13
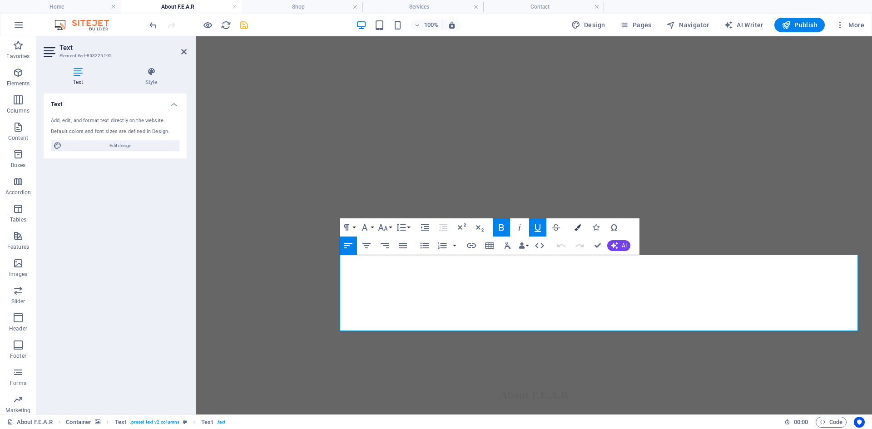
click at [572, 228] on button "Colors" at bounding box center [577, 227] width 17 height 18
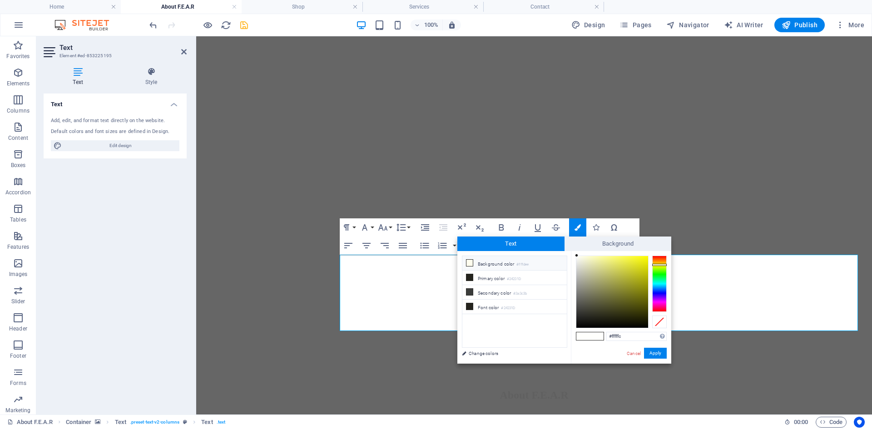
click at [465, 263] on li "Background color #fffdee" at bounding box center [514, 263] width 104 height 15
type input "#000000"
drag, startPoint x: 580, startPoint y: 254, endPoint x: 575, endPoint y: 330, distance: 75.5
click at [575, 330] on div "#000000 Supported formats #0852ed rgb(8, 82, 237) rgba(8, 82, 237, 90%) hsv(221…" at bounding box center [621, 373] width 100 height 244
click at [657, 355] on button "Apply" at bounding box center [655, 353] width 23 height 11
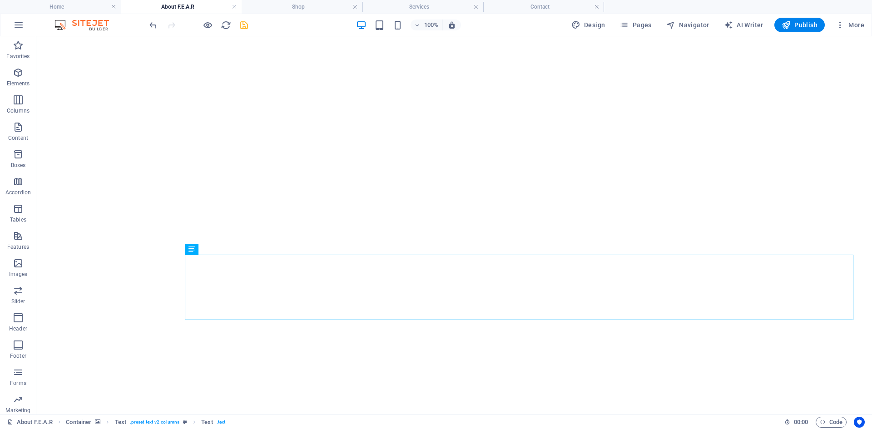
scroll to position [600, 0]
click at [259, 271] on div "Drag here to replace the existing content. Press “Ctrl” if you want to create a…" at bounding box center [453, 225] width 835 height 378
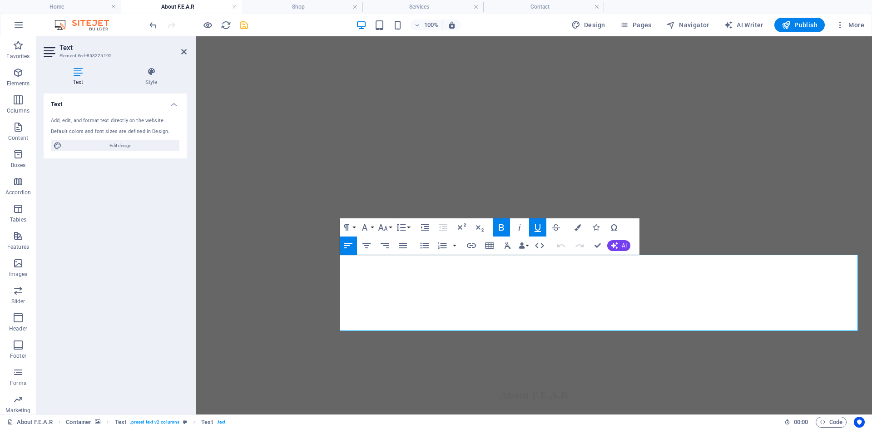
drag, startPoint x: 393, startPoint y: 267, endPoint x: 339, endPoint y: 260, distance: 54.5
click at [573, 228] on button "Colors" at bounding box center [577, 227] width 17 height 18
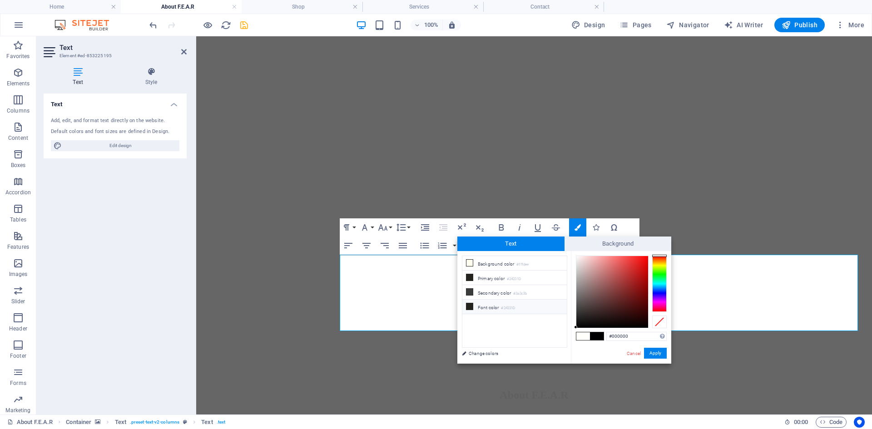
click at [469, 303] on icon at bounding box center [469, 306] width 6 height 6
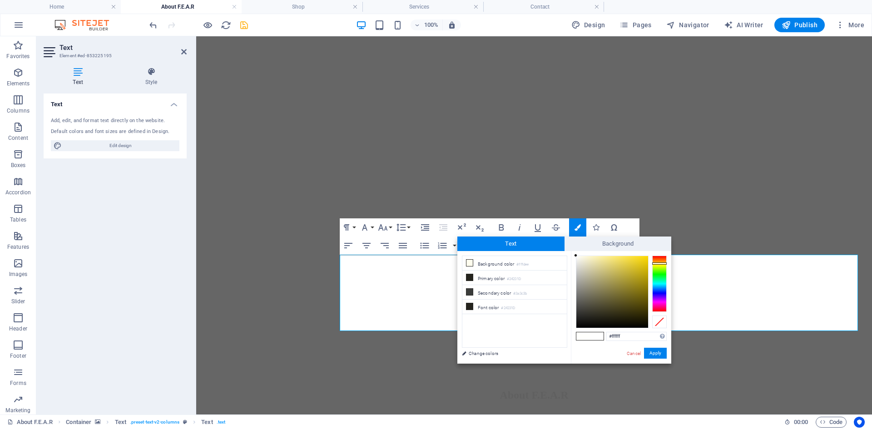
drag, startPoint x: 589, startPoint y: 314, endPoint x: 574, endPoint y: 252, distance: 63.9
click at [574, 252] on div "#ffffff Supported formats #0852ed rgb(8, 82, 237) rgba(8, 82, 237, 90%) hsv(221…" at bounding box center [621, 373] width 100 height 244
click at [572, 255] on div "#ffffff Supported formats #0852ed rgb(8, 82, 237) rgba(8, 82, 237, 90%) hsv(221…" at bounding box center [621, 373] width 100 height 244
click at [578, 257] on div at bounding box center [578, 257] width 3 height 3
click at [467, 264] on icon at bounding box center [469, 263] width 6 height 6
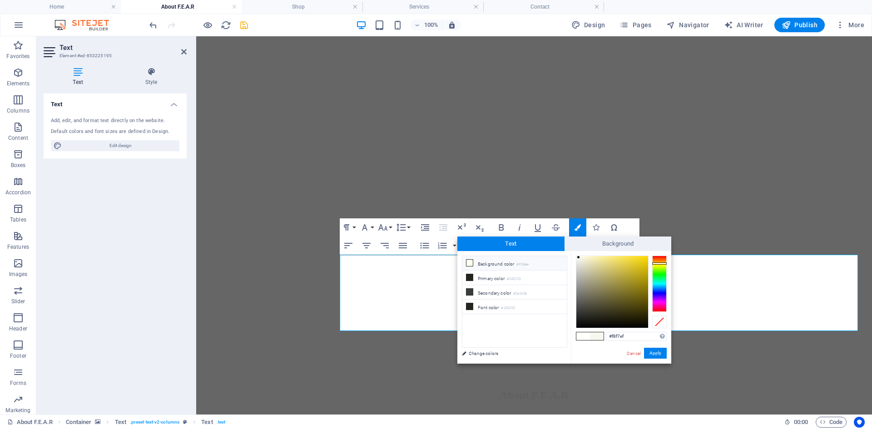
type input "#fffdee"
click at [660, 320] on div at bounding box center [659, 322] width 15 height 13
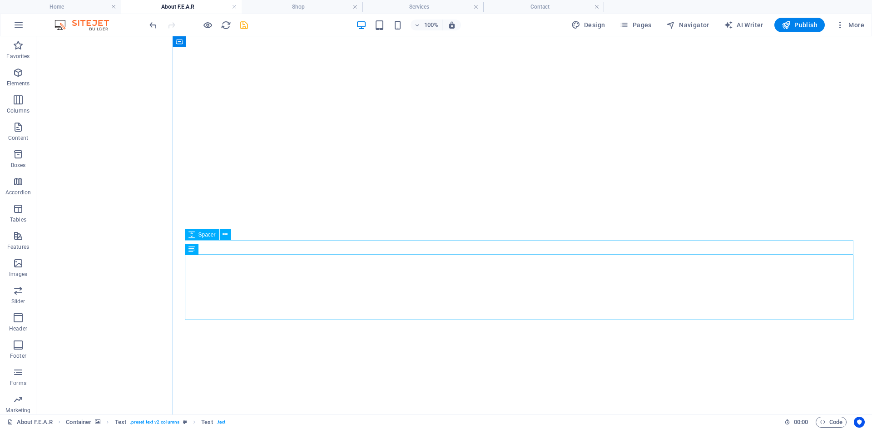
scroll to position [600, 0]
drag, startPoint x: 221, startPoint y: 270, endPoint x: 62, endPoint y: 270, distance: 158.9
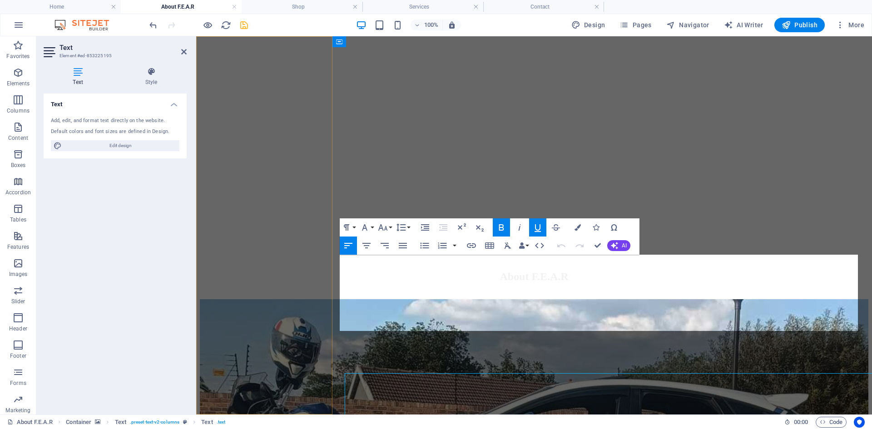
scroll to position [482, 0]
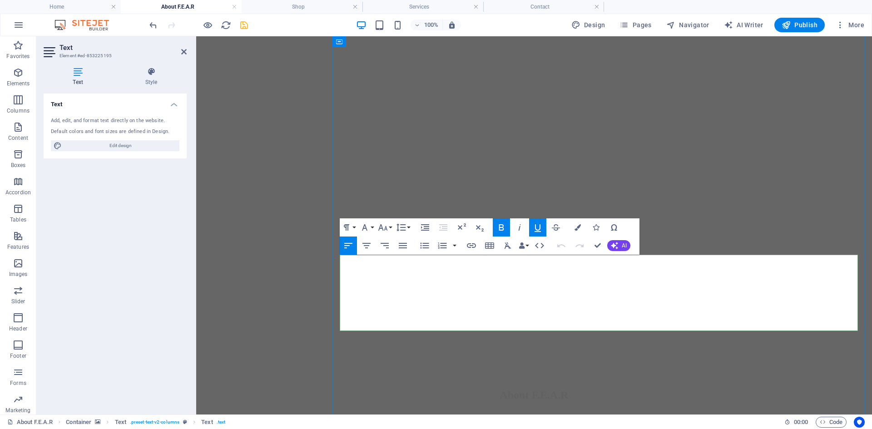
drag, startPoint x: 400, startPoint y: 272, endPoint x: 340, endPoint y: 258, distance: 61.6
click at [579, 226] on icon "button" at bounding box center [577, 227] width 6 height 6
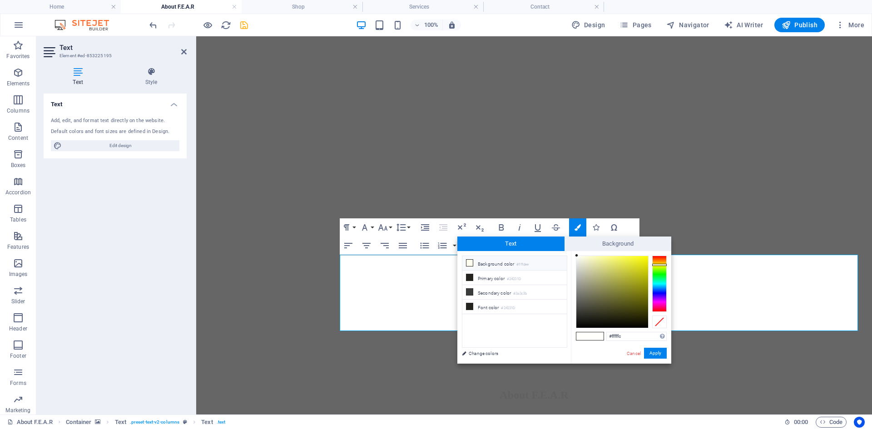
click at [469, 262] on icon at bounding box center [469, 263] width 6 height 6
click at [582, 256] on div at bounding box center [580, 255] width 3 height 3
type input "#040404"
click at [577, 326] on div at bounding box center [612, 292] width 72 height 72
click at [656, 353] on button "Apply" at bounding box center [655, 353] width 23 height 11
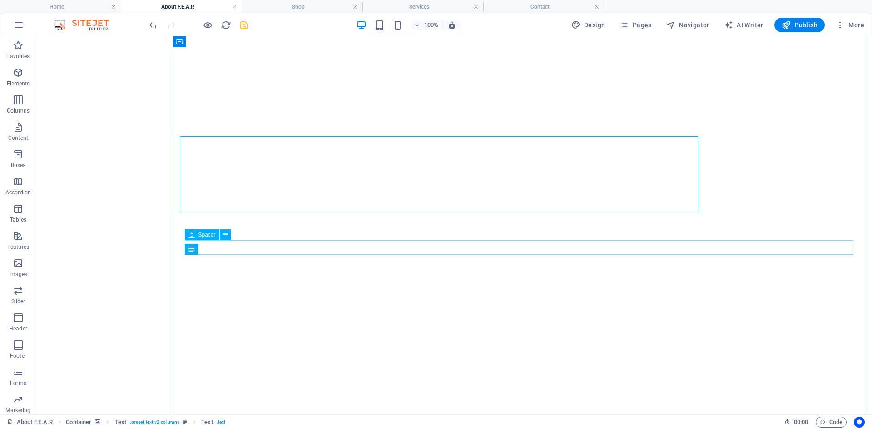
scroll to position [600, 0]
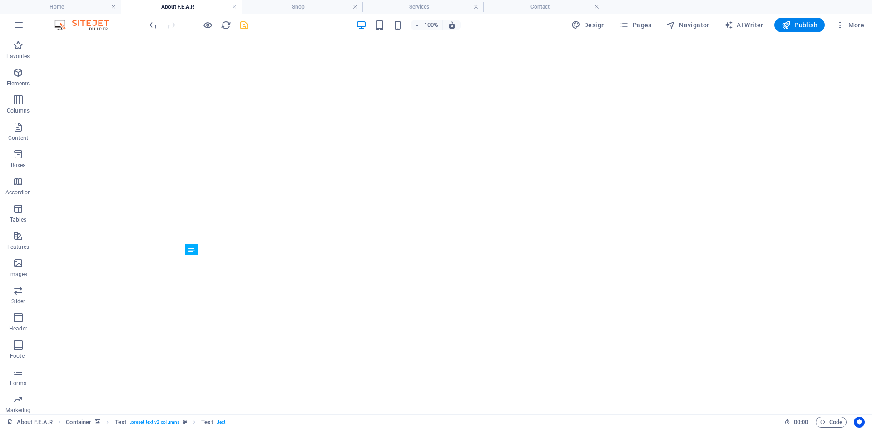
click at [72, 6] on h4 "Home" at bounding box center [60, 7] width 121 height 10
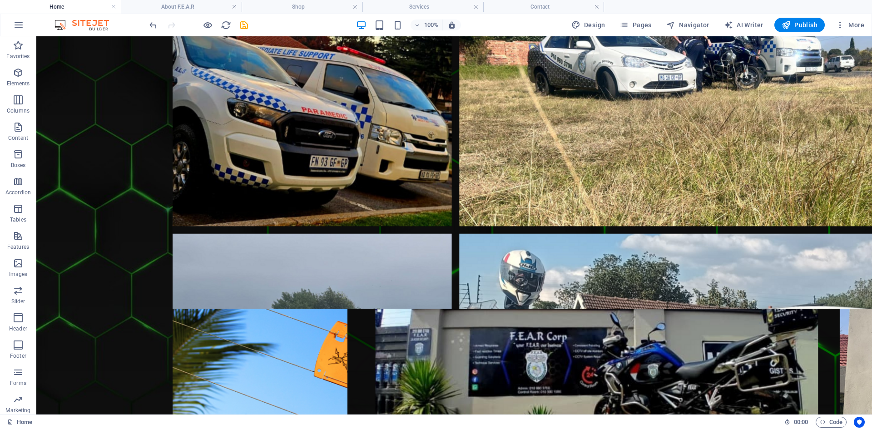
scroll to position [0, 0]
click at [234, 6] on link at bounding box center [234, 7] width 5 height 9
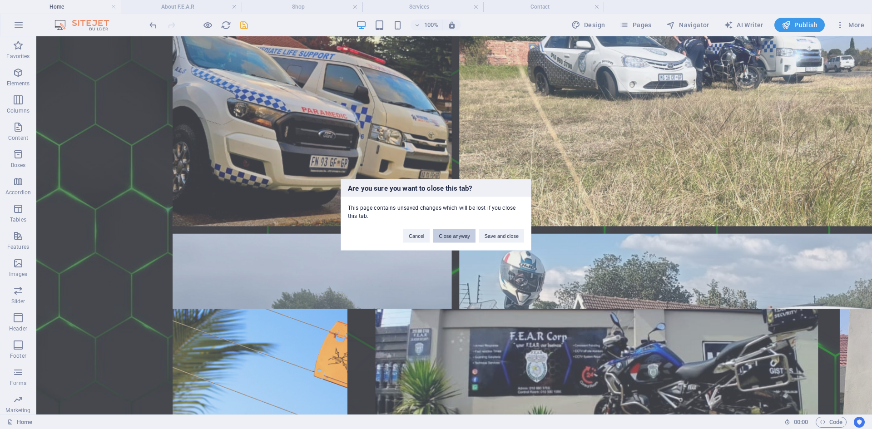
click at [456, 237] on button "Close anyway" at bounding box center [454, 236] width 42 height 14
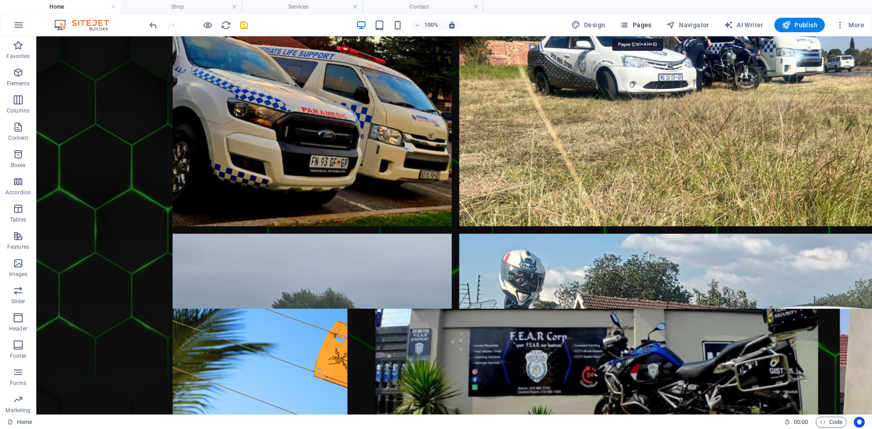
click at [645, 25] on span "Pages" at bounding box center [635, 24] width 32 height 9
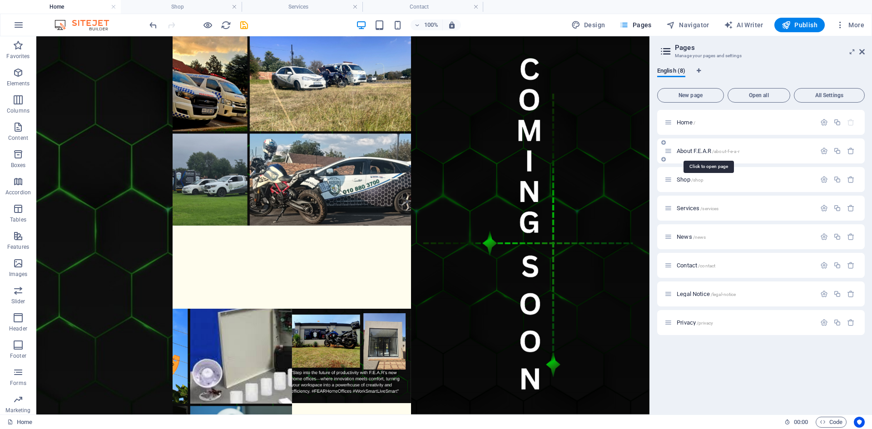
click at [692, 152] on span "About F.E.A.R /about-f-e-a-r" at bounding box center [707, 151] width 63 height 7
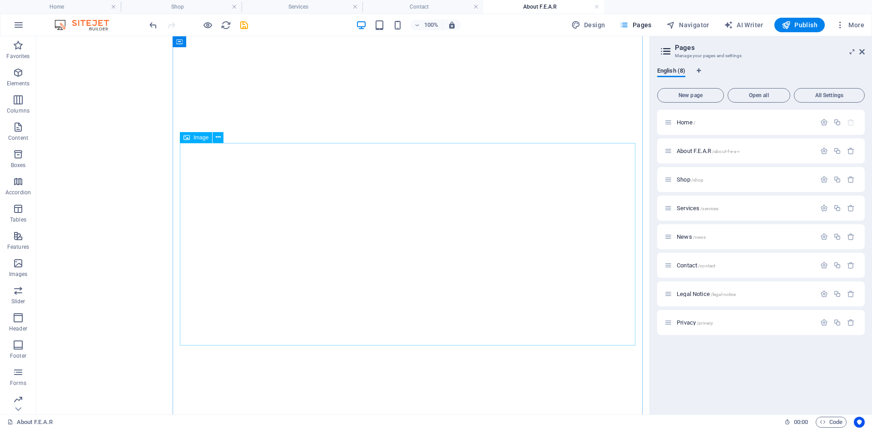
scroll to position [363, 0]
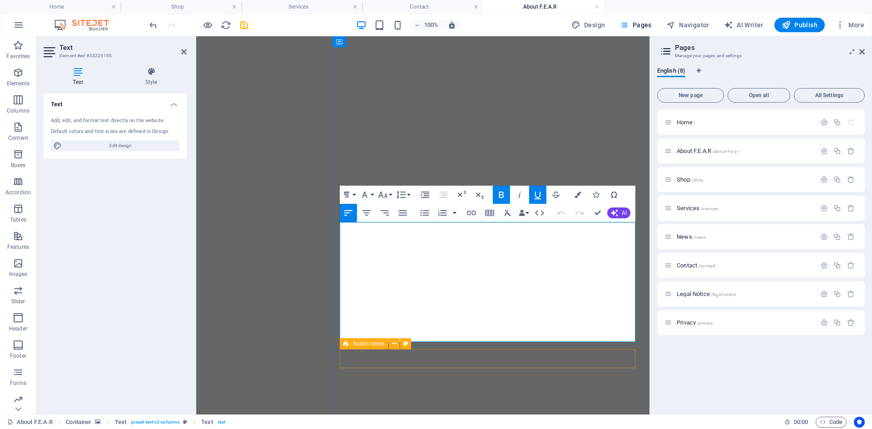
scroll to position [361, 0]
drag, startPoint x: 524, startPoint y: 270, endPoint x: 345, endPoint y: 305, distance: 182.3
click at [439, 215] on icon "button" at bounding box center [442, 213] width 9 height 6
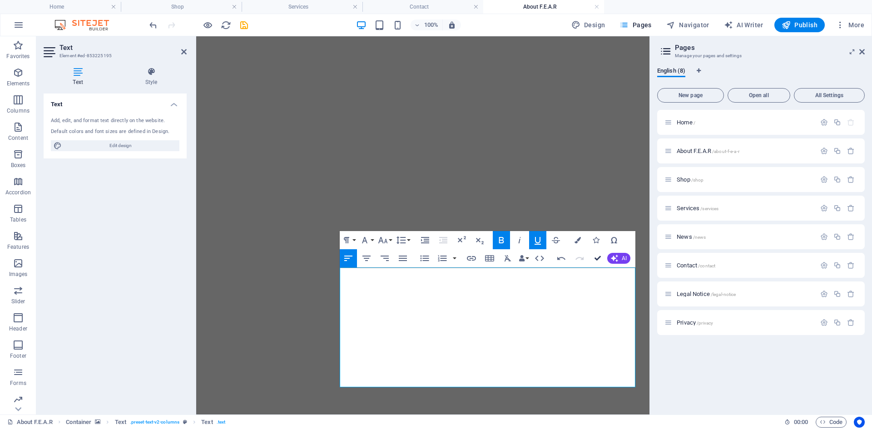
scroll to position [410, 0]
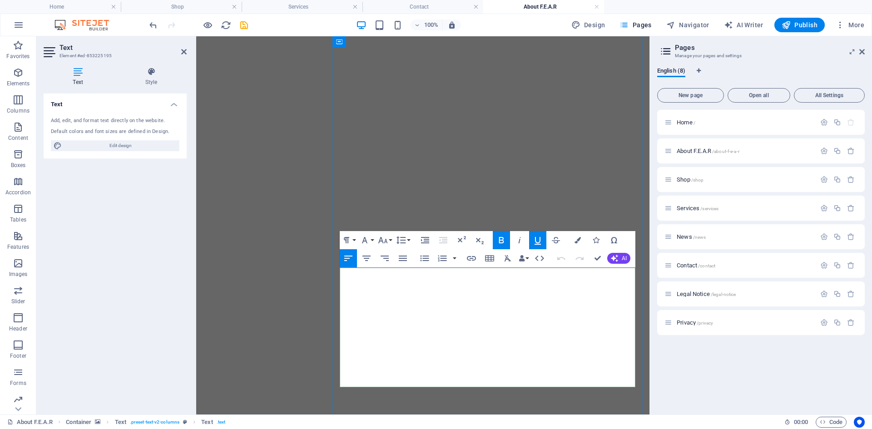
scroll to position [316, 0]
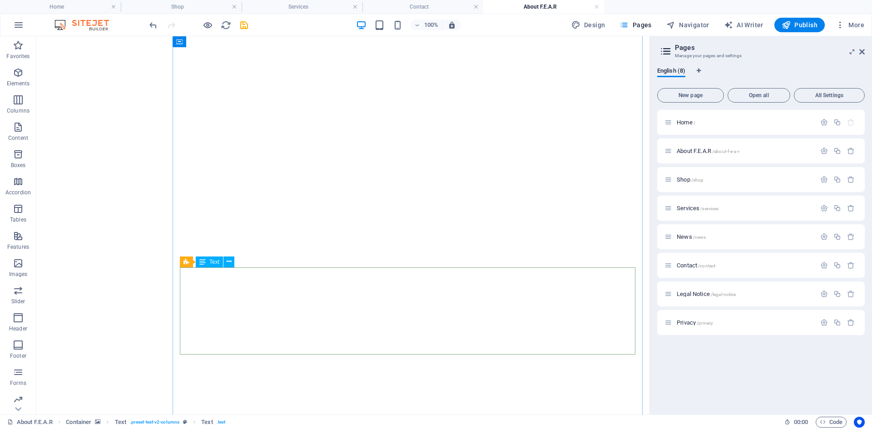
scroll to position [410, 0]
click at [243, 27] on icon "save" at bounding box center [244, 25] width 10 height 10
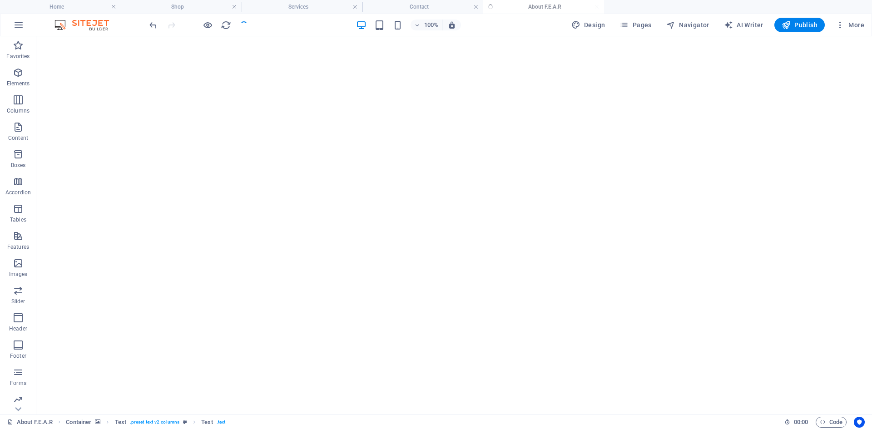
scroll to position [666, 0]
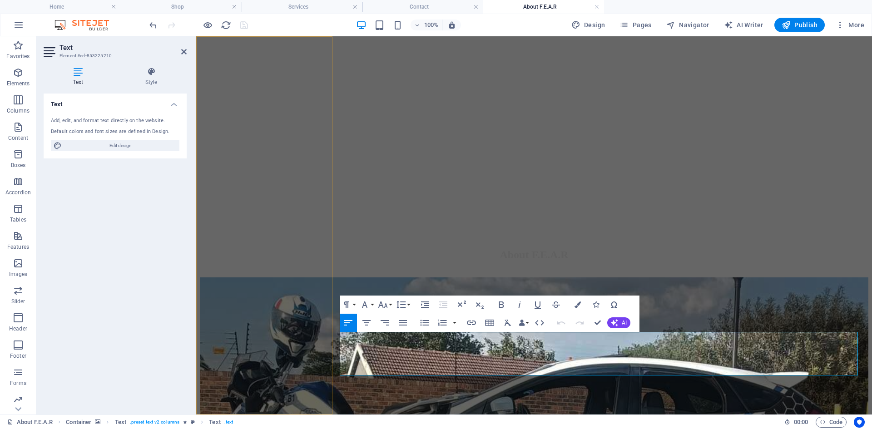
scroll to position [525, 0]
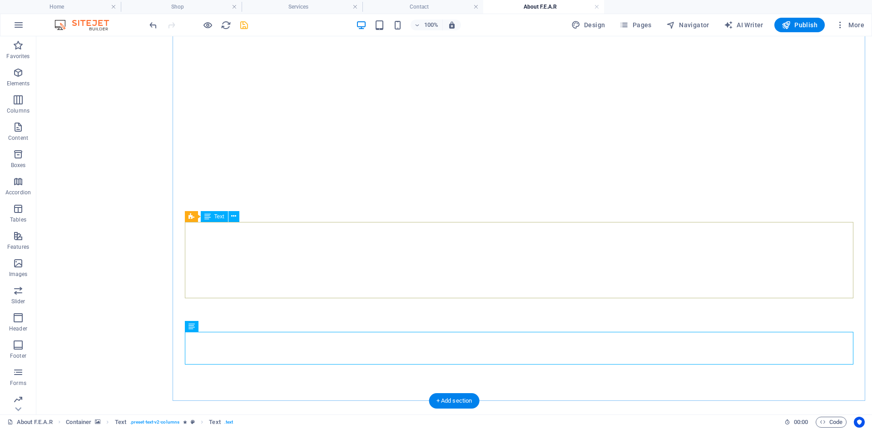
scroll to position [360, 0]
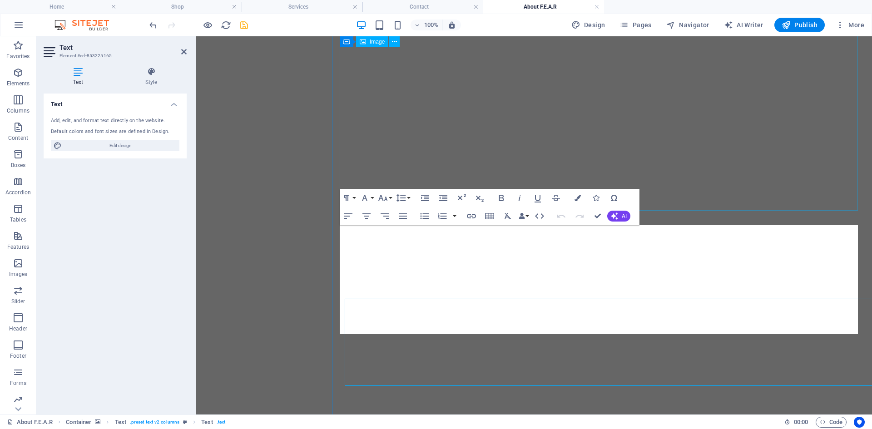
scroll to position [143, 0]
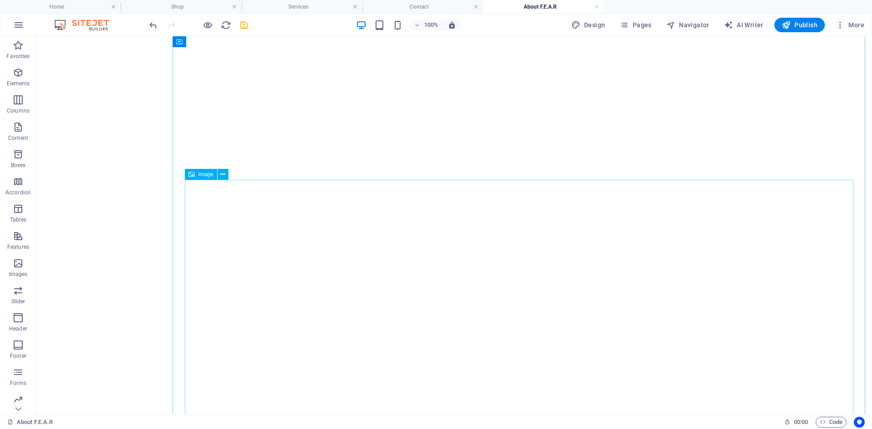
scroll to position [666, 0]
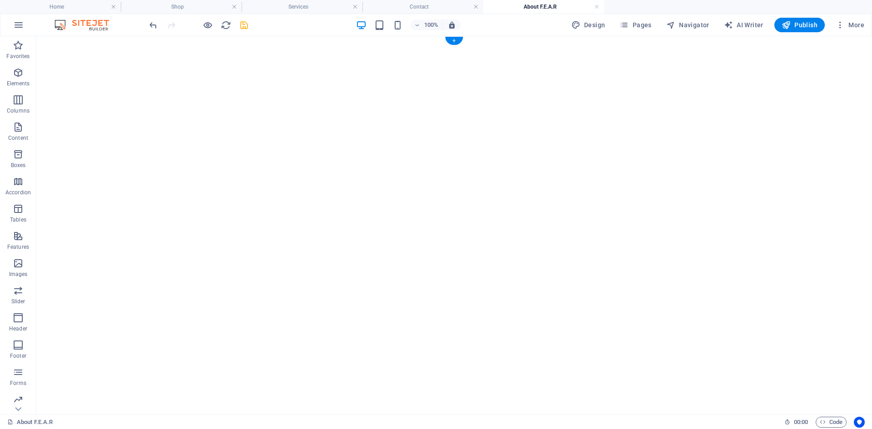
scroll to position [0, 0]
click at [245, 25] on icon "save" at bounding box center [244, 25] width 10 height 10
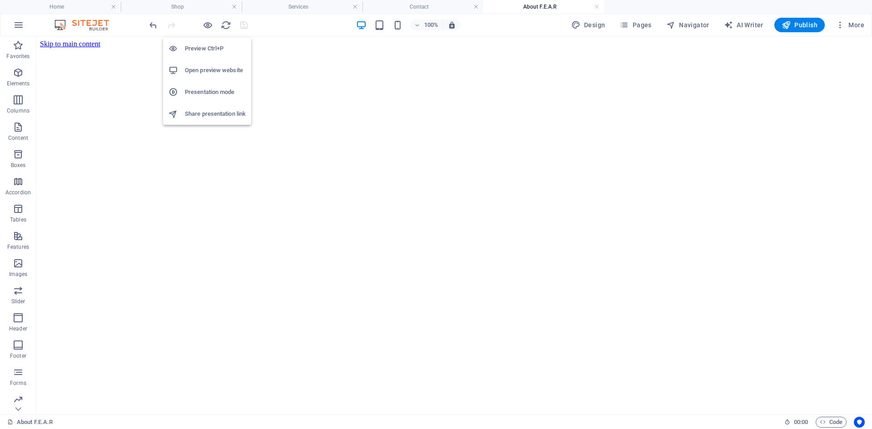
click at [209, 71] on h6 "Open preview website" at bounding box center [215, 70] width 61 height 11
click at [793, 27] on span "Publish" at bounding box center [799, 24] width 36 height 9
click at [795, 22] on span "Publish" at bounding box center [799, 24] width 36 height 9
click at [243, 27] on div at bounding box center [199, 25] width 102 height 15
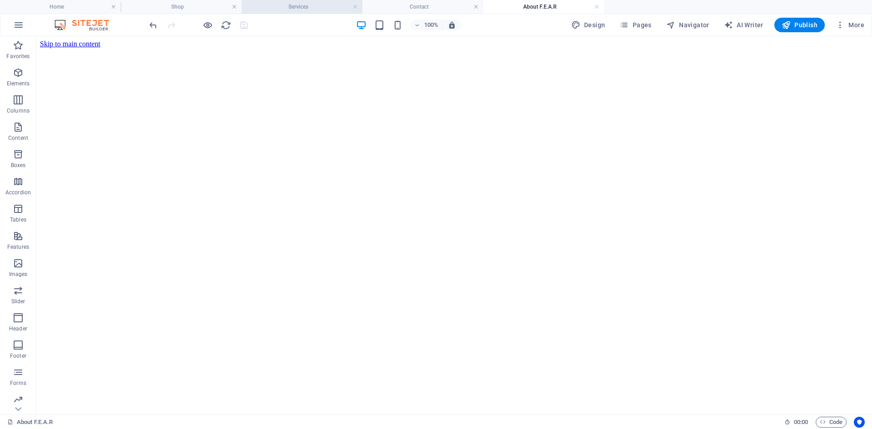
click at [276, 8] on h4 "Services" at bounding box center [302, 7] width 121 height 10
click at [418, 9] on h4 "Contact" at bounding box center [422, 7] width 121 height 10
click at [85, 7] on h4 "Home" at bounding box center [60, 7] width 121 height 10
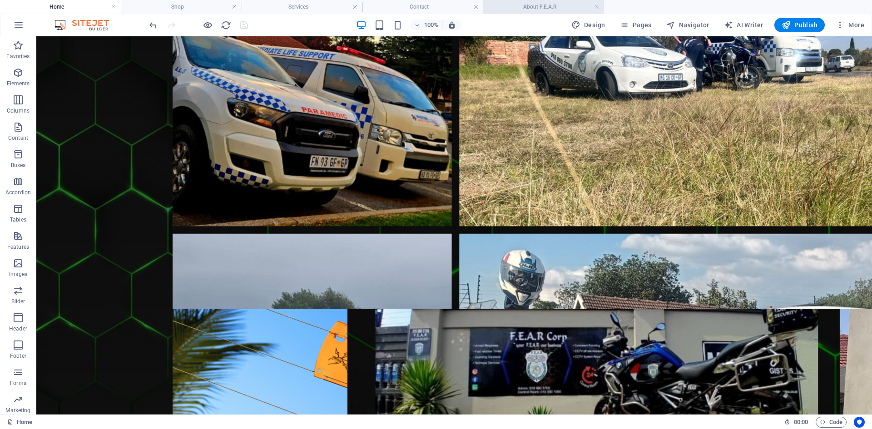
click at [523, 8] on h4 "About F.E.A.R" at bounding box center [543, 7] width 121 height 10
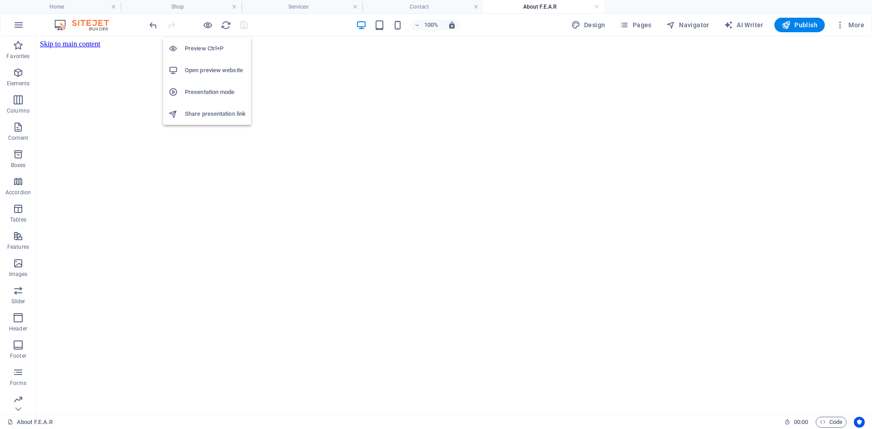
click at [210, 45] on h6 "Preview Ctrl+P" at bounding box center [215, 48] width 61 height 11
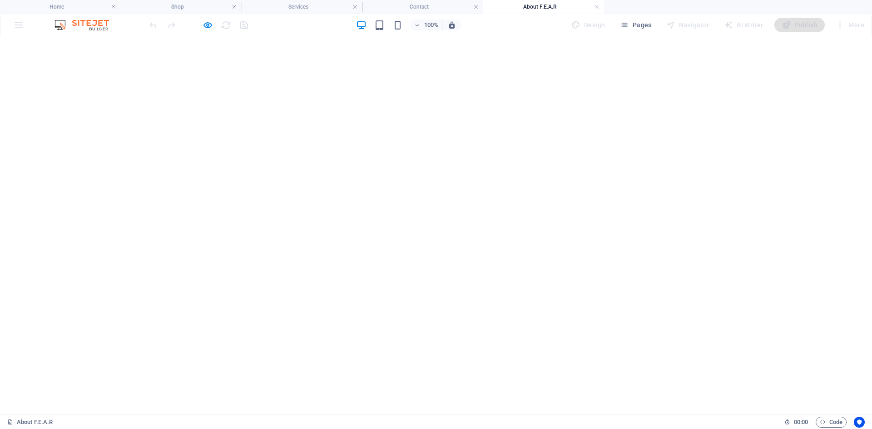
scroll to position [597, 0]
click at [212, 51] on h6 "Preview Ctrl+P" at bounding box center [215, 48] width 61 height 11
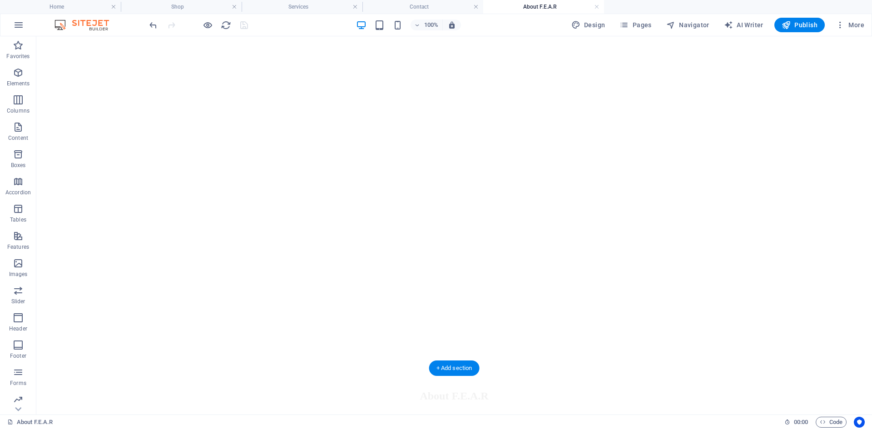
scroll to position [676, 0]
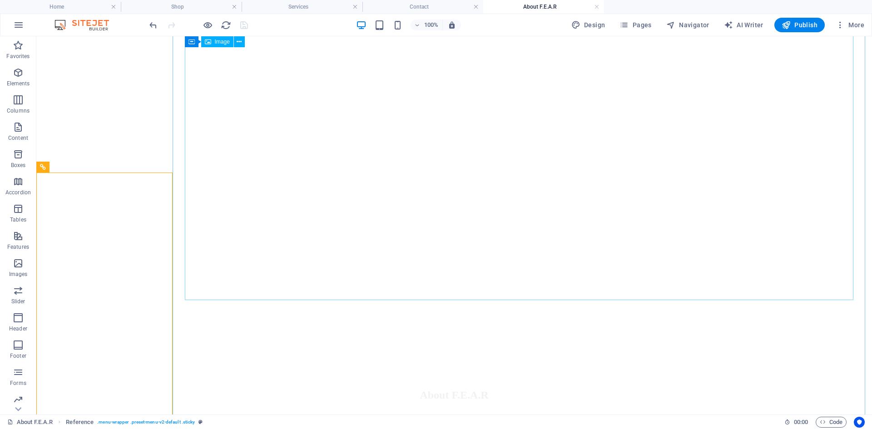
scroll to position [540, 0]
click at [401, 7] on h4 "Contact" at bounding box center [422, 7] width 121 height 10
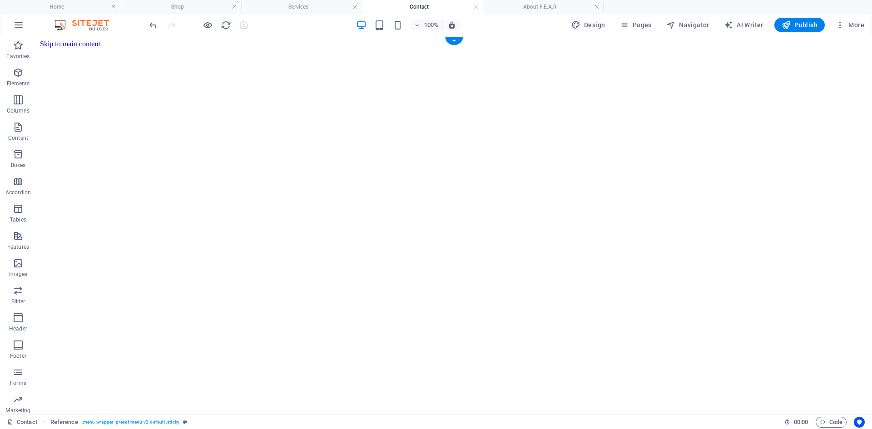
click at [495, 48] on figure at bounding box center [454, 48] width 828 height 0
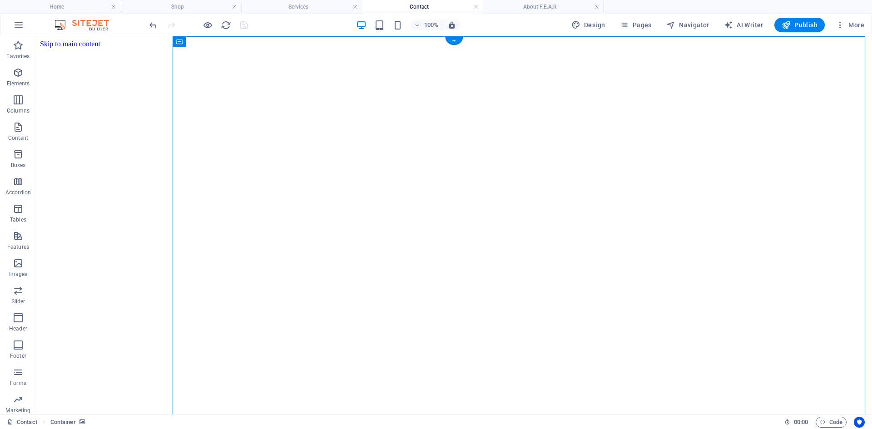
click at [495, 48] on figure at bounding box center [454, 48] width 828 height 0
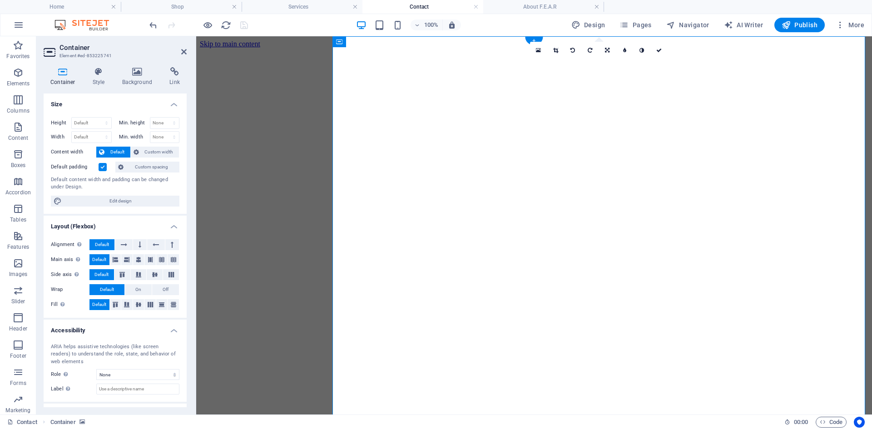
click at [411, 48] on figure at bounding box center [534, 48] width 668 height 0
click at [276, 36] on figure at bounding box center [237, 36] width 82 height 0
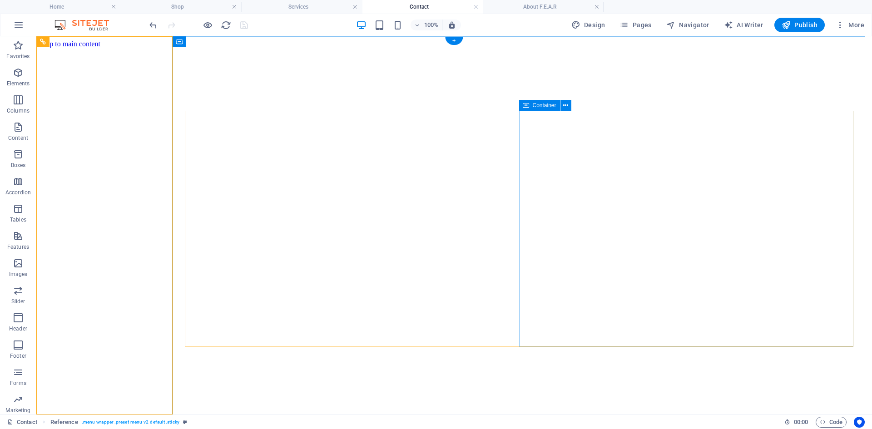
scroll to position [225, 0]
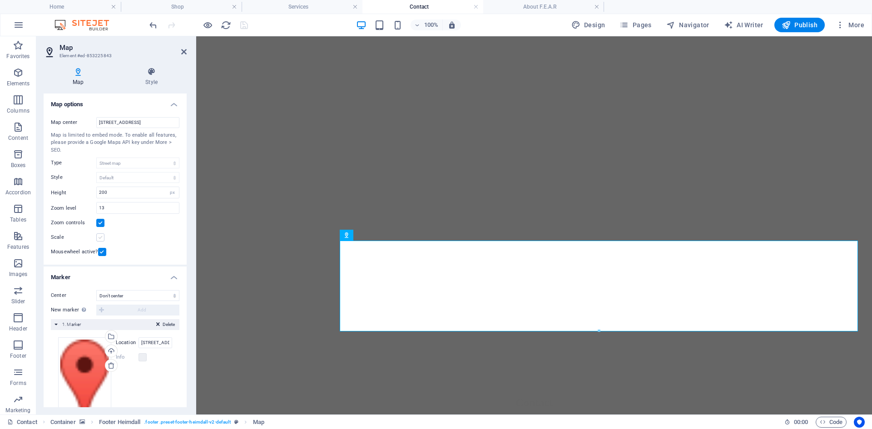
click at [99, 236] on label at bounding box center [100, 237] width 8 height 8
click at [0, 0] on input "Scale" at bounding box center [0, 0] width 0 height 0
click at [245, 27] on icon "save" at bounding box center [244, 25] width 10 height 10
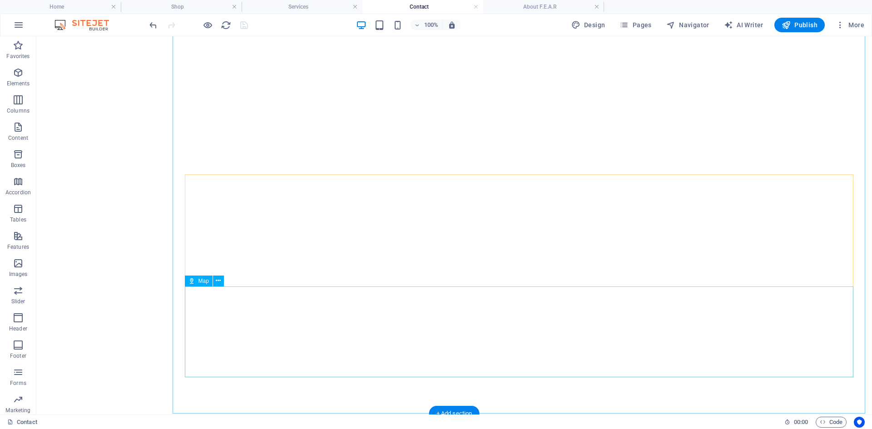
scroll to position [0, 0]
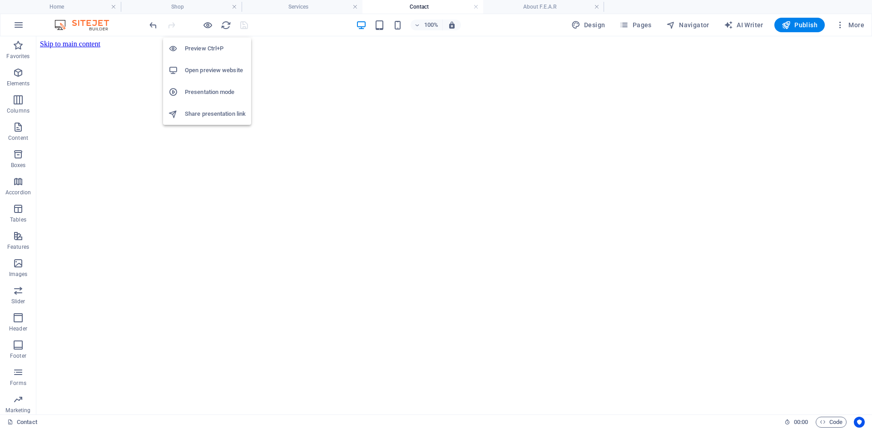
click at [204, 68] on h6 "Open preview website" at bounding box center [215, 70] width 61 height 11
click at [640, 18] on button "Pages" at bounding box center [635, 25] width 39 height 15
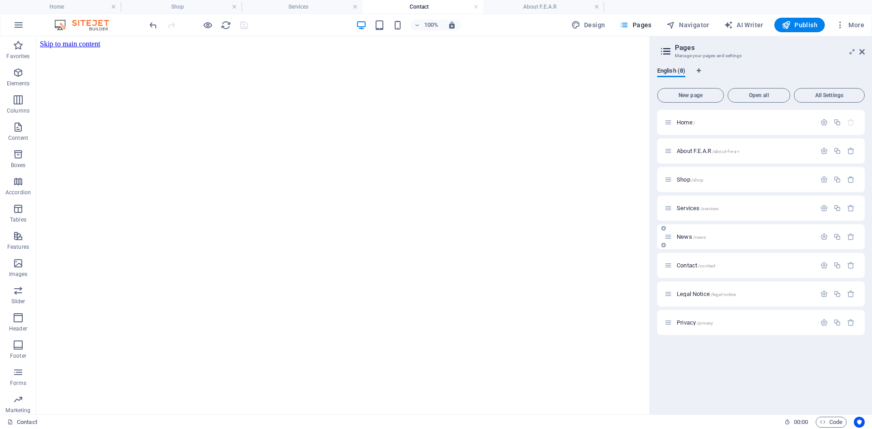
click at [668, 236] on icon at bounding box center [668, 237] width 8 height 8
click at [686, 239] on span "News /news" at bounding box center [690, 236] width 29 height 7
click at [796, 26] on span "Publish" at bounding box center [799, 24] width 36 height 9
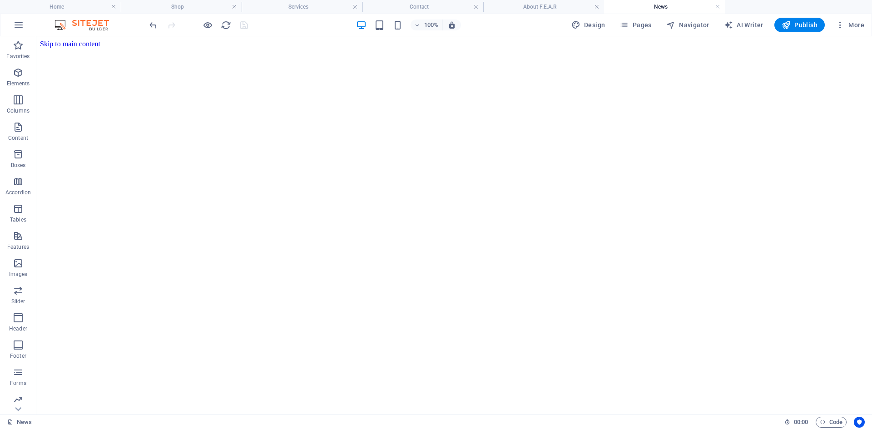
click at [241, 27] on div at bounding box center [199, 25] width 102 height 15
click at [718, 6] on link at bounding box center [717, 7] width 5 height 9
click at [597, 8] on link at bounding box center [596, 7] width 5 height 9
click at [475, 6] on link at bounding box center [475, 7] width 5 height 9
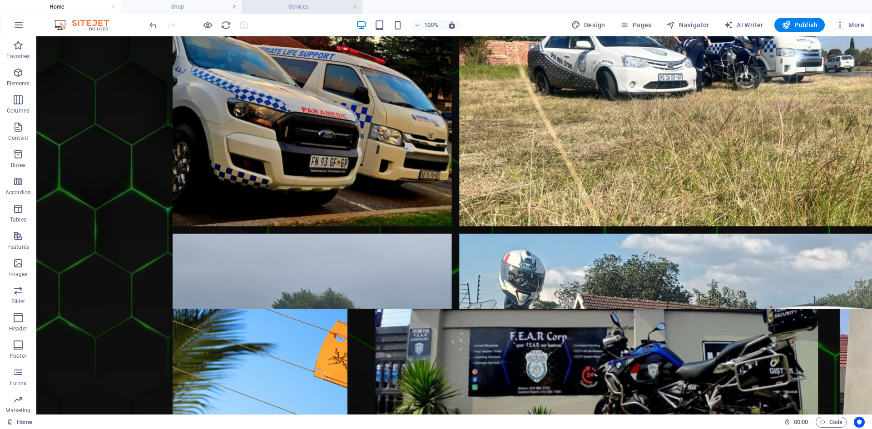
click at [359, 7] on h4 "Services" at bounding box center [302, 7] width 121 height 10
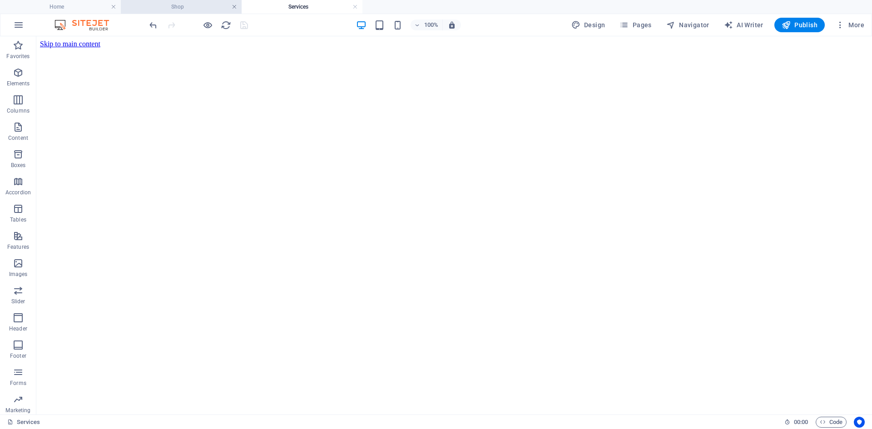
click at [235, 9] on link at bounding box center [234, 7] width 5 height 9
click at [233, 9] on link at bounding box center [234, 7] width 5 height 9
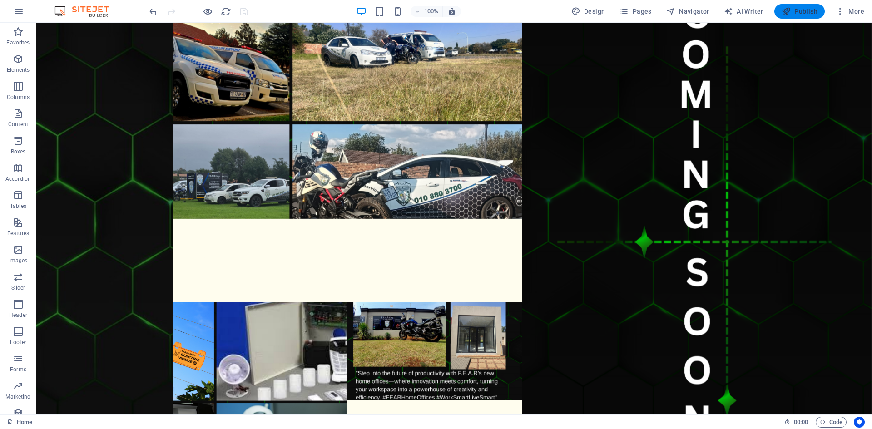
click at [797, 10] on span "Publish" at bounding box center [799, 11] width 36 height 9
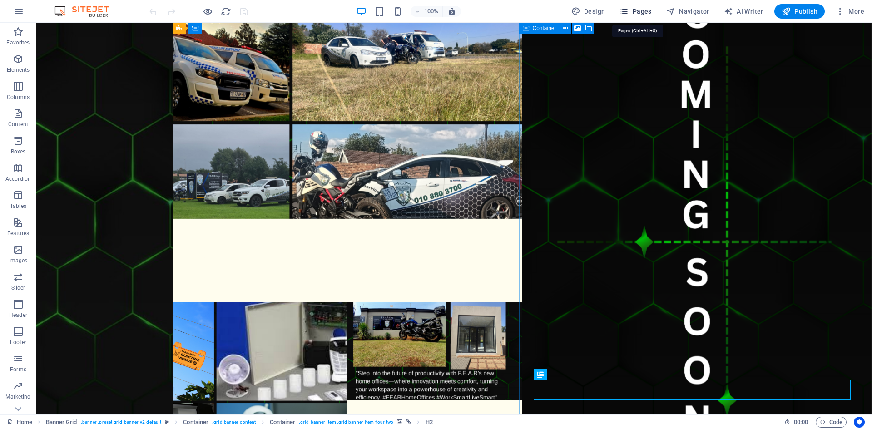
click at [633, 10] on span "Pages" at bounding box center [635, 11] width 32 height 9
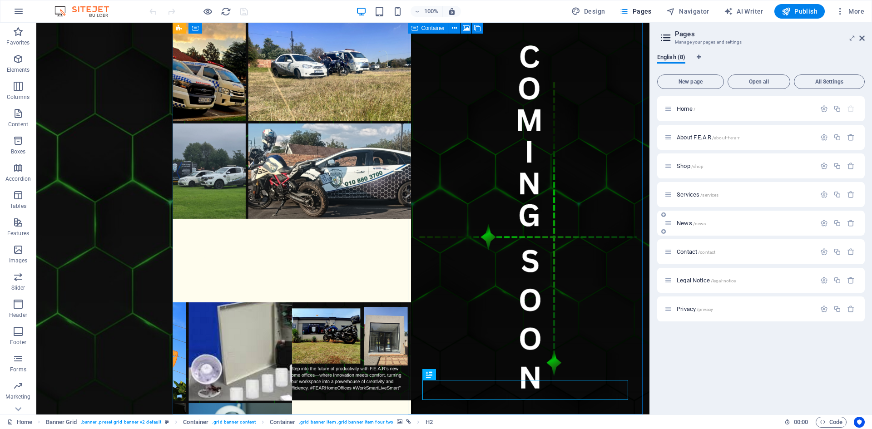
click at [686, 223] on span "News /news" at bounding box center [690, 223] width 29 height 7
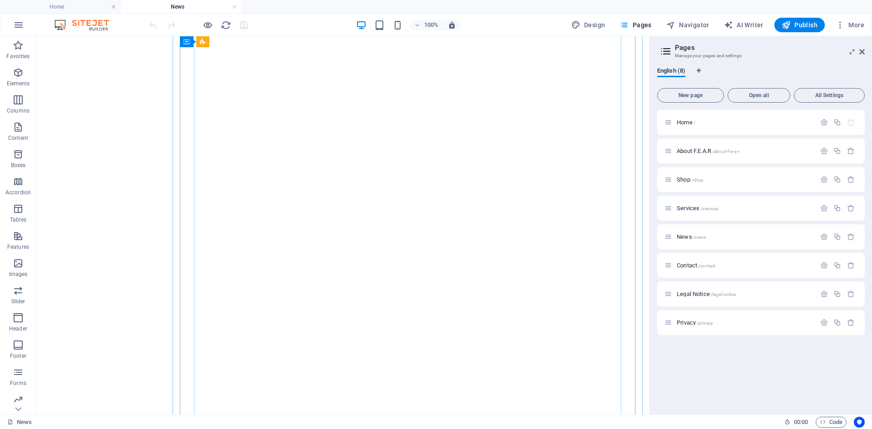
scroll to position [1271, 0]
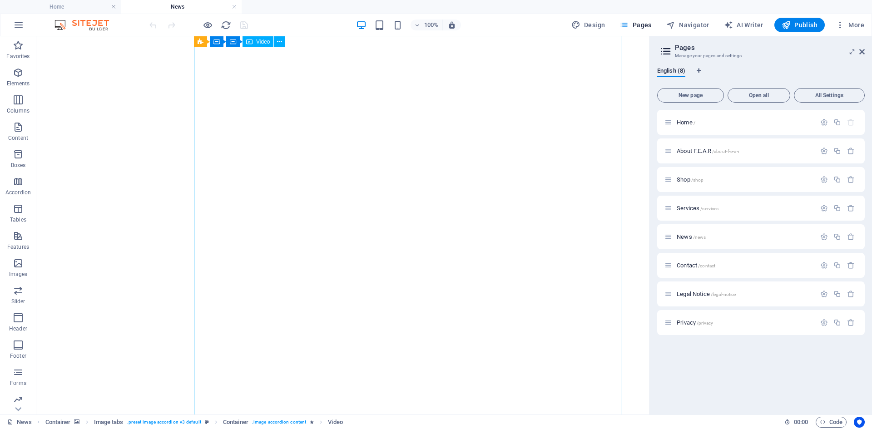
select select "%"
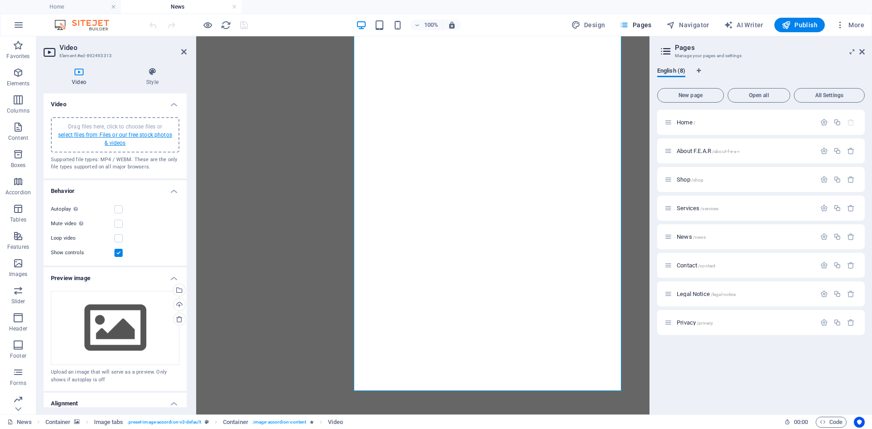
click at [124, 139] on link "select files from Files or our free stock photos & videos" at bounding box center [115, 139] width 114 height 15
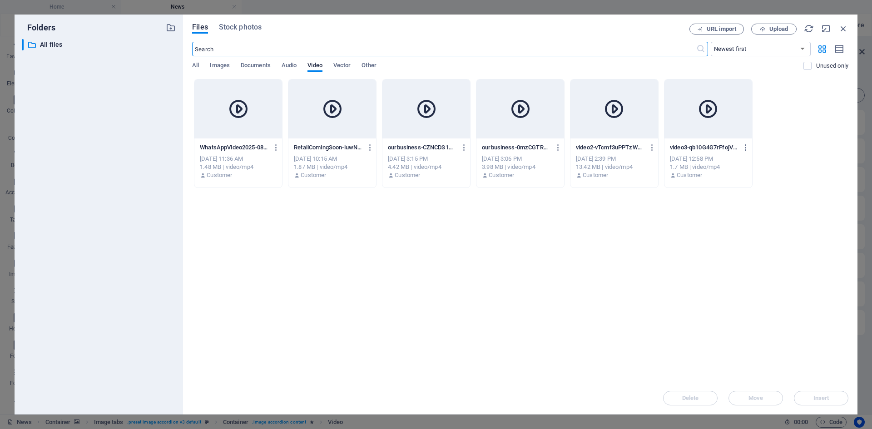
scroll to position [1010, 0]
click at [771, 29] on span "Upload" at bounding box center [778, 28] width 19 height 5
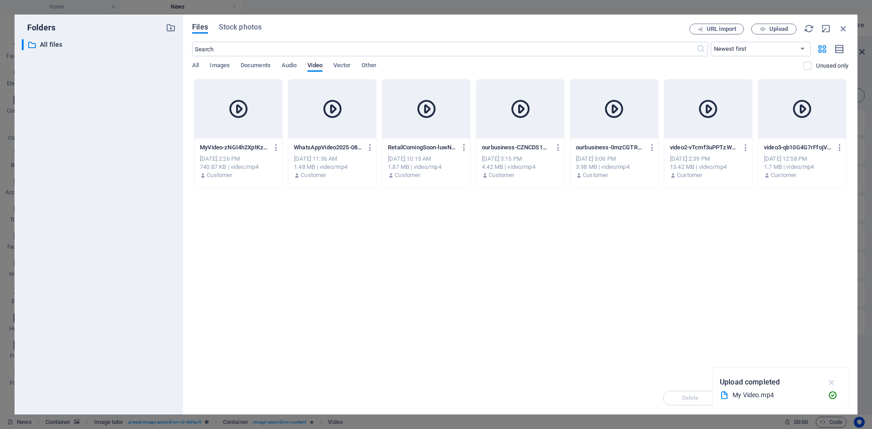
click at [832, 380] on icon "button" at bounding box center [831, 382] width 10 height 10
click at [203, 114] on div at bounding box center [238, 108] width 88 height 59
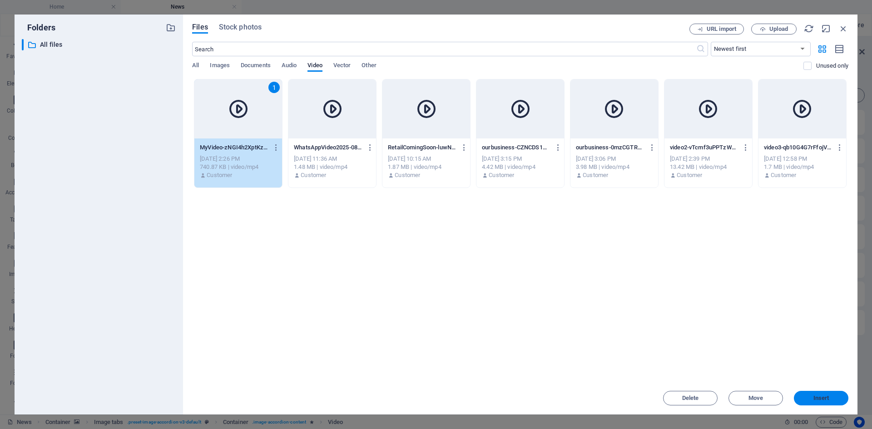
click at [814, 395] on span "Insert" at bounding box center [821, 397] width 16 height 5
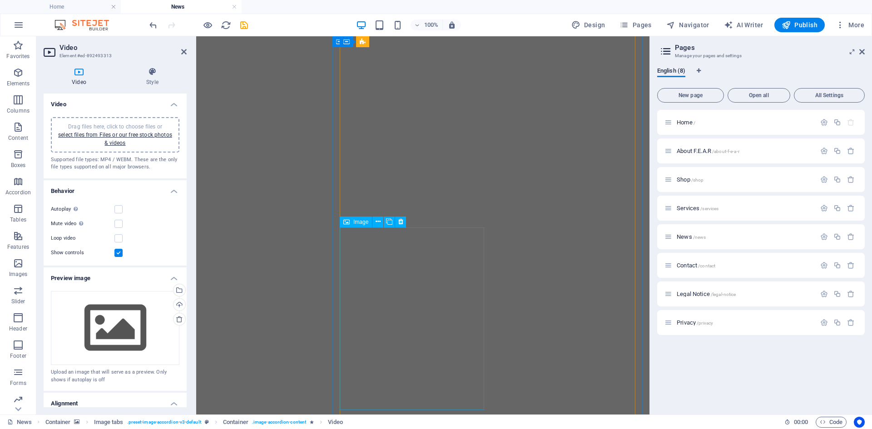
scroll to position [755, 0]
click at [862, 49] on icon at bounding box center [861, 51] width 5 height 7
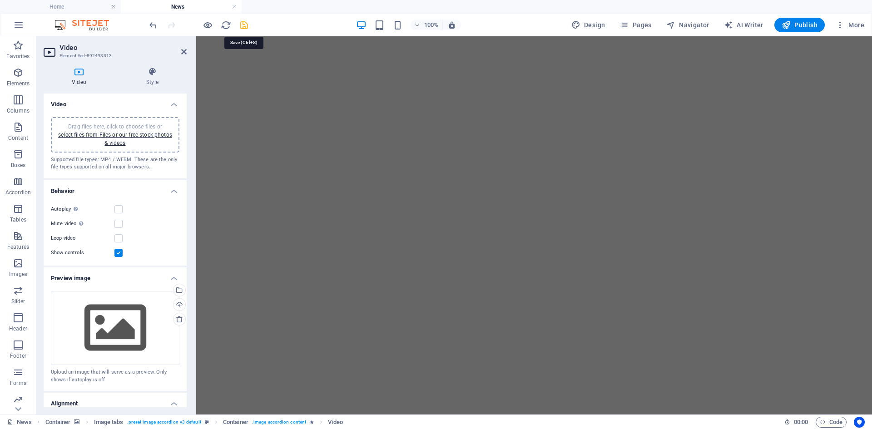
click at [243, 26] on icon "save" at bounding box center [244, 25] width 10 height 10
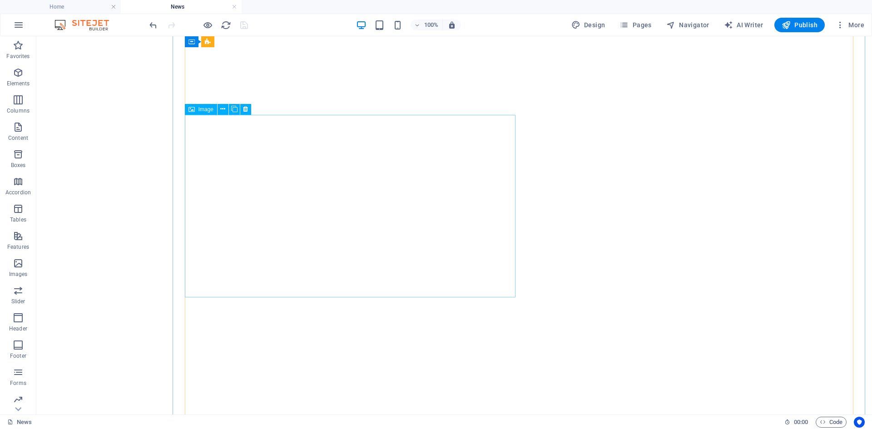
scroll to position [863, 0]
click at [207, 70] on h6 "Open preview website" at bounding box center [215, 70] width 61 height 11
click at [792, 25] on span "Publish" at bounding box center [799, 24] width 36 height 9
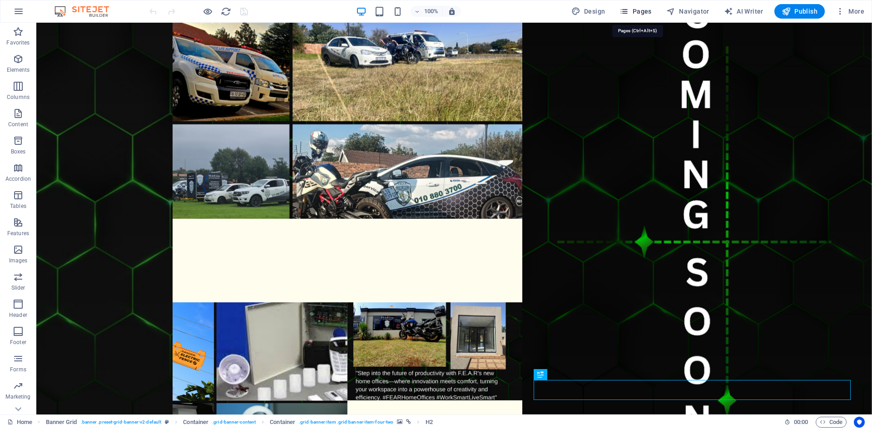
click at [628, 14] on icon "button" at bounding box center [623, 11] width 9 height 9
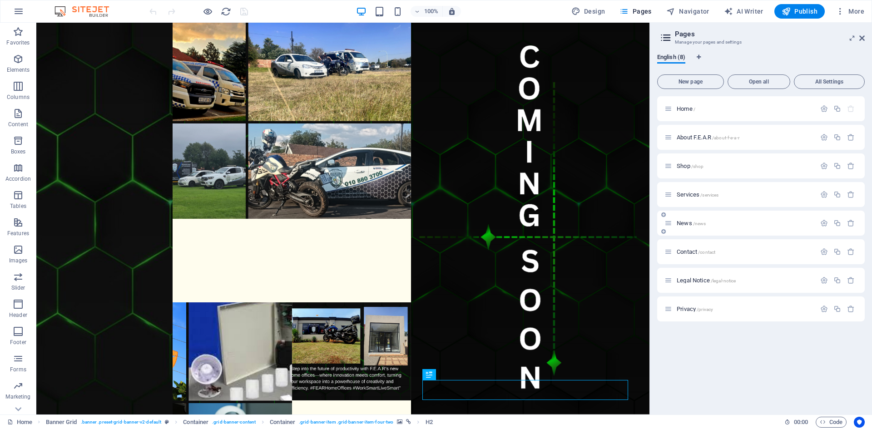
click at [676, 225] on div "News /news" at bounding box center [745, 223] width 142 height 6
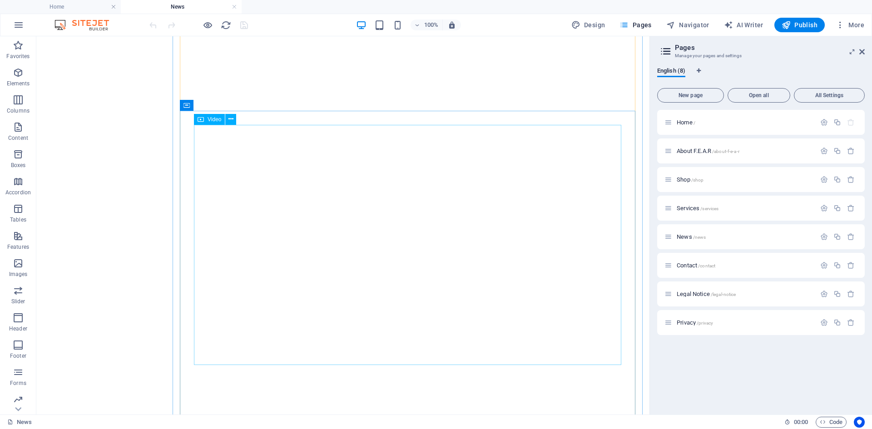
scroll to position [1180, 0]
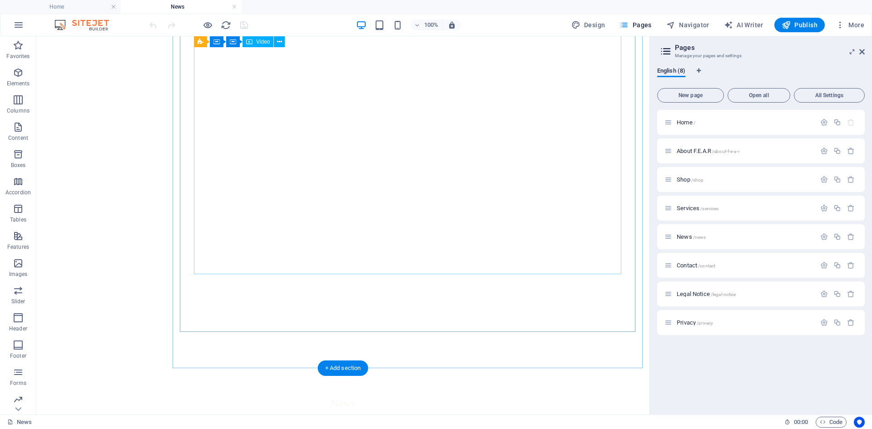
select select "%"
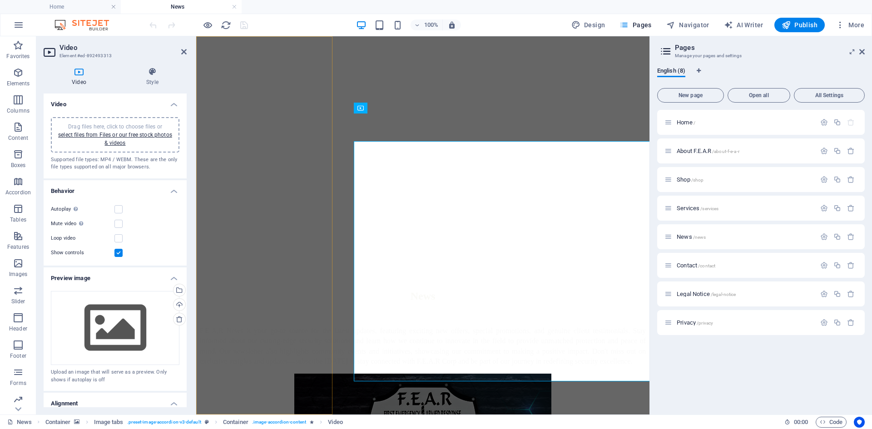
scroll to position [1073, 0]
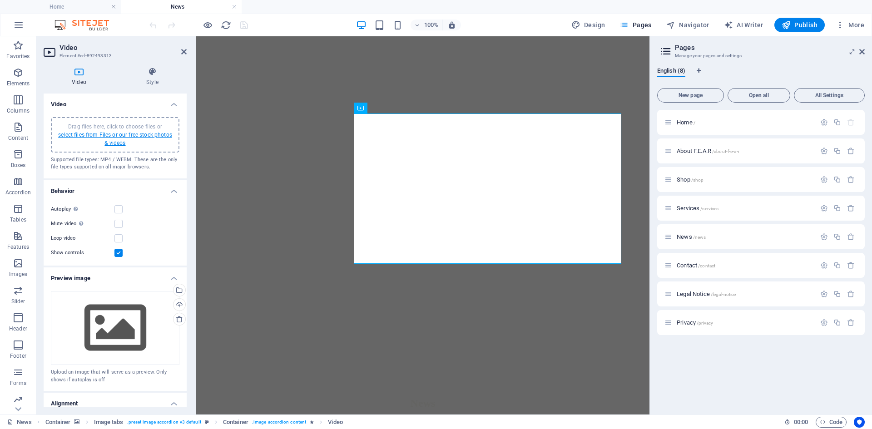
click at [143, 136] on link "select files from Files or our free stock photos & videos" at bounding box center [115, 139] width 114 height 15
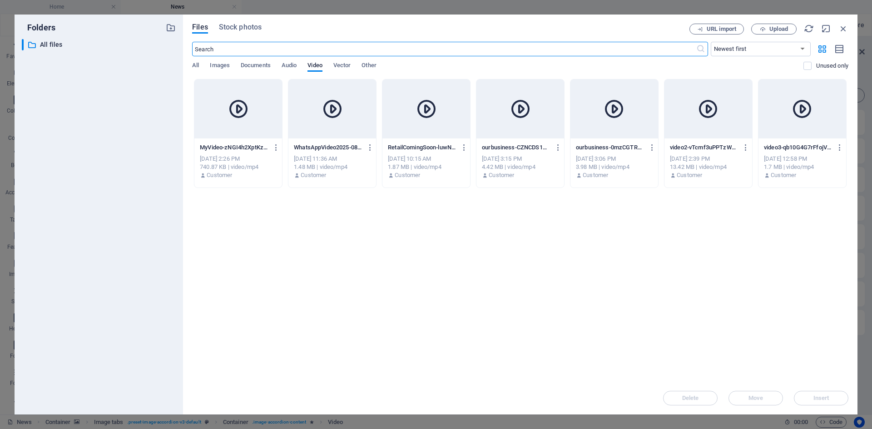
scroll to position [790, 0]
click at [785, 30] on span "Upload" at bounding box center [778, 28] width 19 height 5
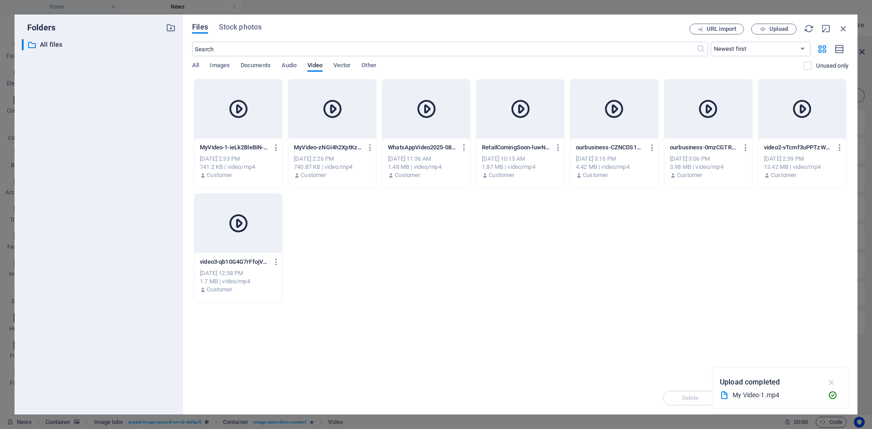
click at [830, 383] on icon "button" at bounding box center [831, 382] width 10 height 10
click at [273, 224] on div at bounding box center [238, 223] width 88 height 59
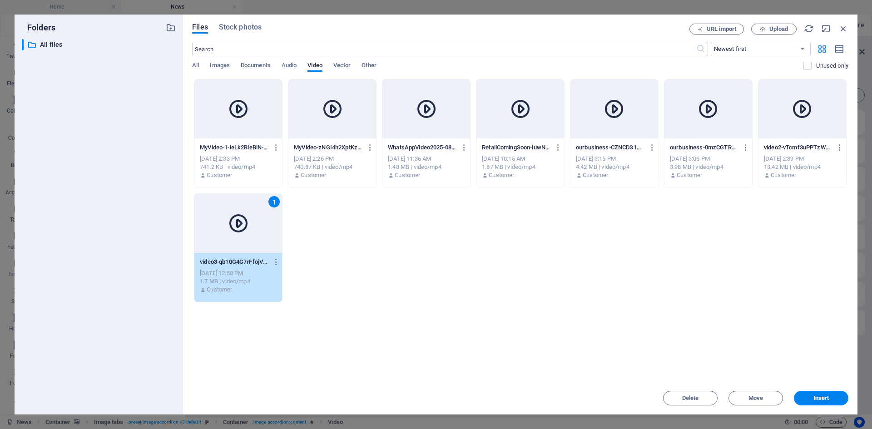
click at [229, 117] on icon at bounding box center [238, 109] width 22 height 22
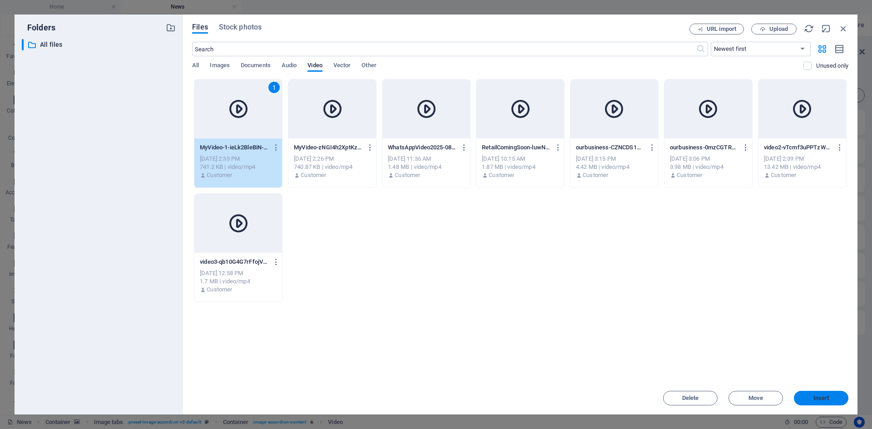
click at [804, 397] on span "Insert" at bounding box center [820, 397] width 47 height 5
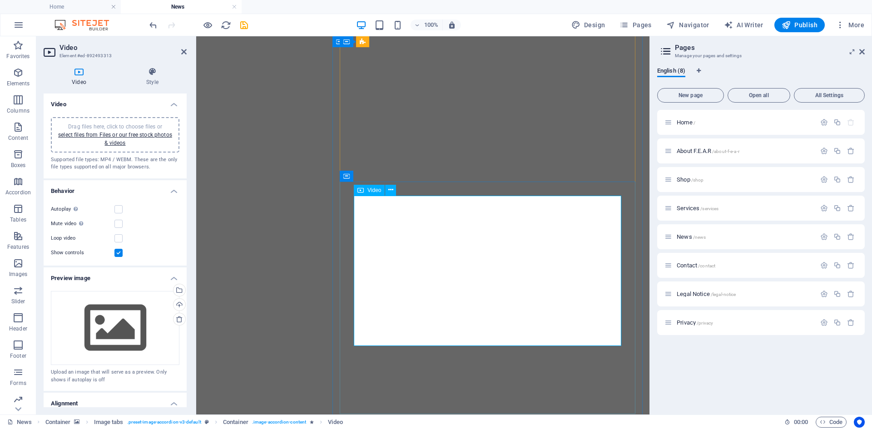
scroll to position [991, 0]
click at [241, 27] on icon "save" at bounding box center [244, 25] width 10 height 10
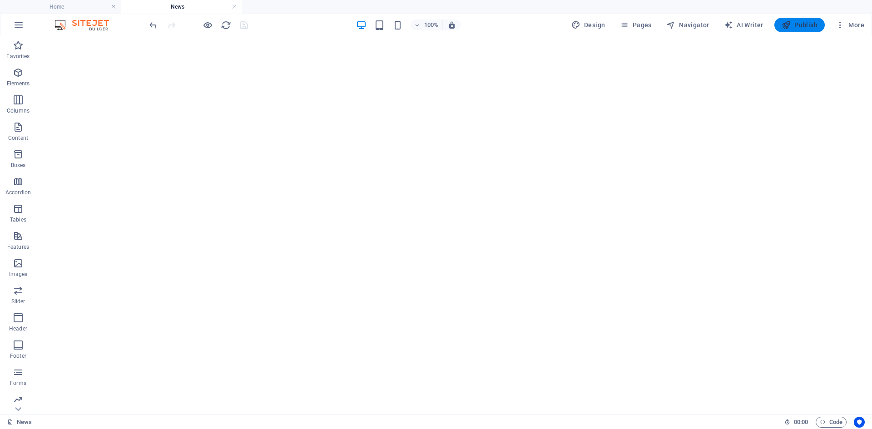
click at [786, 27] on icon "button" at bounding box center [785, 24] width 9 height 9
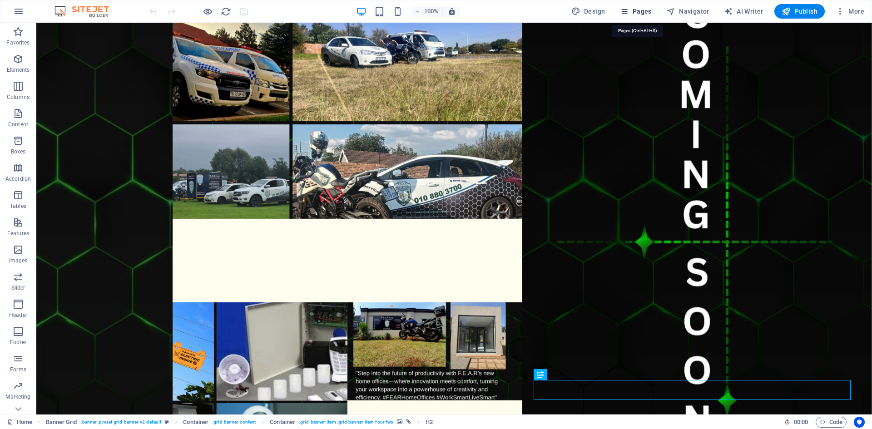
click at [633, 10] on span "Pages" at bounding box center [635, 11] width 32 height 9
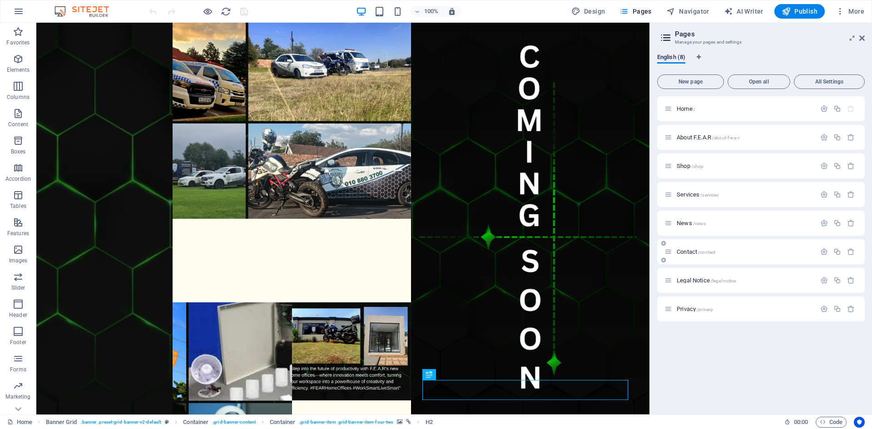
click at [682, 252] on span "Contact /contact" at bounding box center [695, 251] width 39 height 7
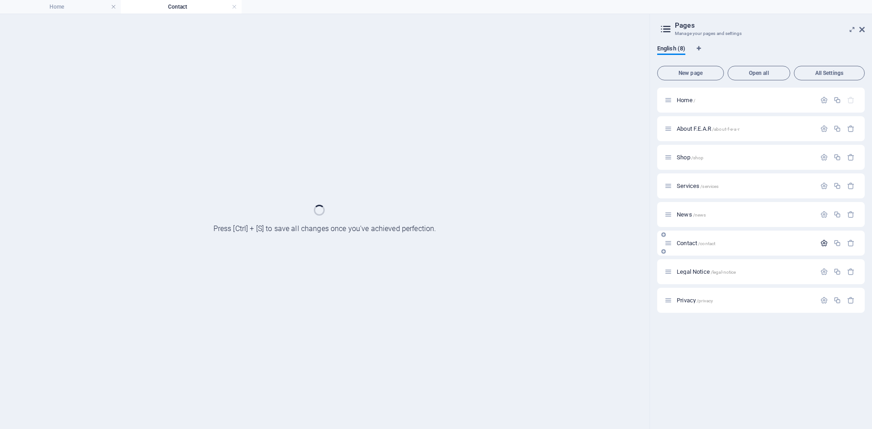
click at [825, 244] on icon "button" at bounding box center [824, 243] width 8 height 8
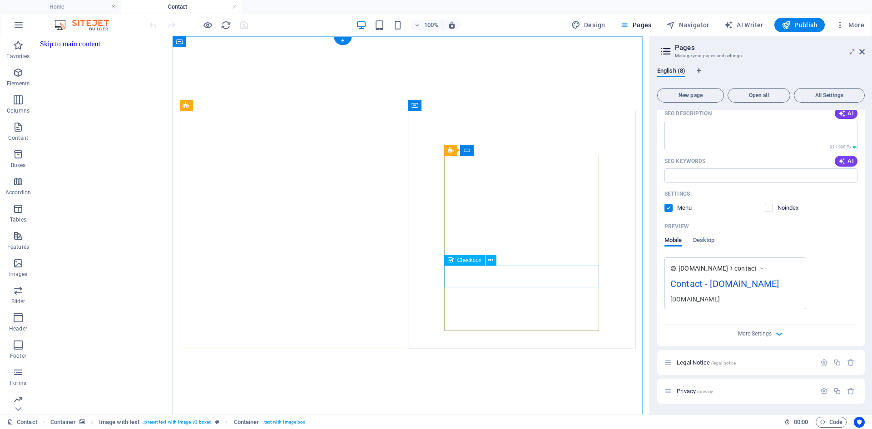
click at [453, 106] on icon at bounding box center [454, 106] width 5 height 10
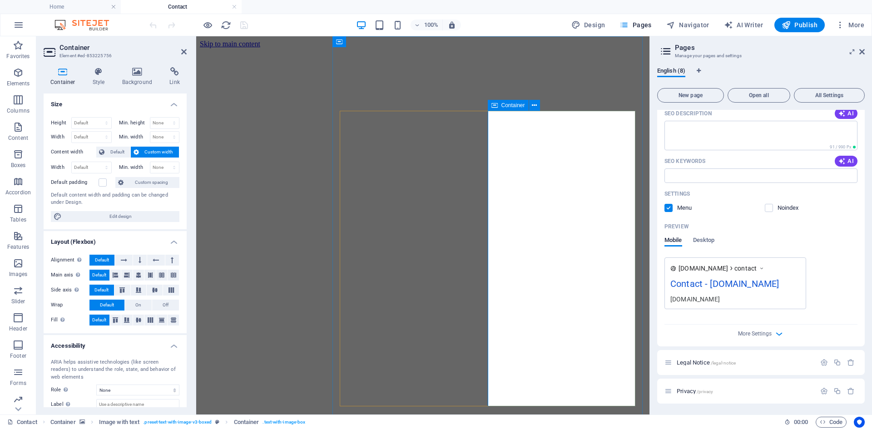
click at [186, 51] on icon at bounding box center [183, 51] width 5 height 7
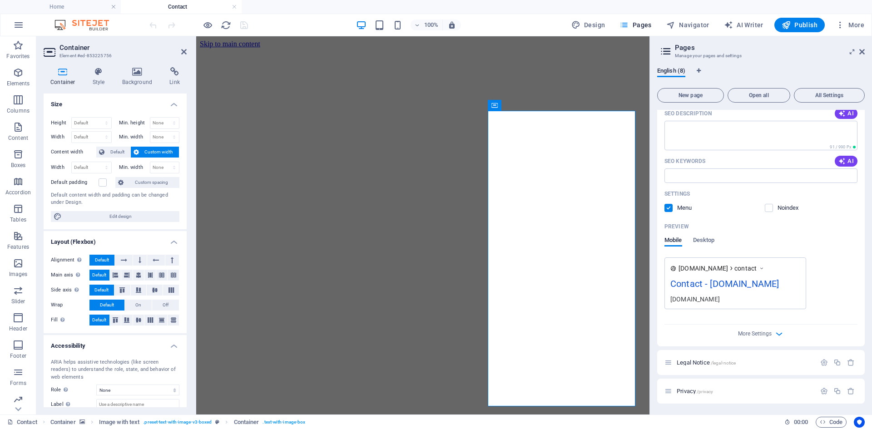
scroll to position [54, 0]
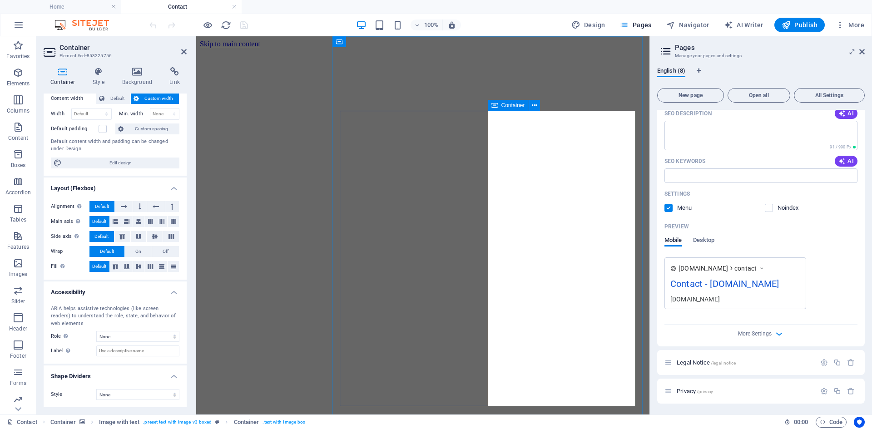
click at [574, 170] on icon at bounding box center [575, 171] width 5 height 10
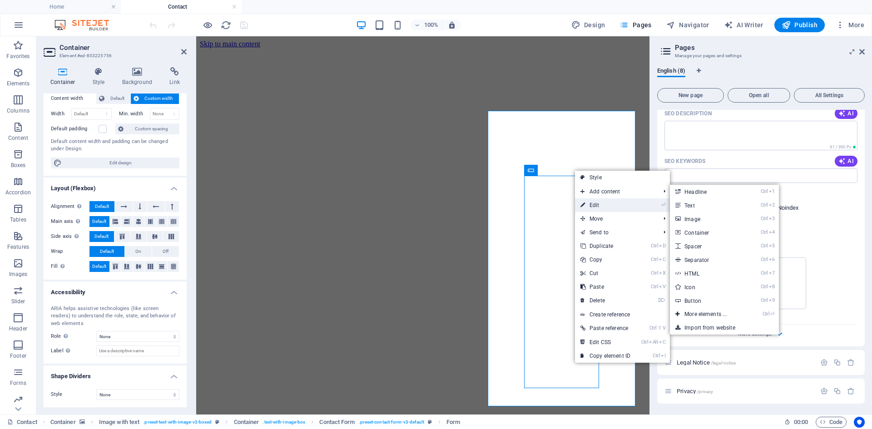
click at [599, 204] on link "⏎ Edit" at bounding box center [605, 205] width 61 height 14
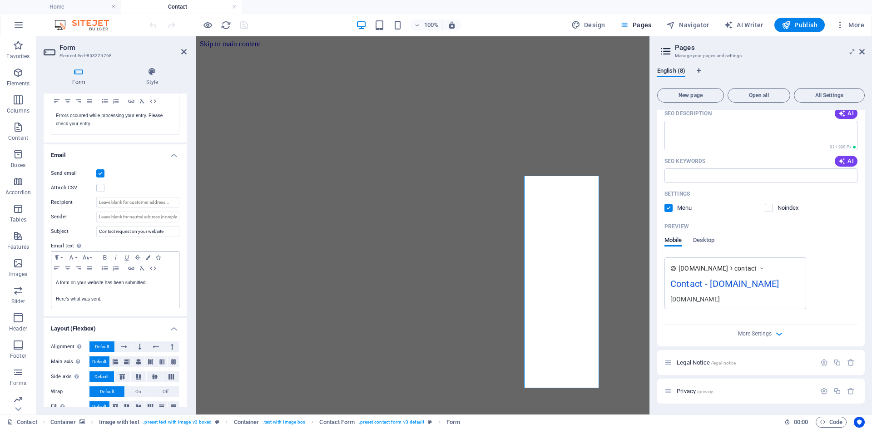
scroll to position [194, 0]
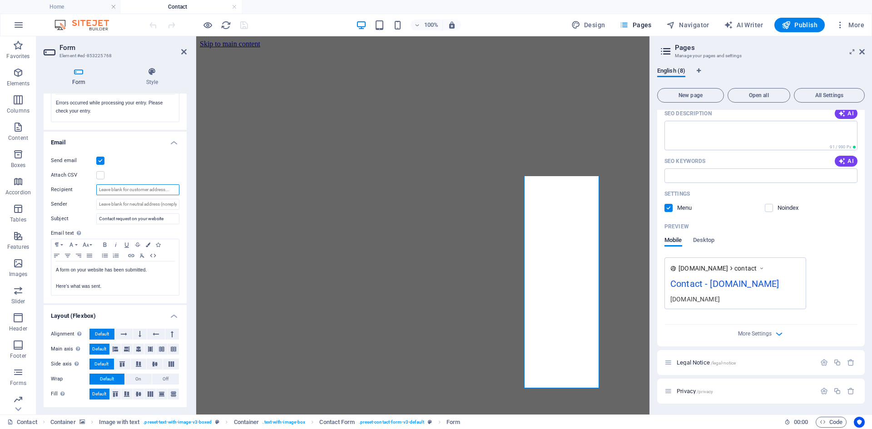
click at [124, 192] on input "Recipient" at bounding box center [137, 189] width 83 height 11
type input "[EMAIL_ADDRESS][DOMAIN_NAME]"
click at [133, 172] on div "Attach CSV" at bounding box center [115, 175] width 128 height 11
click at [115, 219] on input "Contact request on your website" at bounding box center [137, 218] width 83 height 11
click at [167, 216] on input "Contact request on your website" at bounding box center [137, 218] width 83 height 11
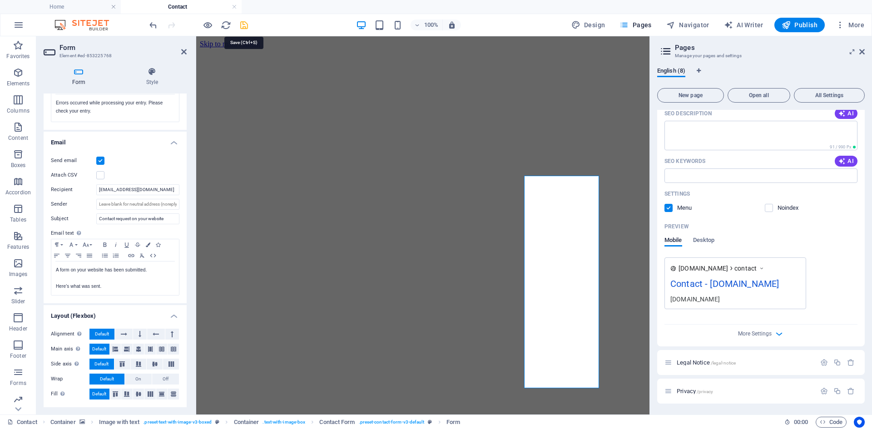
click at [243, 28] on icon "save" at bounding box center [244, 25] width 10 height 10
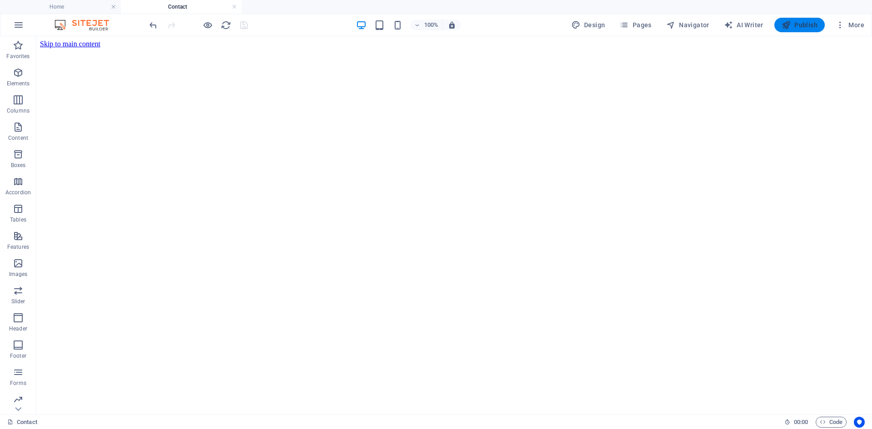
click at [802, 23] on span "Publish" at bounding box center [799, 24] width 36 height 9
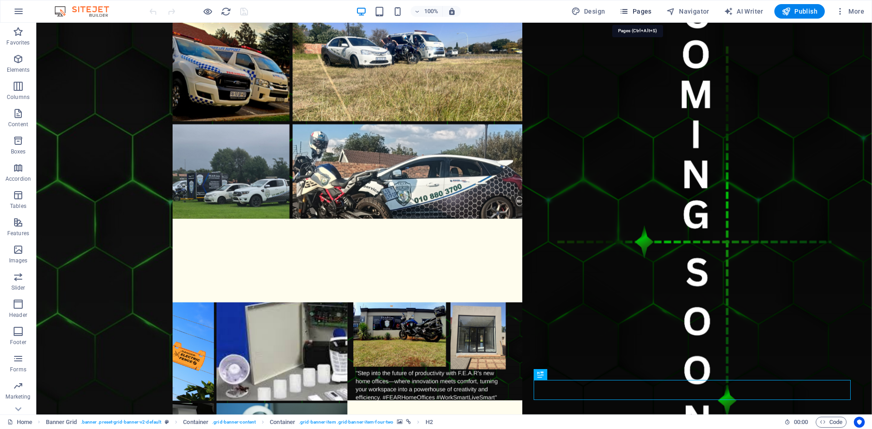
click at [636, 12] on span "Pages" at bounding box center [635, 11] width 32 height 9
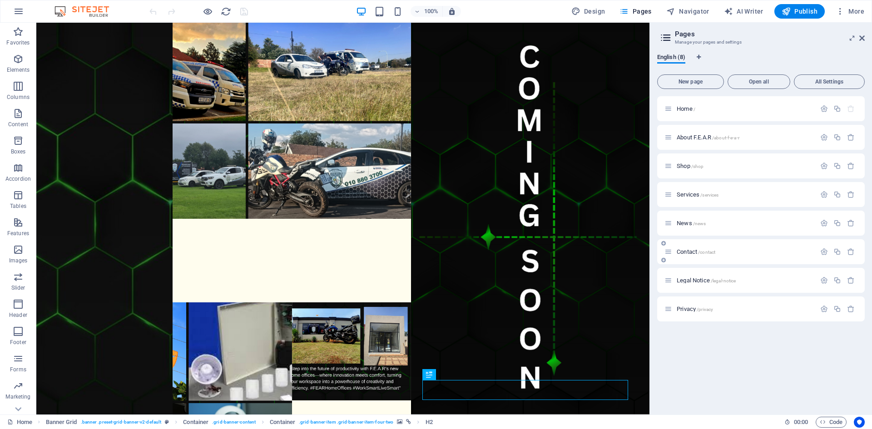
click at [689, 252] on span "Contact /contact" at bounding box center [695, 251] width 39 height 7
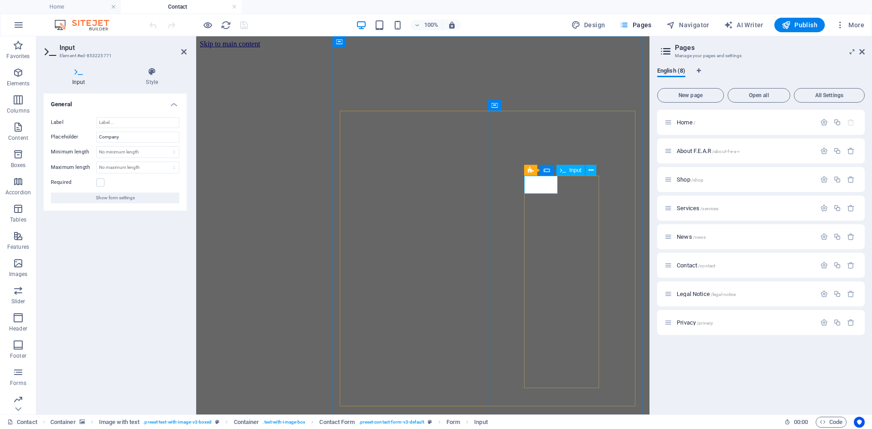
click at [826, 264] on icon "button" at bounding box center [824, 266] width 8 height 8
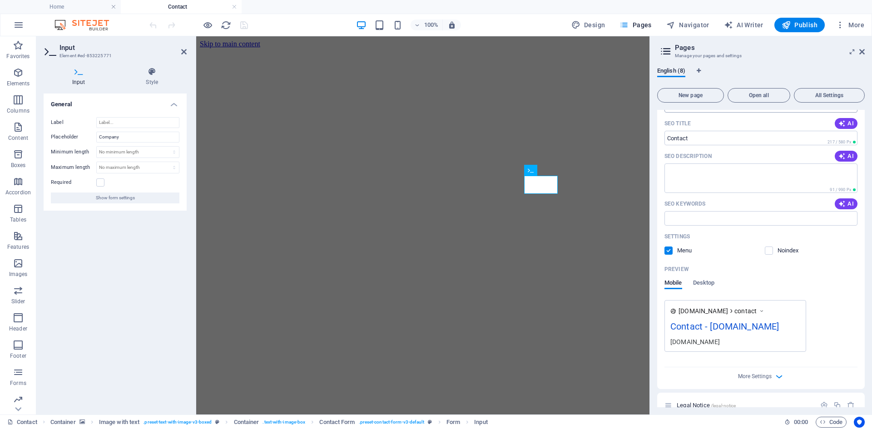
scroll to position [270, 0]
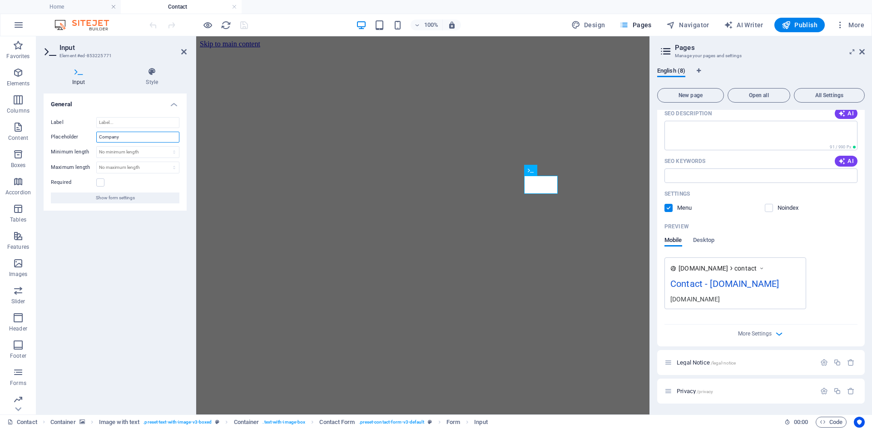
drag, startPoint x: 126, startPoint y: 139, endPoint x: 79, endPoint y: 133, distance: 47.3
click at [79, 133] on div "Placeholder Company" at bounding box center [115, 137] width 128 height 11
type input "Name"
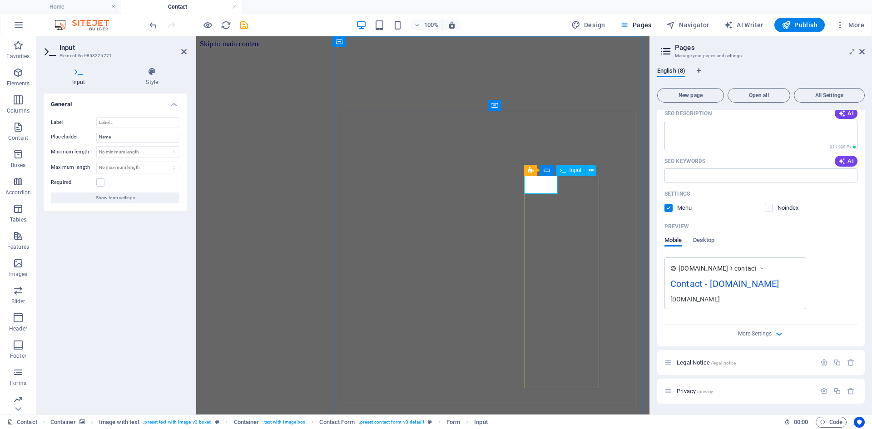
drag, startPoint x: 528, startPoint y: 184, endPoint x: 548, endPoint y: 188, distance: 20.3
click at [128, 198] on span "Show form settings" at bounding box center [115, 197] width 39 height 11
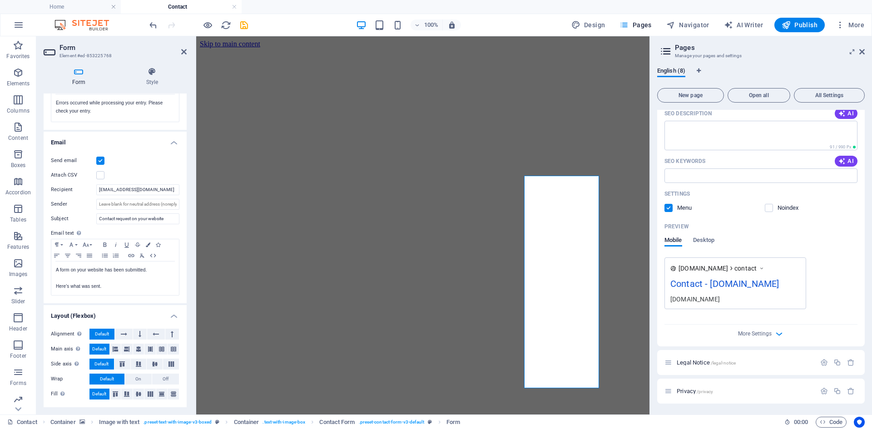
scroll to position [0, 0]
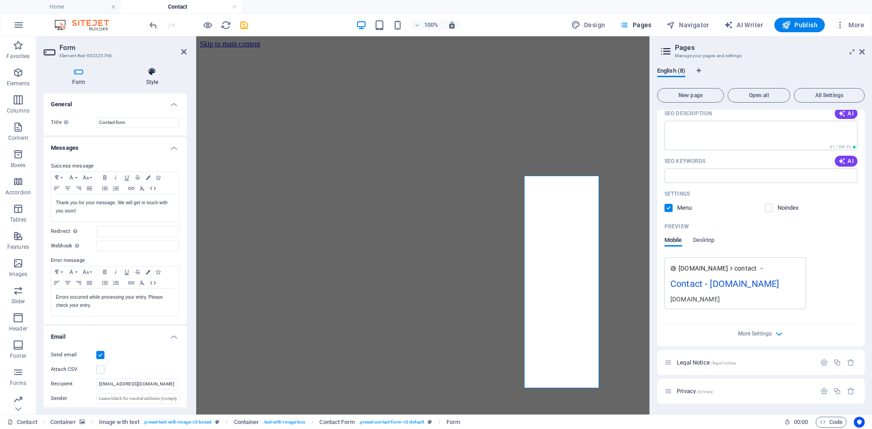
click at [153, 77] on h4 "Style" at bounding box center [152, 76] width 69 height 19
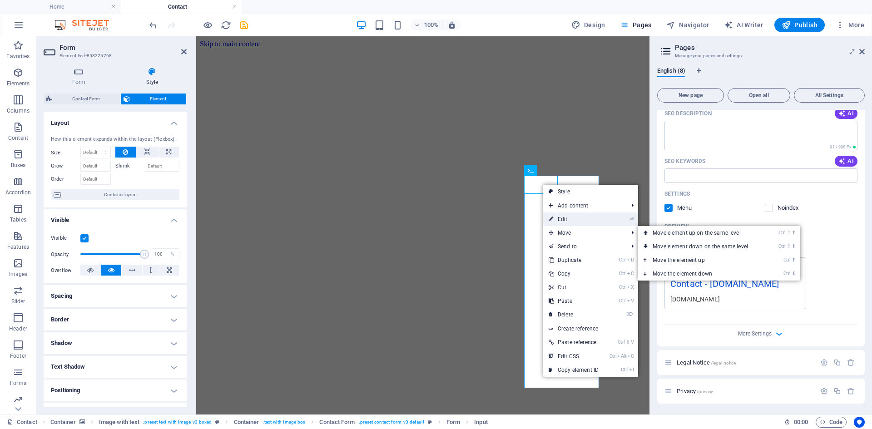
click at [573, 224] on link "⏎ Edit" at bounding box center [573, 219] width 61 height 14
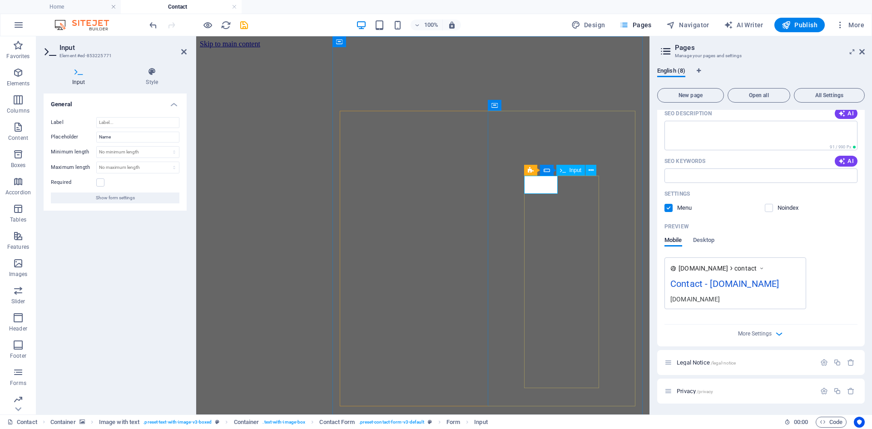
drag, startPoint x: 530, startPoint y: 185, endPoint x: 545, endPoint y: 186, distance: 15.0
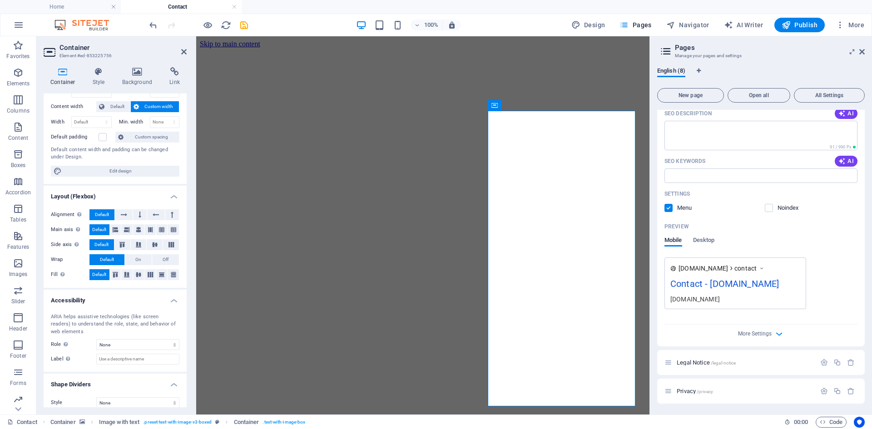
scroll to position [54, 0]
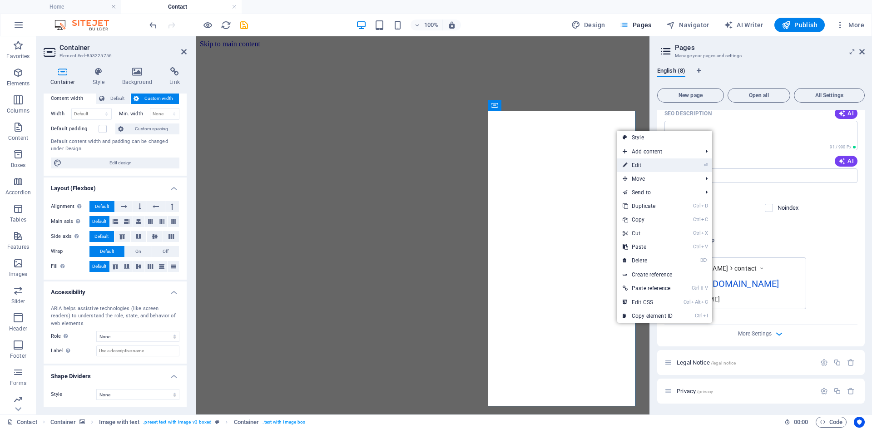
click at [632, 168] on link "⏎ Edit" at bounding box center [647, 165] width 61 height 14
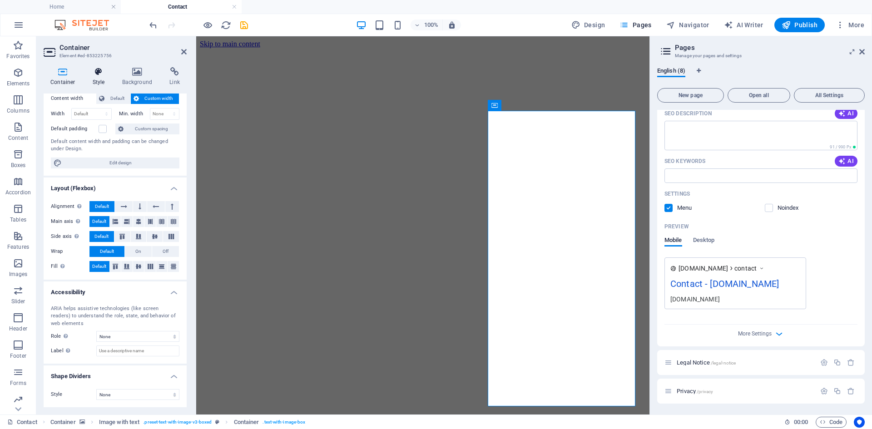
click at [101, 77] on h4 "Style" at bounding box center [101, 76] width 30 height 19
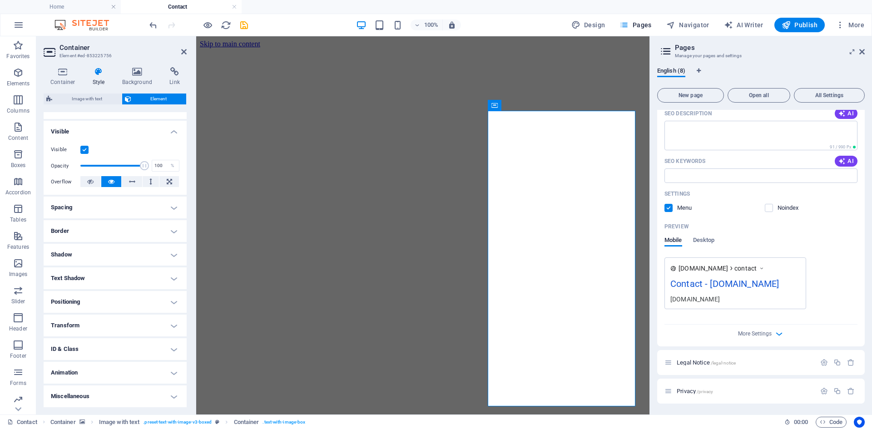
scroll to position [43, 0]
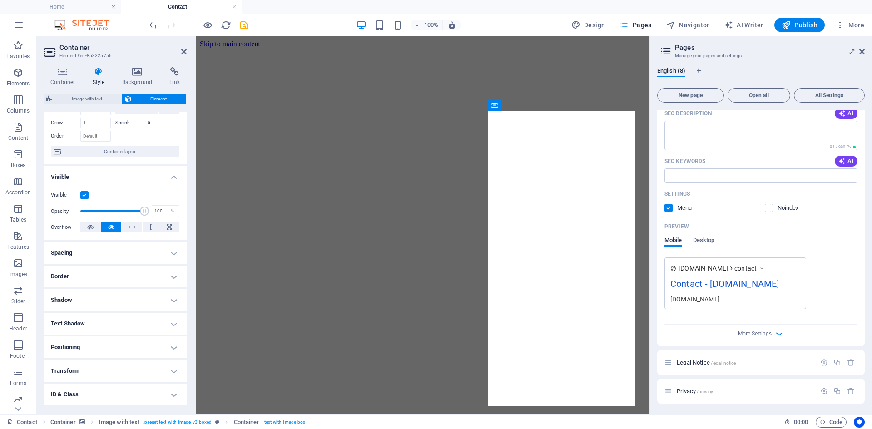
click at [96, 254] on h4 "Spacing" at bounding box center [115, 253] width 143 height 22
click at [96, 254] on h4 "Spacing" at bounding box center [115, 250] width 143 height 16
click at [96, 274] on h4 "Border" at bounding box center [115, 277] width 143 height 22
click at [96, 274] on h4 "Border" at bounding box center [115, 274] width 143 height 16
click at [93, 296] on h4 "Shadow" at bounding box center [115, 300] width 143 height 22
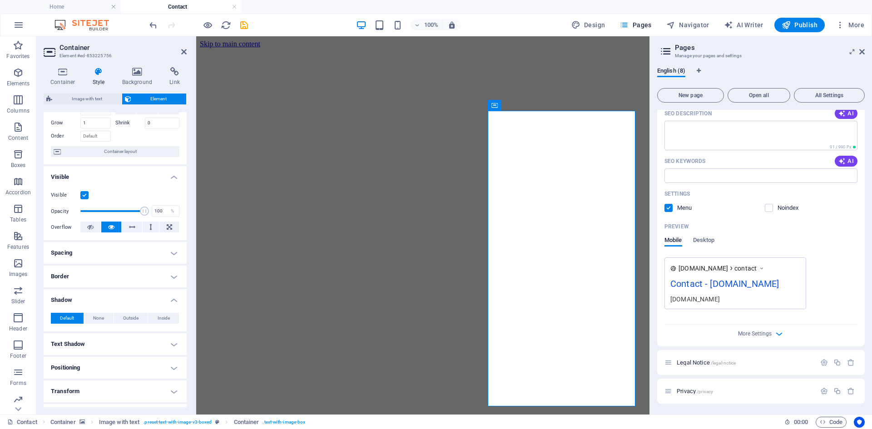
click at [93, 296] on h4 "Shadow" at bounding box center [115, 297] width 143 height 16
click at [92, 320] on h4 "Text Shadow" at bounding box center [115, 324] width 143 height 22
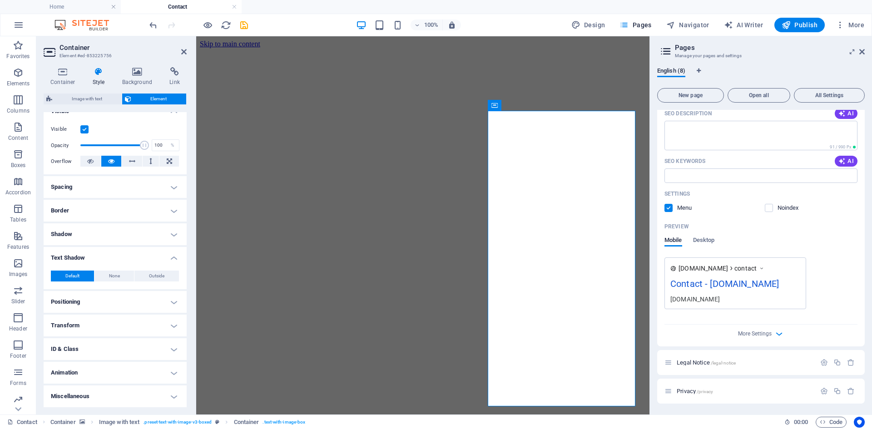
click at [91, 301] on h4 "Positioning" at bounding box center [115, 302] width 143 height 22
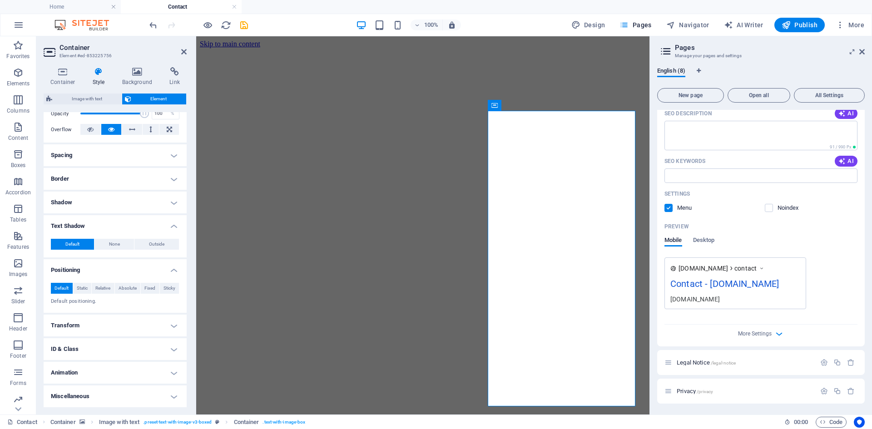
click at [96, 327] on h4 "Transform" at bounding box center [115, 326] width 143 height 22
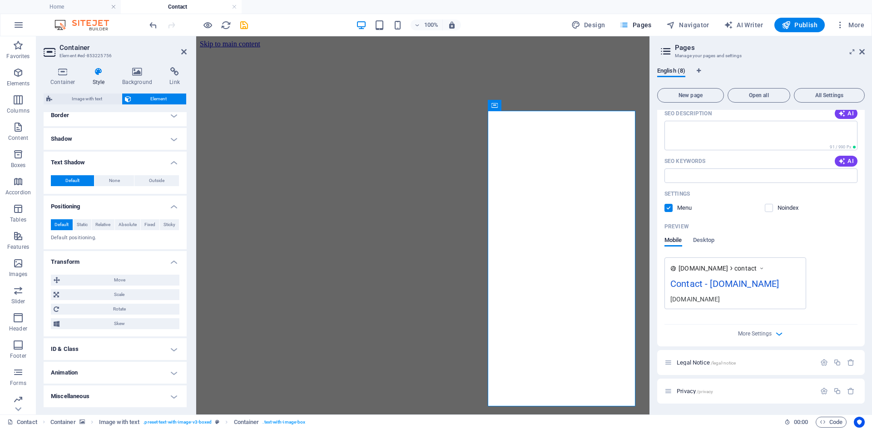
click at [93, 258] on h4 "Transform" at bounding box center [115, 259] width 143 height 16
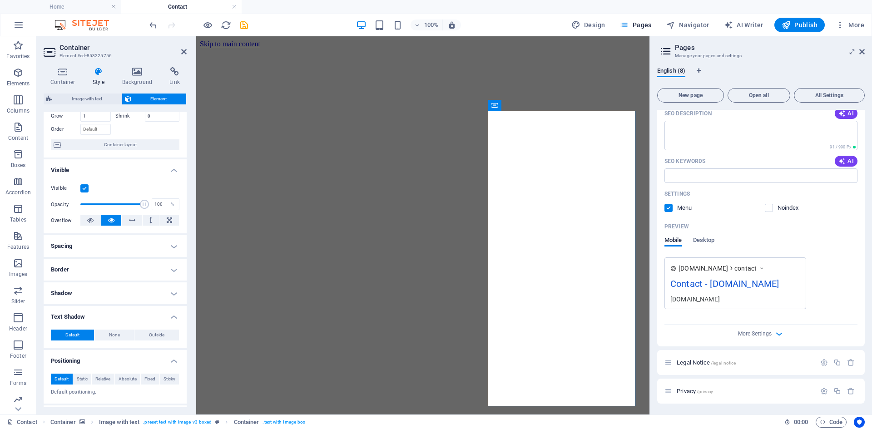
scroll to position [0, 0]
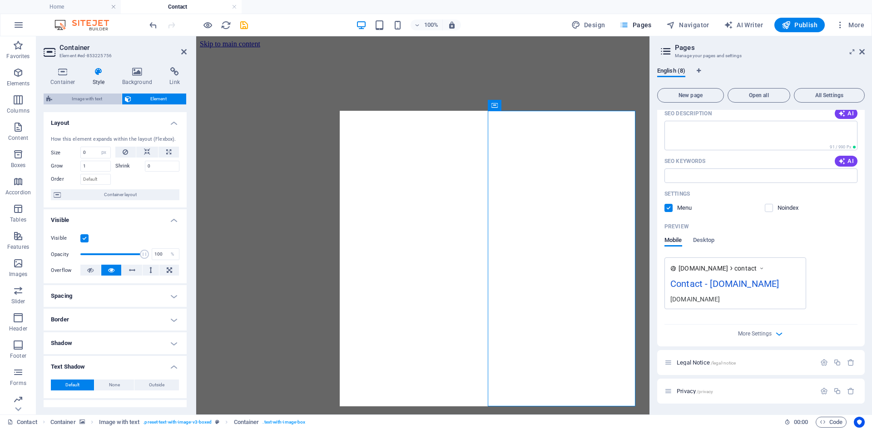
click at [71, 98] on span "Image with text" at bounding box center [87, 99] width 64 height 11
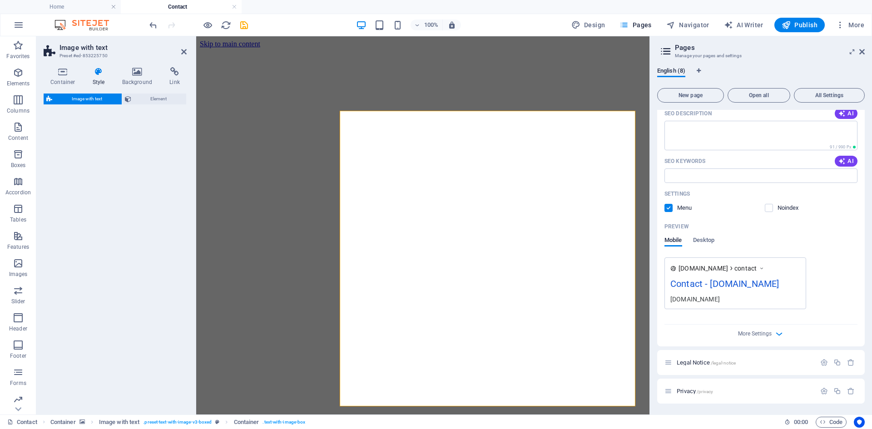
select select "rem"
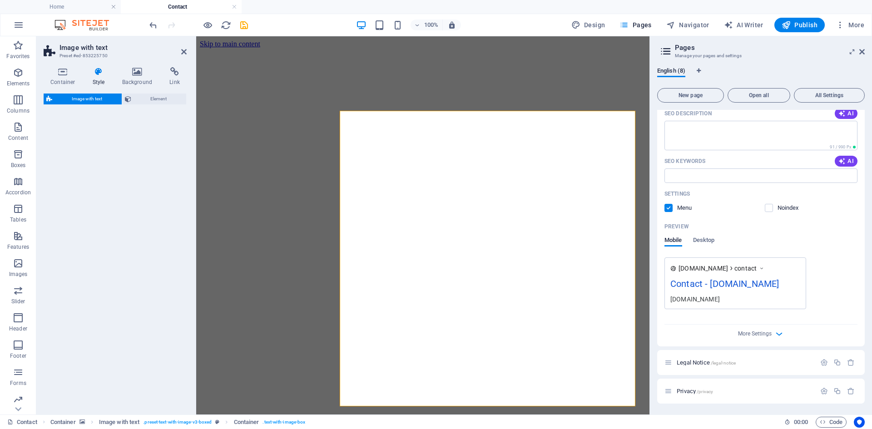
select select "px"
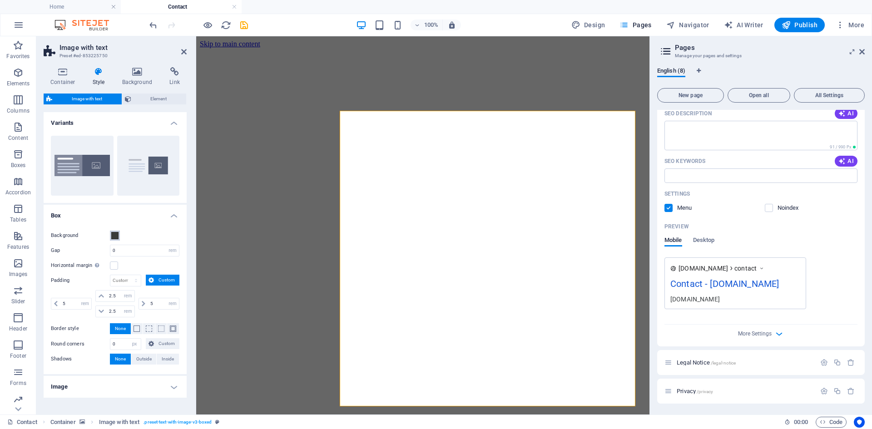
click at [114, 233] on span at bounding box center [114, 235] width 7 height 7
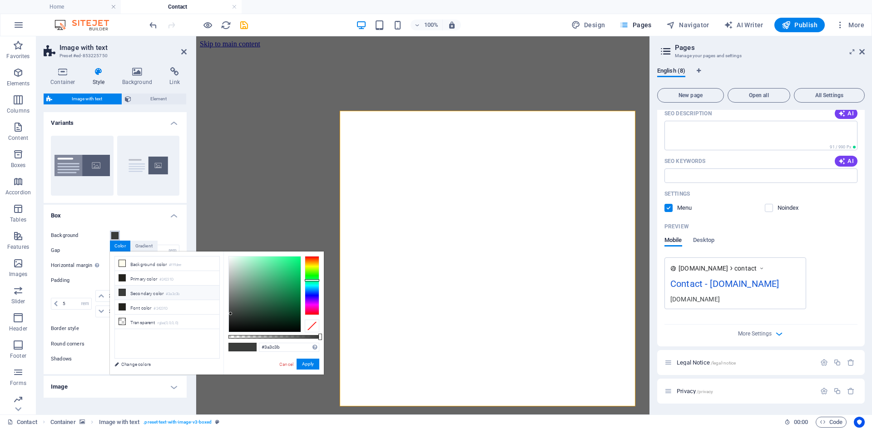
click at [114, 233] on span at bounding box center [114, 235] width 7 height 7
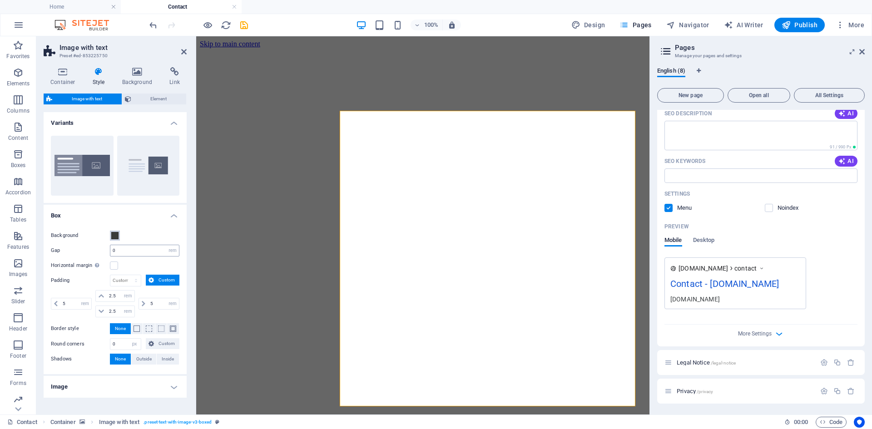
scroll to position [27, 0]
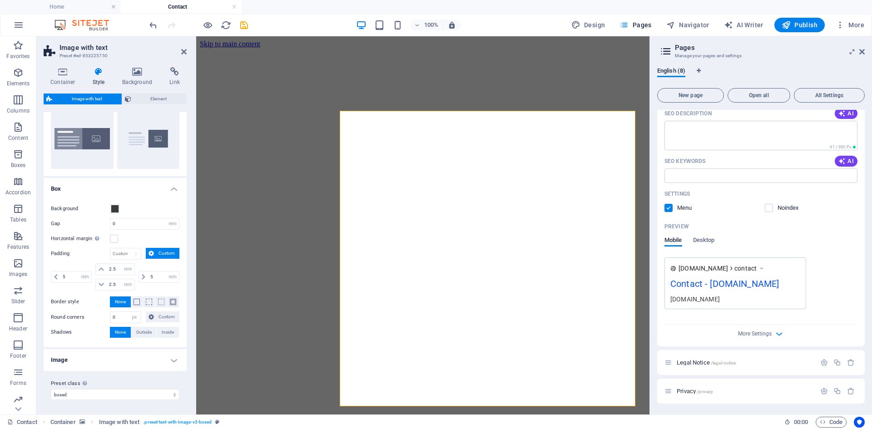
click at [174, 360] on h4 "Image" at bounding box center [115, 360] width 143 height 22
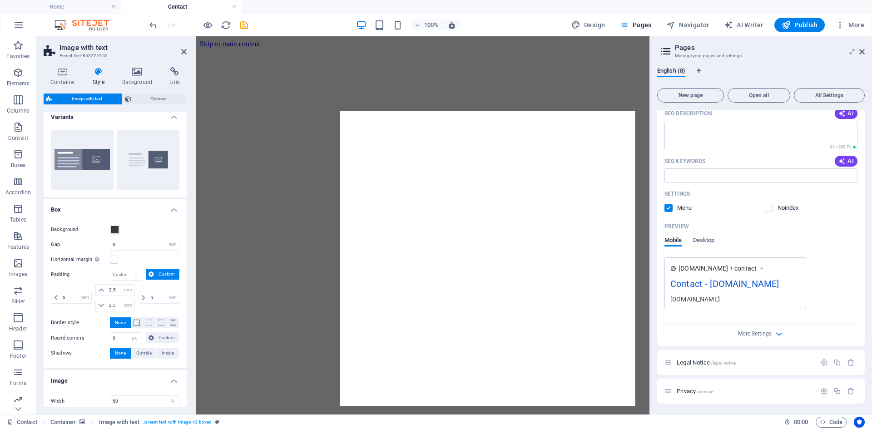
scroll to position [0, 0]
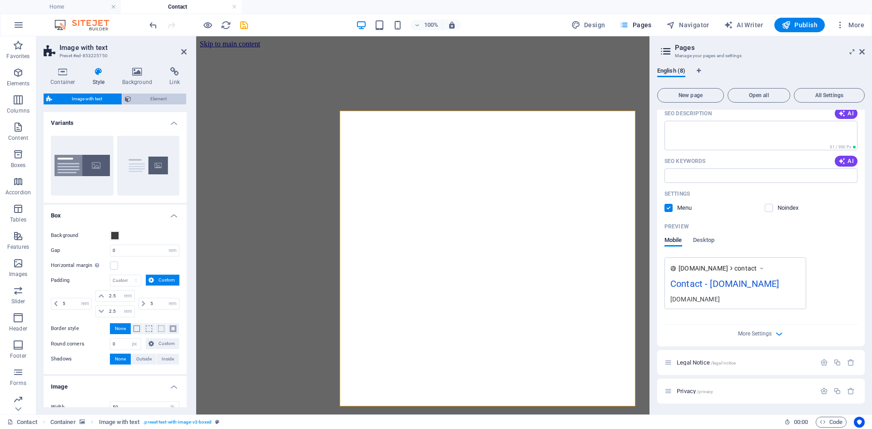
click at [142, 99] on span "Element" at bounding box center [159, 99] width 50 height 11
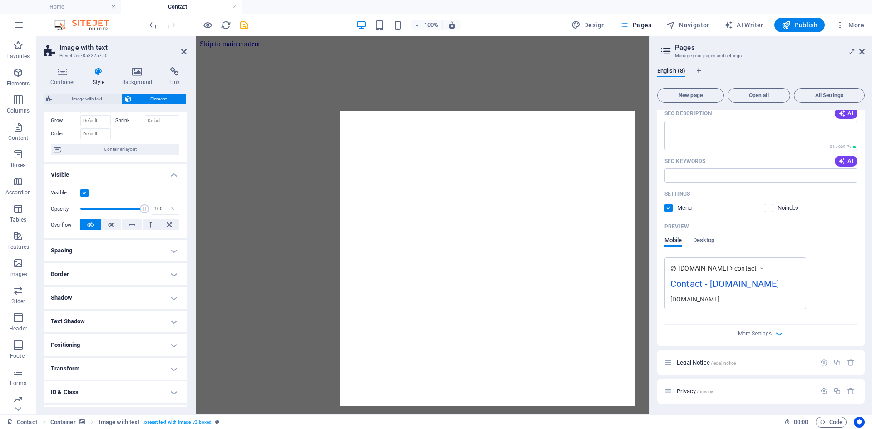
scroll to position [89, 0]
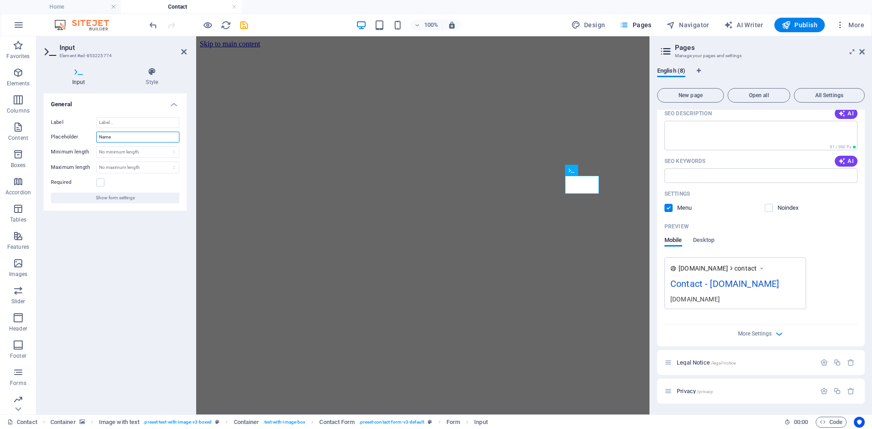
drag, startPoint x: 123, startPoint y: 138, endPoint x: 81, endPoint y: 133, distance: 42.1
click at [81, 133] on div "Placeholder Name" at bounding box center [115, 137] width 128 height 11
type input "Surname"
click at [278, 36] on figure at bounding box center [237, 36] width 82 height 0
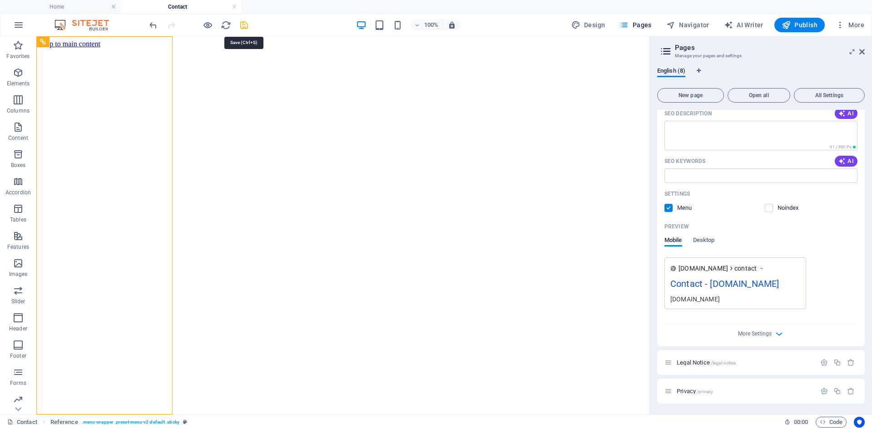
click at [242, 22] on icon "save" at bounding box center [244, 25] width 10 height 10
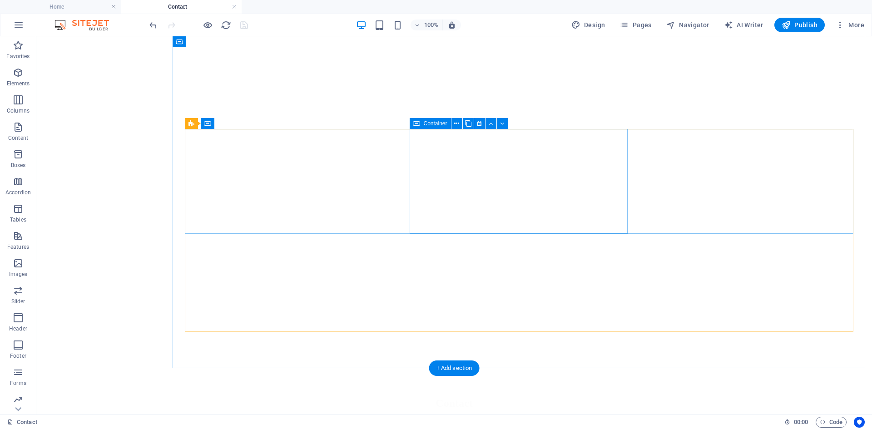
scroll to position [0, 0]
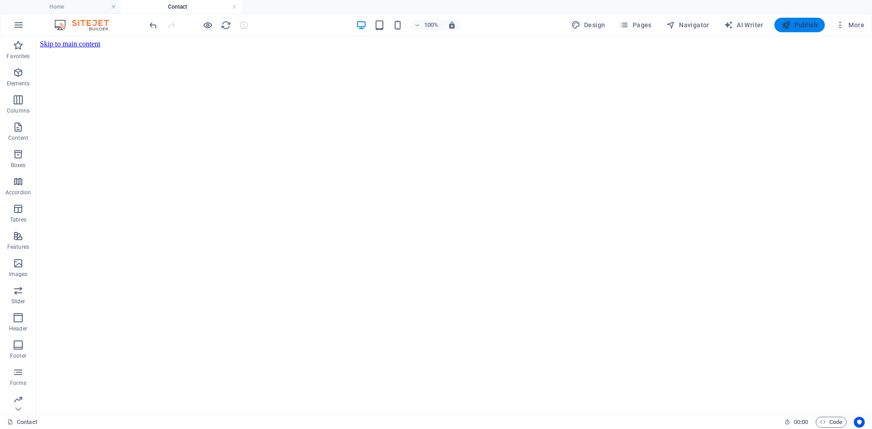
click at [782, 27] on icon "button" at bounding box center [785, 24] width 9 height 9
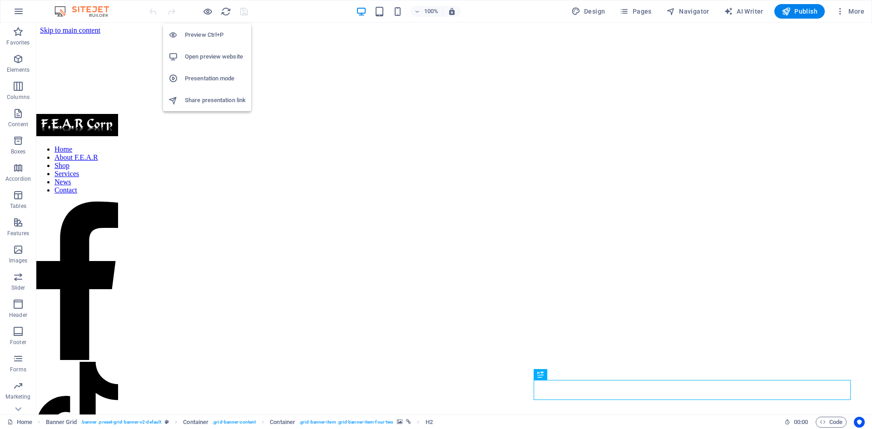
click at [214, 57] on h6 "Open preview website" at bounding box center [215, 56] width 61 height 11
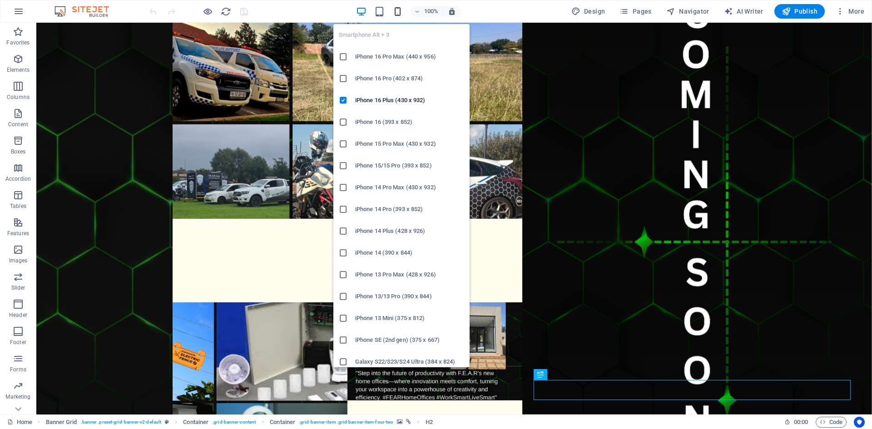
click at [398, 13] on icon "button" at bounding box center [397, 11] width 10 height 10
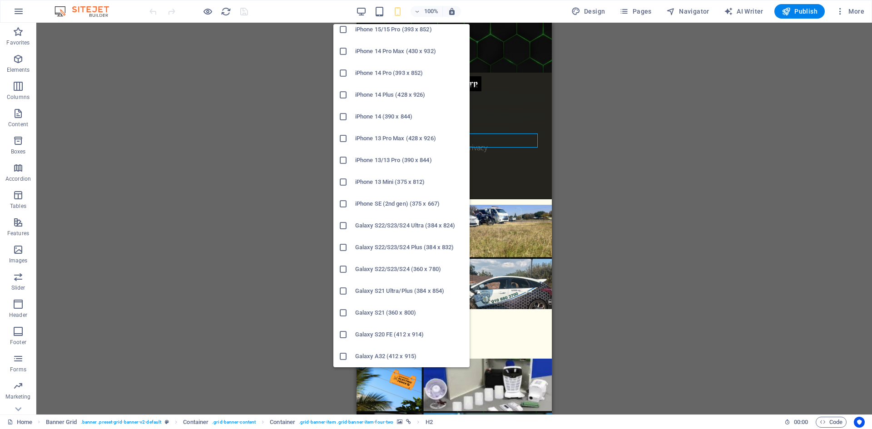
scroll to position [182, 0]
click at [374, 180] on h6 "Galaxy S22/S23/S24 Ultra (384 x 824)" at bounding box center [409, 180] width 109 height 11
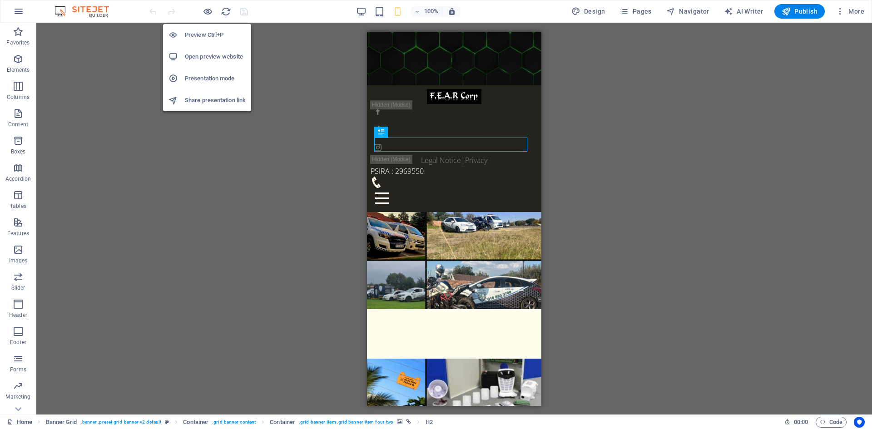
click at [210, 57] on h6 "Open preview website" at bounding box center [215, 56] width 61 height 11
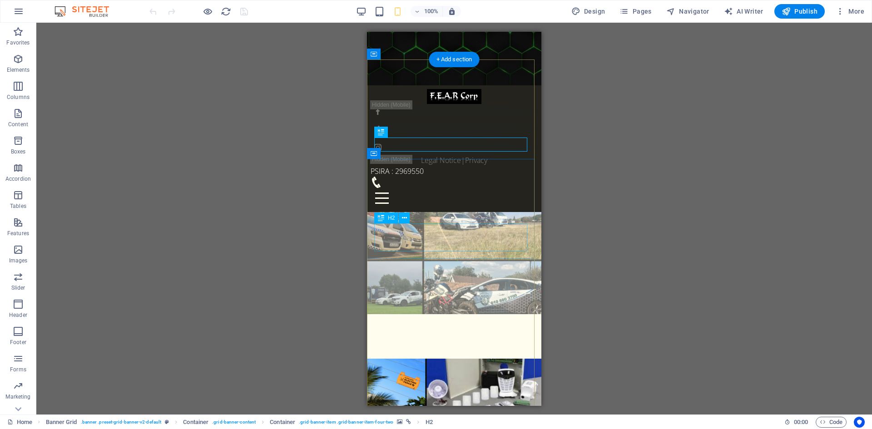
click at [412, 320] on div "About F.E.A.R" at bounding box center [454, 334] width 174 height 28
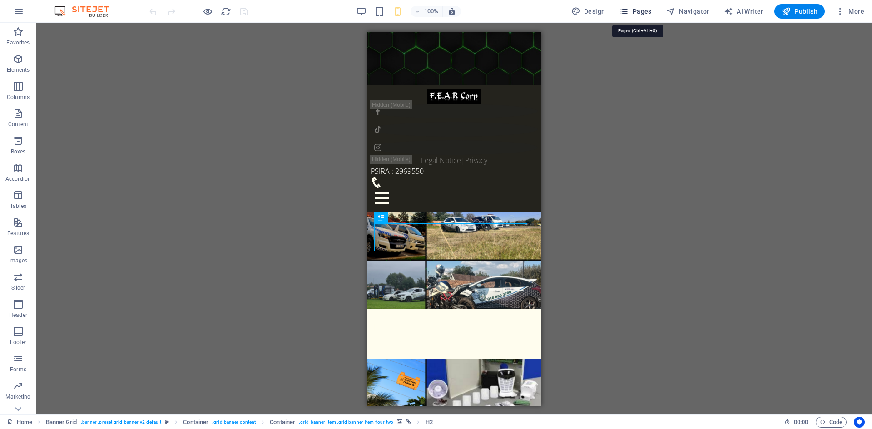
click at [642, 15] on span "Pages" at bounding box center [635, 11] width 32 height 9
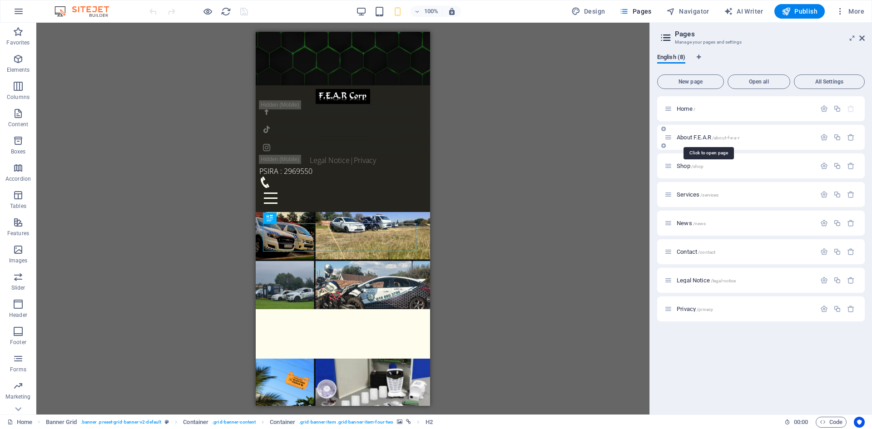
click at [695, 139] on span "About F.E.A.R /about-f-e-a-r" at bounding box center [707, 137] width 63 height 7
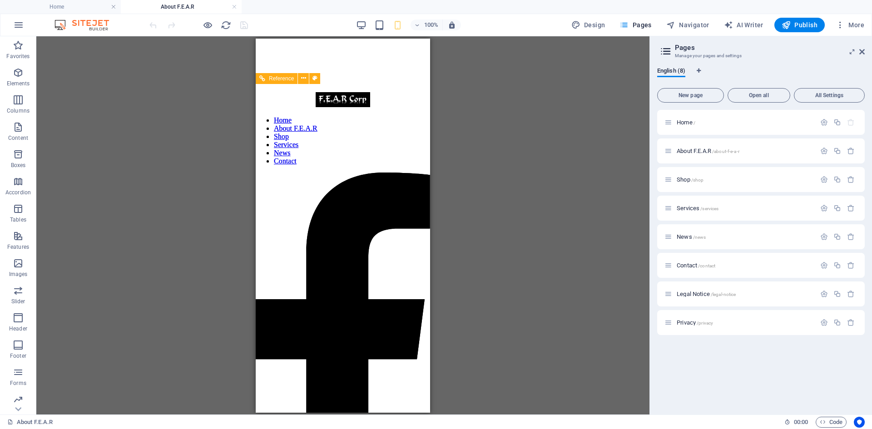
scroll to position [0, 0]
click at [308, 38] on figure at bounding box center [343, 38] width 174 height 0
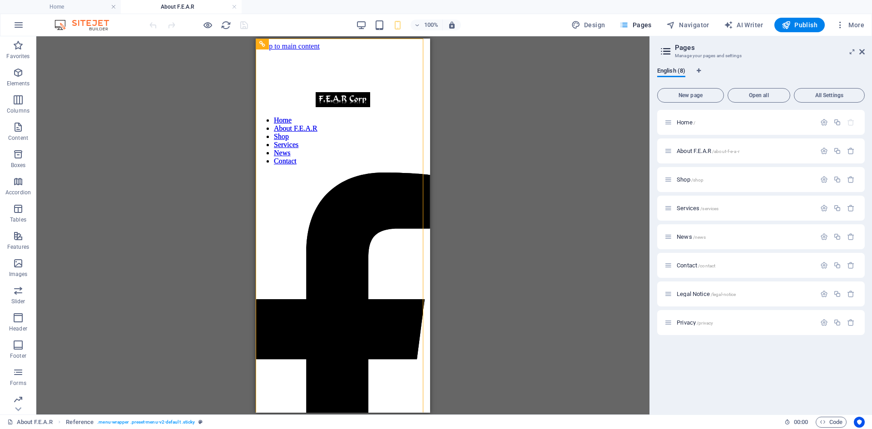
scroll to position [708, 0]
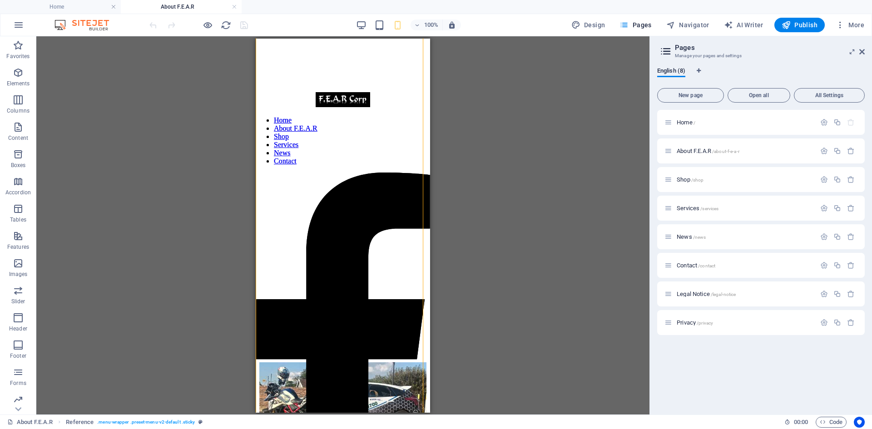
drag, startPoint x: 428, startPoint y: 52, endPoint x: 694, endPoint y: 275, distance: 347.1
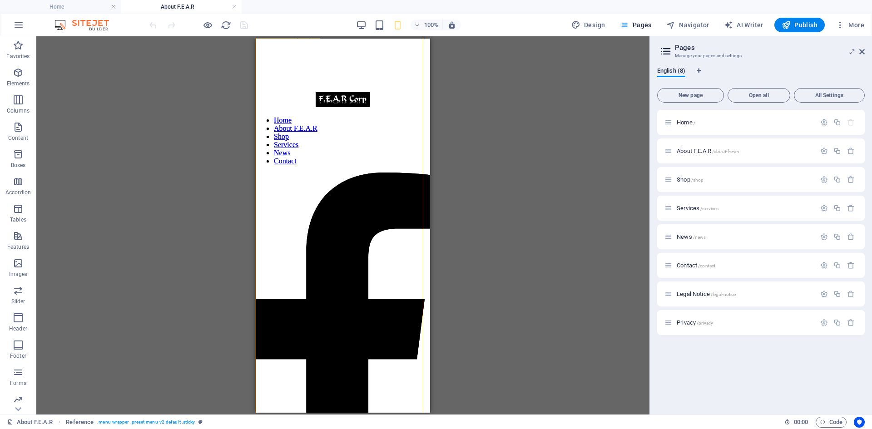
scroll to position [0, 0]
click at [289, 45] on span "Reference" at bounding box center [281, 43] width 25 height 5
click at [304, 44] on icon at bounding box center [303, 44] width 5 height 10
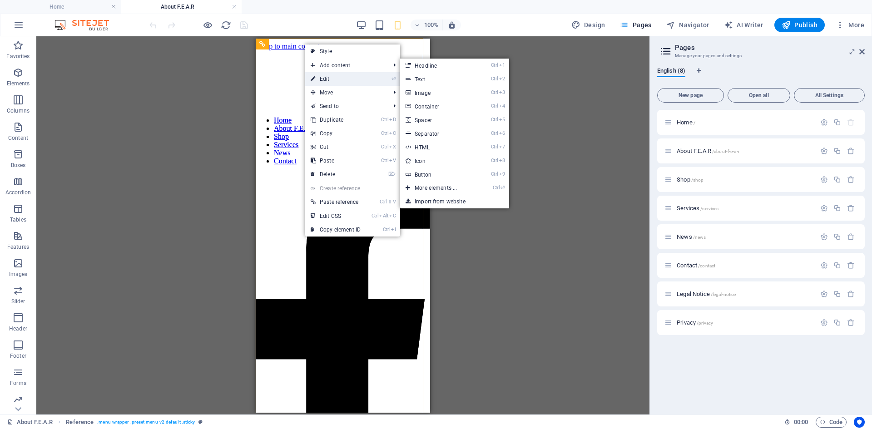
click at [328, 81] on link "⏎ Edit" at bounding box center [335, 79] width 61 height 14
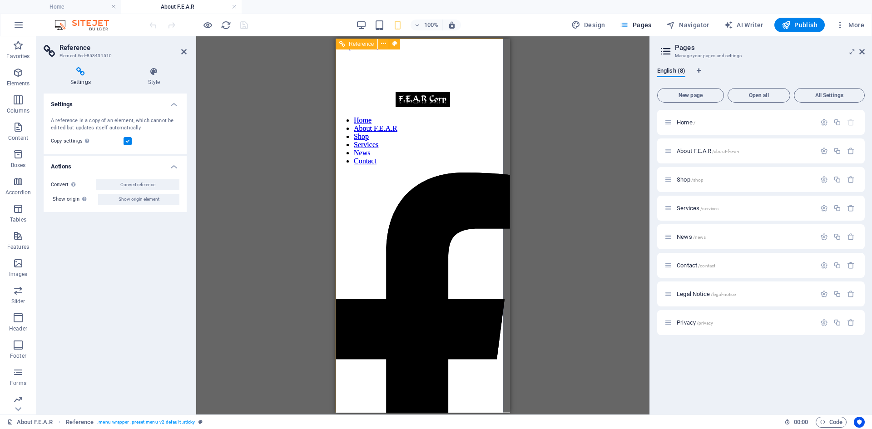
click at [435, 38] on figure at bounding box center [423, 38] width 174 height 0
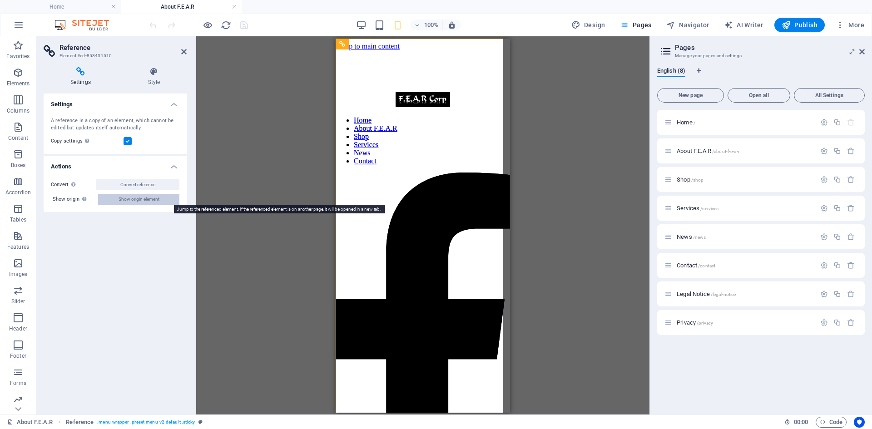
click at [127, 200] on span "Show origin element" at bounding box center [138, 199] width 41 height 11
select select "vh"
select select "px"
select select "%"
select select "header"
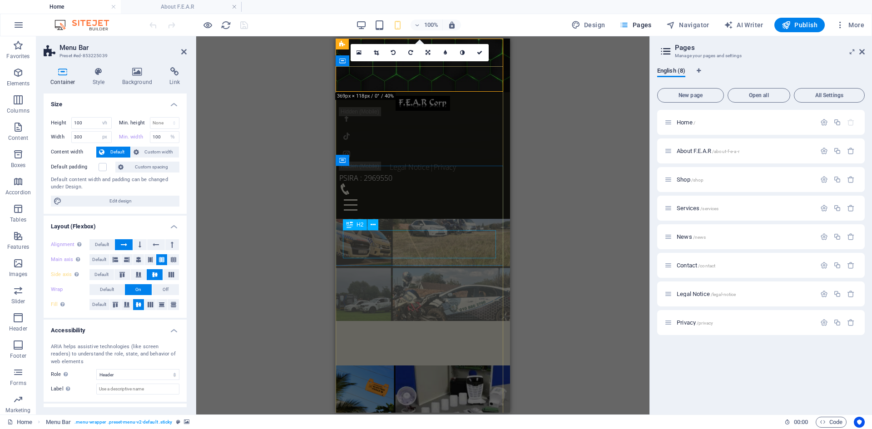
click at [358, 326] on div "About F.E.A.R" at bounding box center [423, 340] width 174 height 28
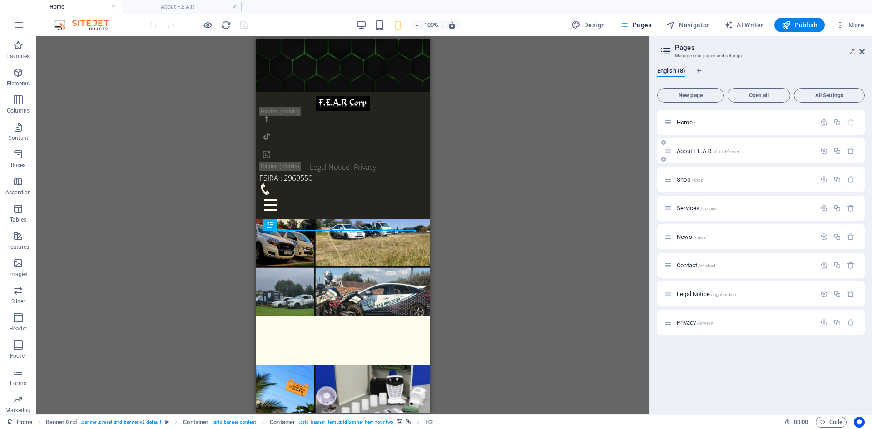
click at [690, 150] on span "About F.E.A.R /about-f-e-a-r" at bounding box center [707, 151] width 63 height 7
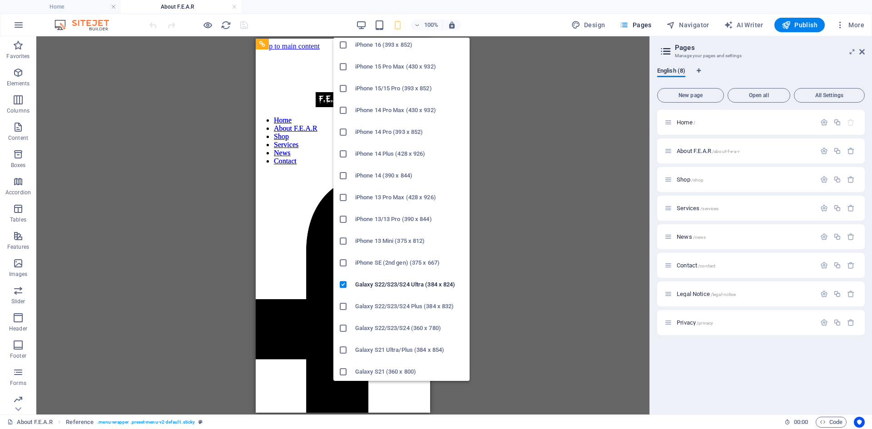
scroll to position [136, 0]
click at [381, 262] on h6 "Galaxy S22/S23/S24 Plus (384 x 832)" at bounding box center [409, 261] width 109 height 11
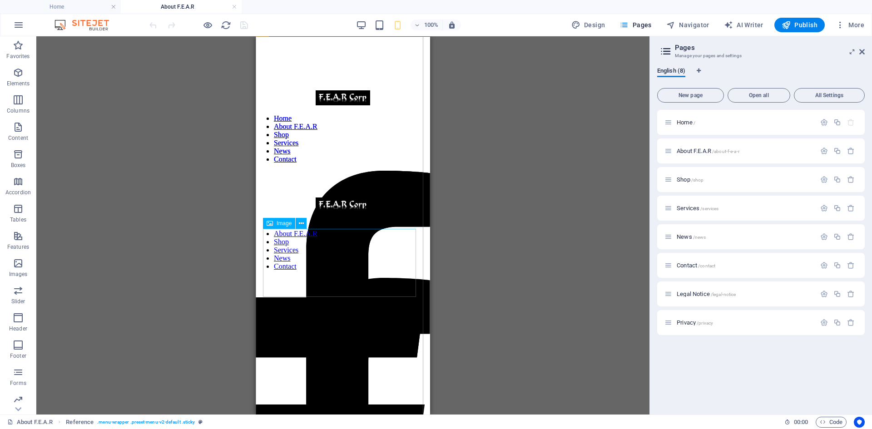
scroll to position [0, 0]
click at [227, 124] on div "Drag here to replace the existing content. Press “Ctrl” if you want to create a…" at bounding box center [342, 225] width 613 height 378
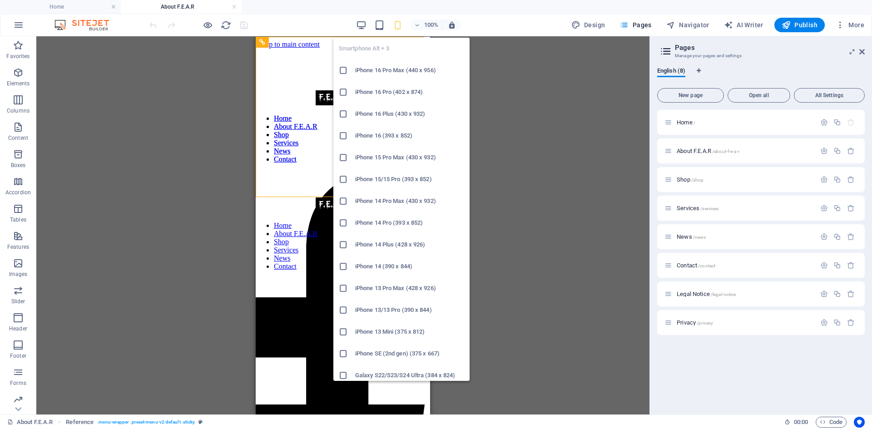
click at [400, 26] on icon "button" at bounding box center [397, 25] width 10 height 10
click at [363, 69] on h6 "iPhone 16 Pro Max (440 x 956)" at bounding box center [409, 70] width 109 height 11
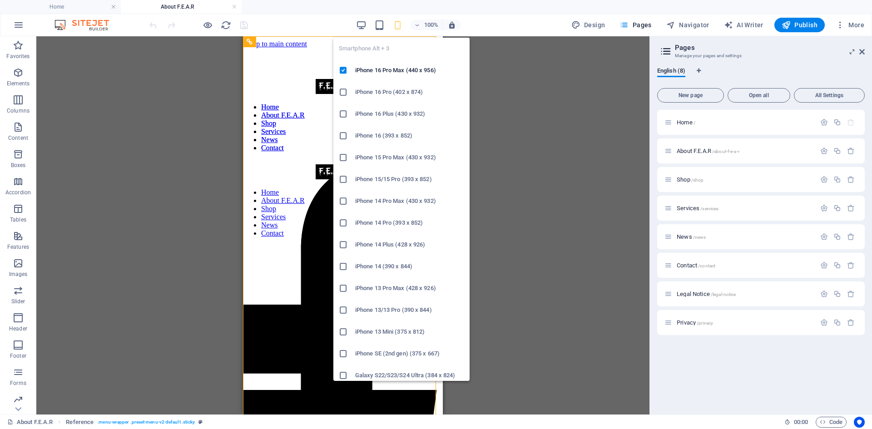
scroll to position [45, 0]
drag, startPoint x: 376, startPoint y: 371, endPoint x: 115, endPoint y: 322, distance: 265.7
click at [376, 371] on h6 "Galaxy S22/S23/S24 (360 x 780)" at bounding box center [409, 373] width 109 height 11
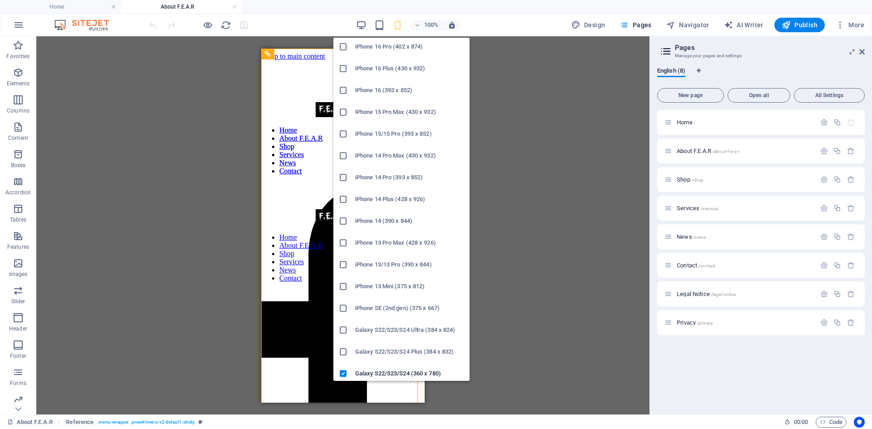
scroll to position [91, 0]
click at [389, 303] on h6 "Galaxy S22/S23/S24 Plus (384 x 832)" at bounding box center [409, 306] width 109 height 11
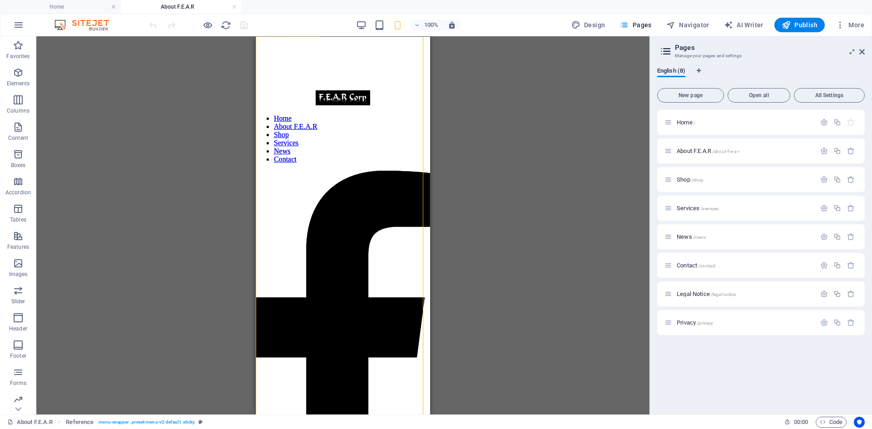
scroll to position [0, 0]
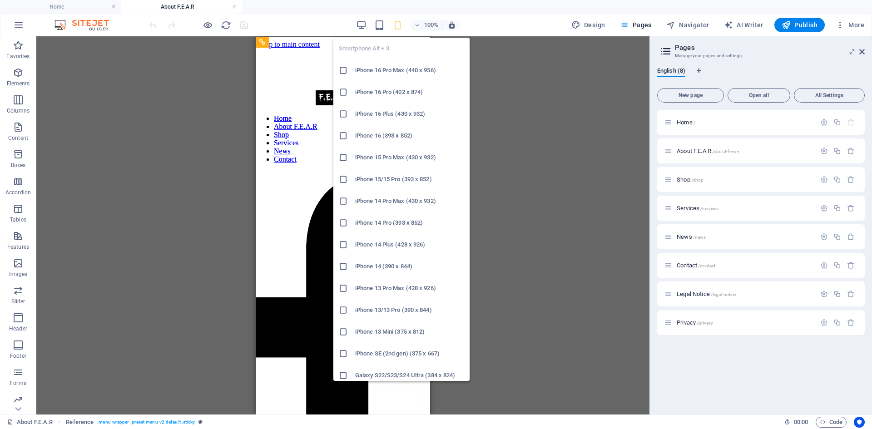
click at [398, 26] on icon "button" at bounding box center [397, 25] width 10 height 10
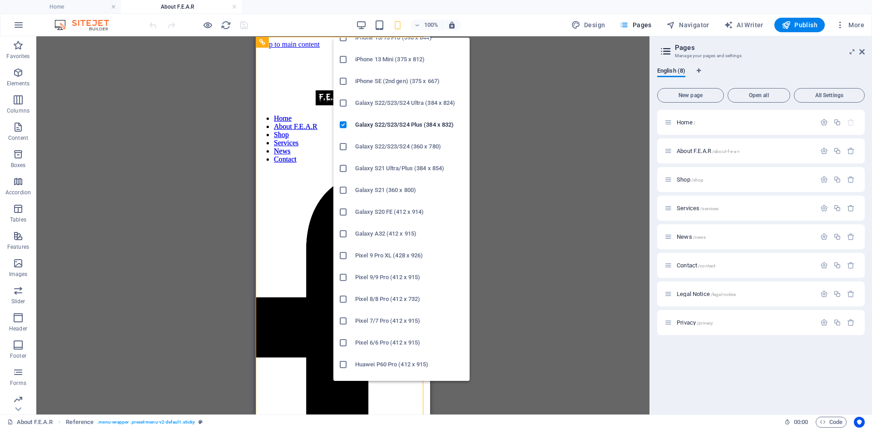
scroll to position [376, 0]
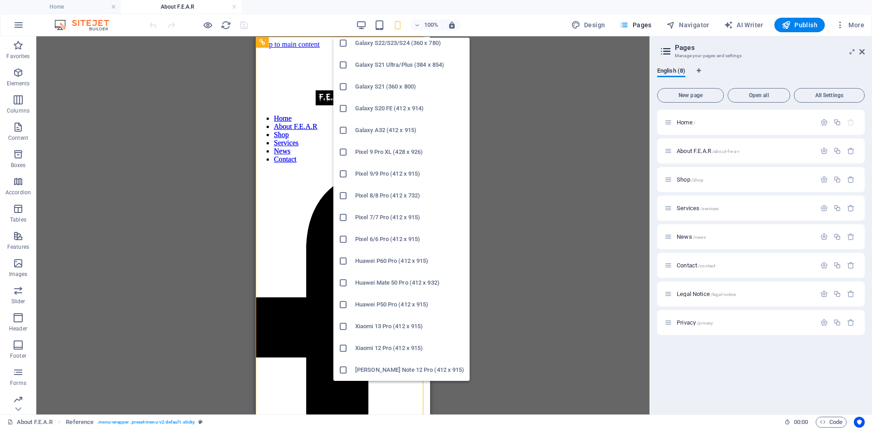
click at [348, 369] on div at bounding box center [347, 369] width 16 height 9
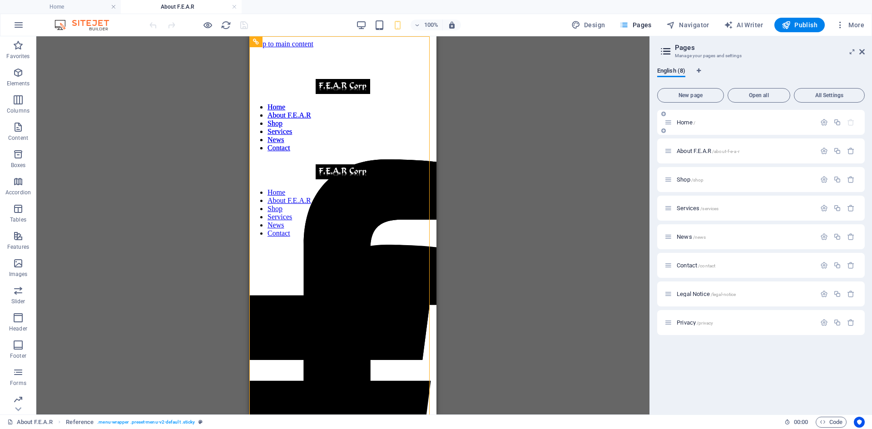
click at [686, 121] on span "Home /" at bounding box center [685, 122] width 19 height 7
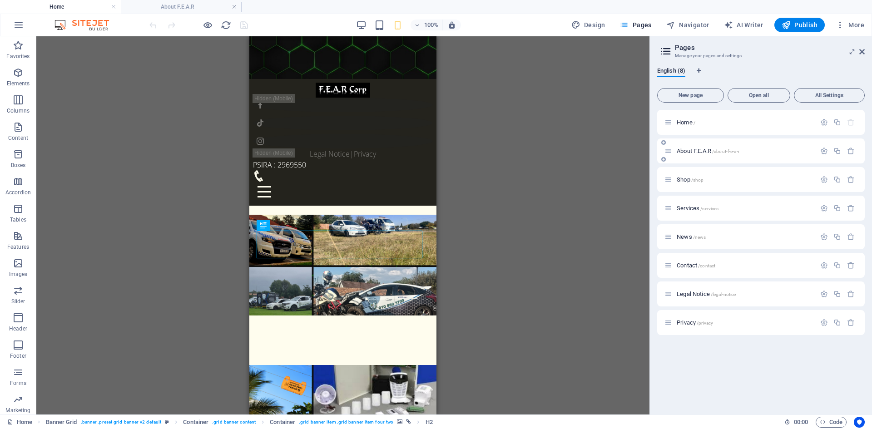
click at [687, 153] on span "About F.E.A.R /about-f-e-a-r" at bounding box center [707, 151] width 63 height 7
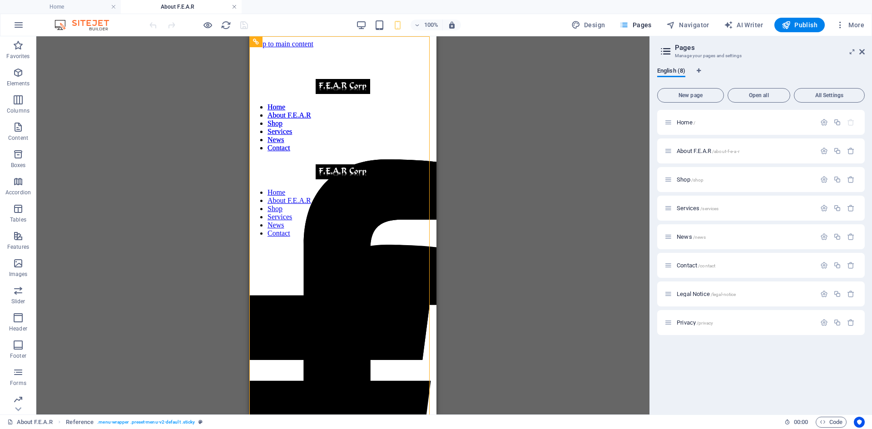
click at [234, 6] on link at bounding box center [234, 7] width 5 height 9
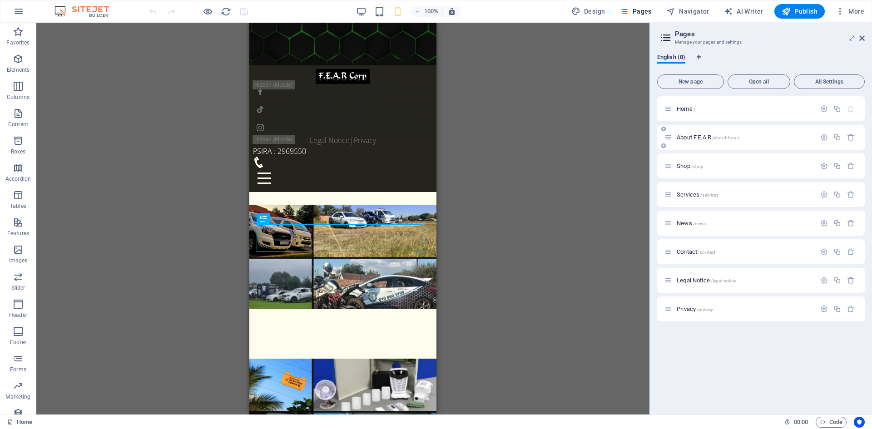
click at [691, 136] on span "About F.E.A.R /about-f-e-a-r" at bounding box center [707, 137] width 63 height 7
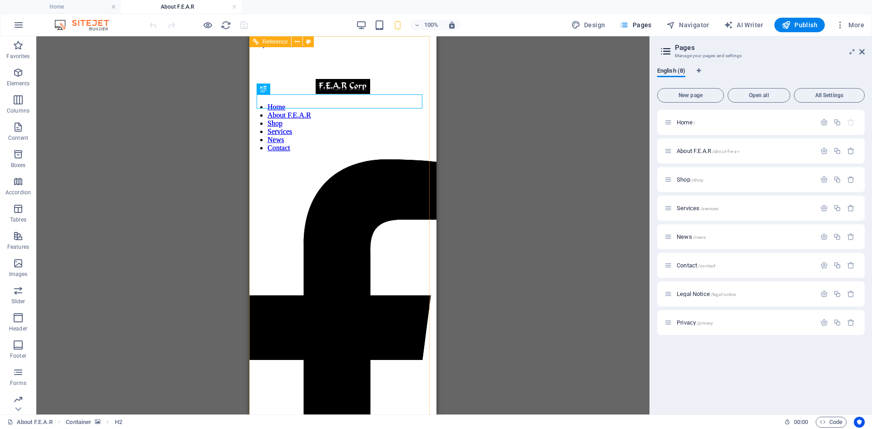
scroll to position [0, 0]
click at [331, 36] on figure at bounding box center [342, 36] width 187 height 0
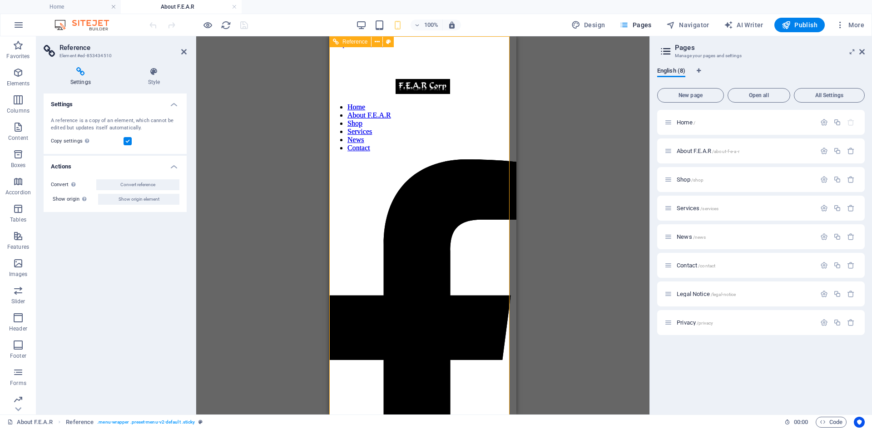
click at [336, 41] on icon at bounding box center [336, 41] width 6 height 11
click at [376, 44] on icon at bounding box center [377, 42] width 5 height 10
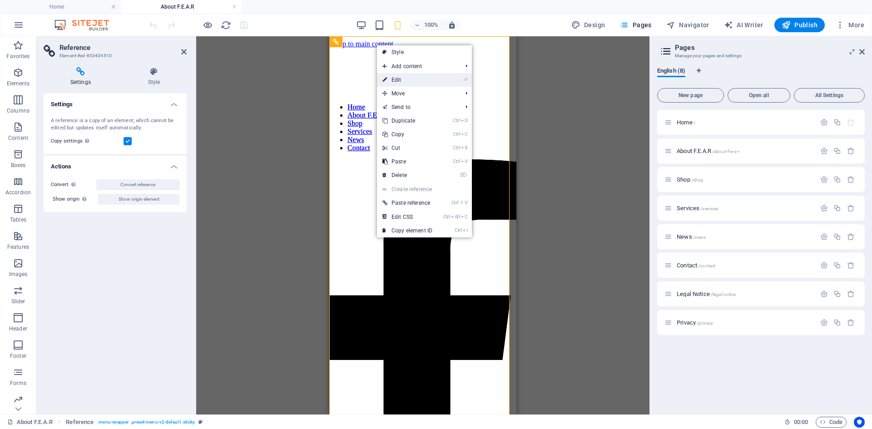
click at [395, 81] on link "⏎ Edit" at bounding box center [407, 80] width 61 height 14
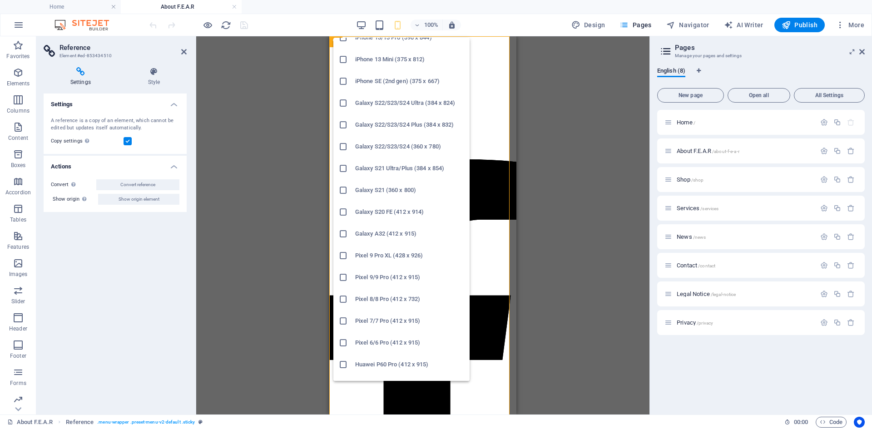
scroll to position [376, 0]
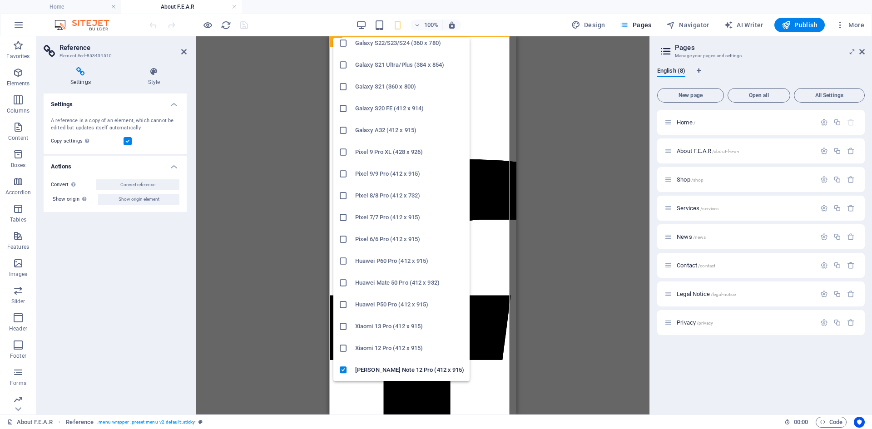
click at [341, 304] on icon at bounding box center [343, 304] width 9 height 9
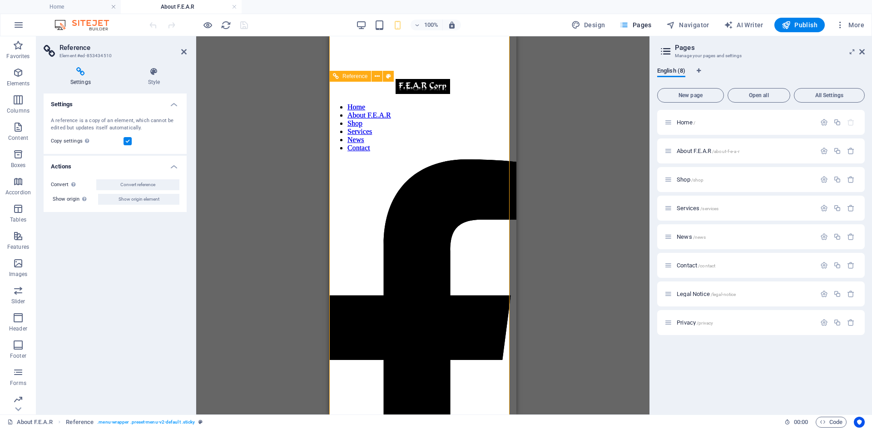
scroll to position [0, 0]
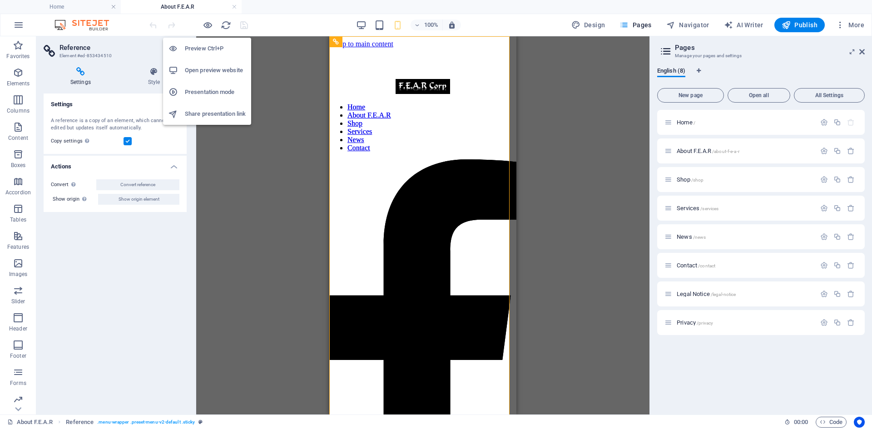
click at [205, 92] on h6 "Presentation mode" at bounding box center [215, 92] width 61 height 11
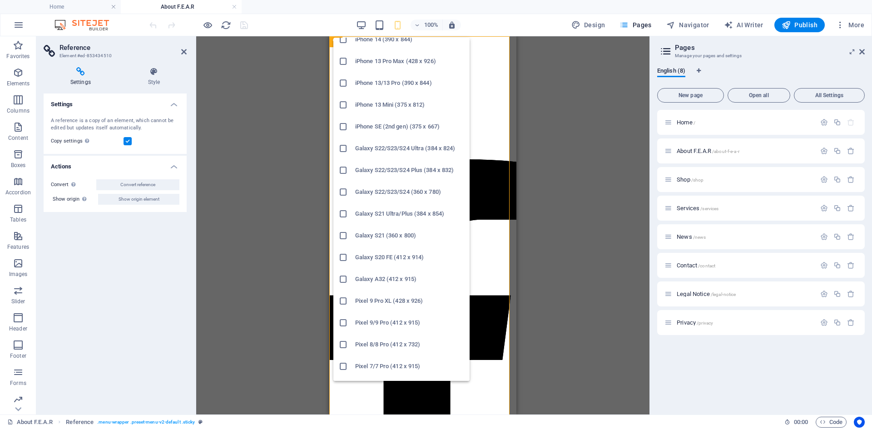
scroll to position [376, 0]
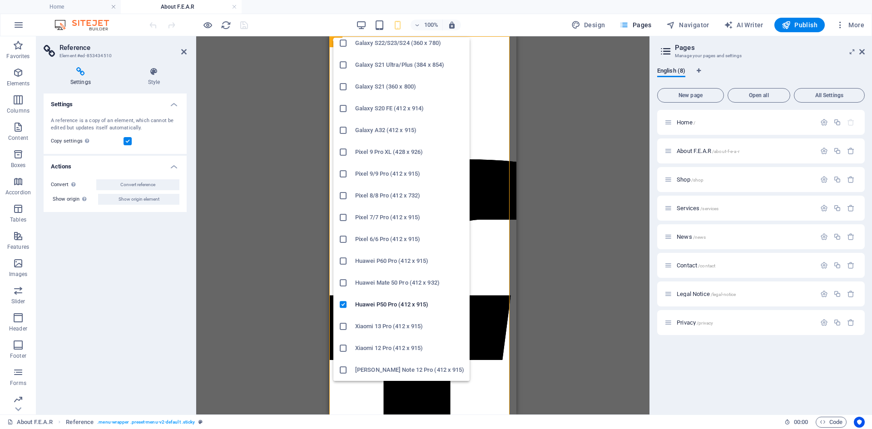
click at [345, 370] on icon at bounding box center [343, 369] width 9 height 9
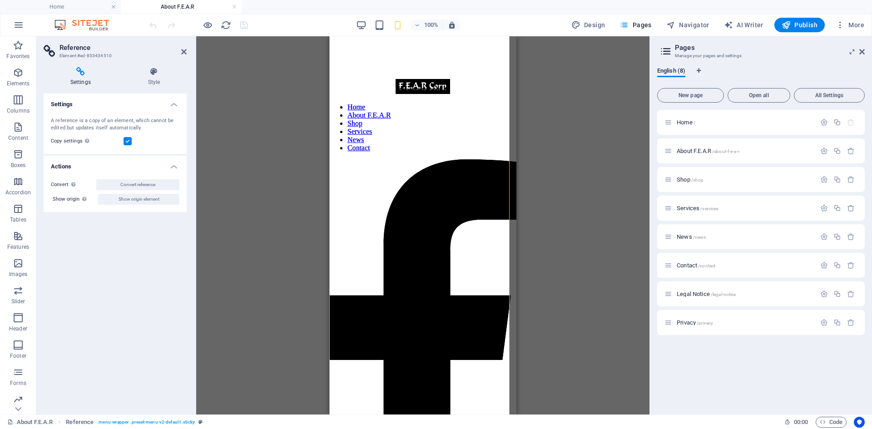
scroll to position [136, 0]
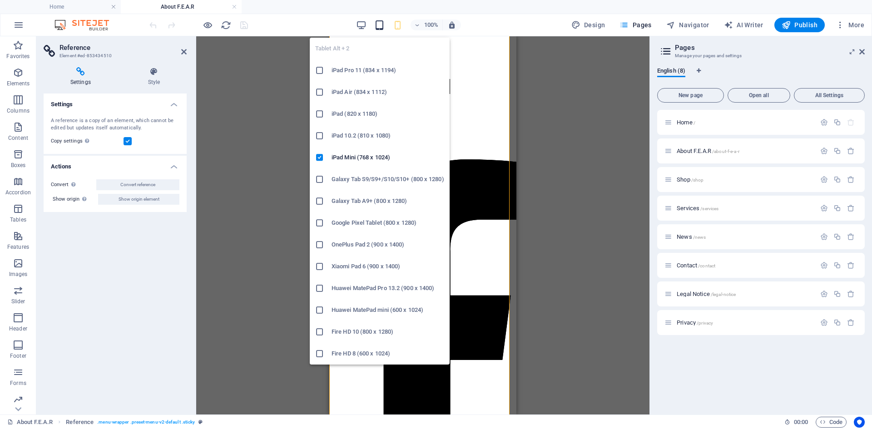
click at [378, 24] on icon "button" at bounding box center [379, 25] width 10 height 10
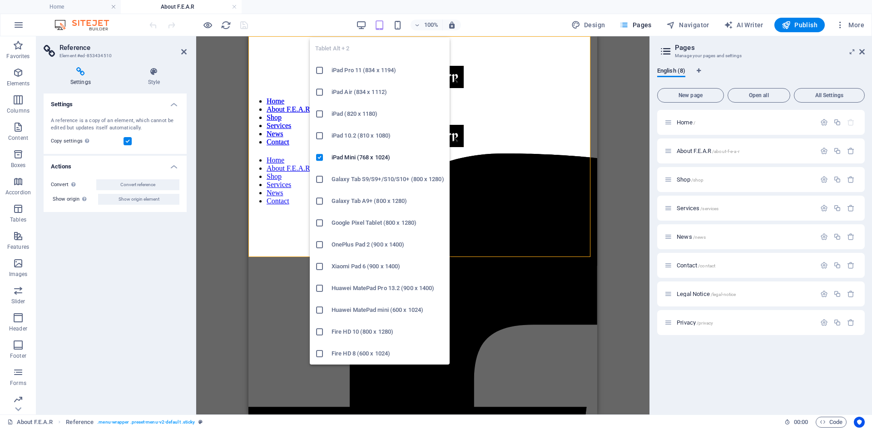
click at [321, 176] on icon at bounding box center [319, 179] width 9 height 9
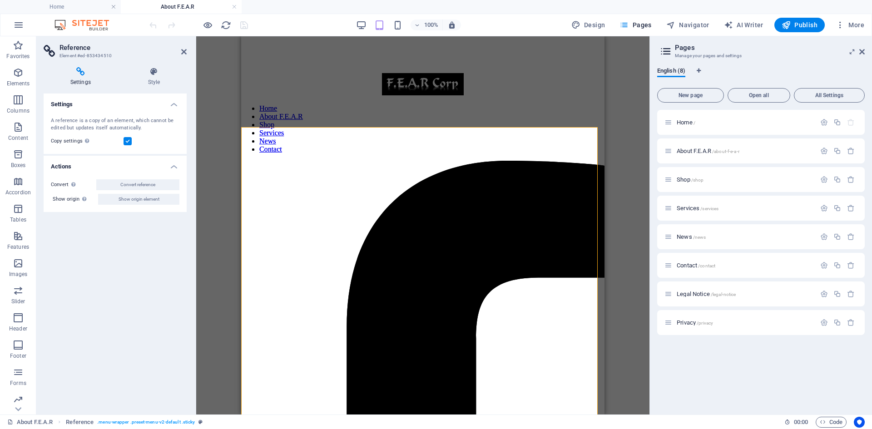
scroll to position [0, 0]
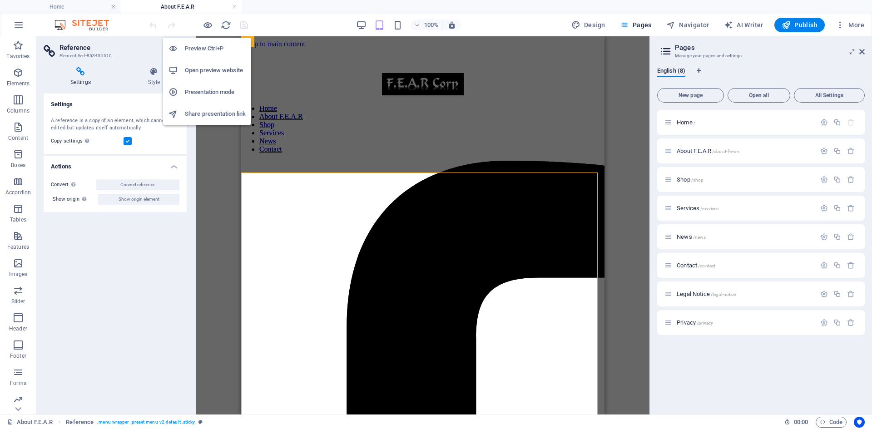
click at [207, 89] on h6 "Presentation mode" at bounding box center [215, 92] width 61 height 11
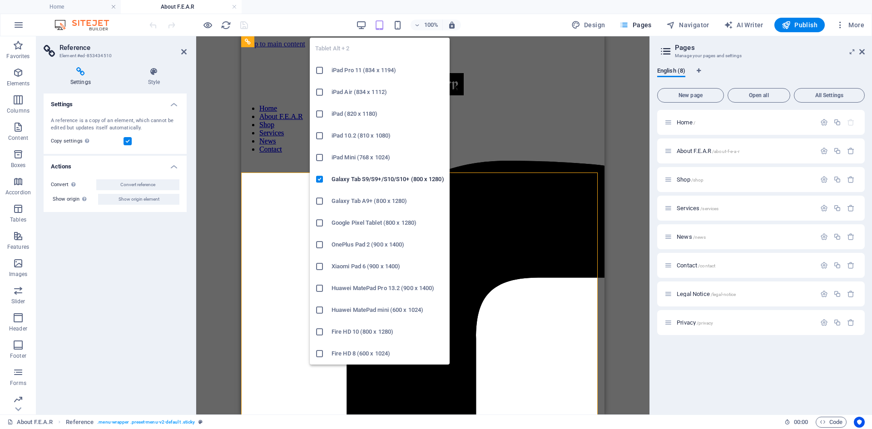
click at [317, 351] on icon at bounding box center [319, 353] width 9 height 9
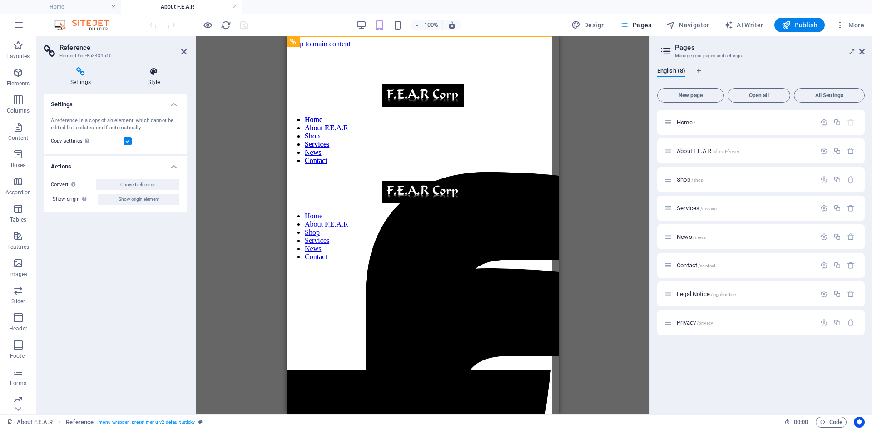
click at [156, 75] on icon at bounding box center [153, 71] width 65 height 9
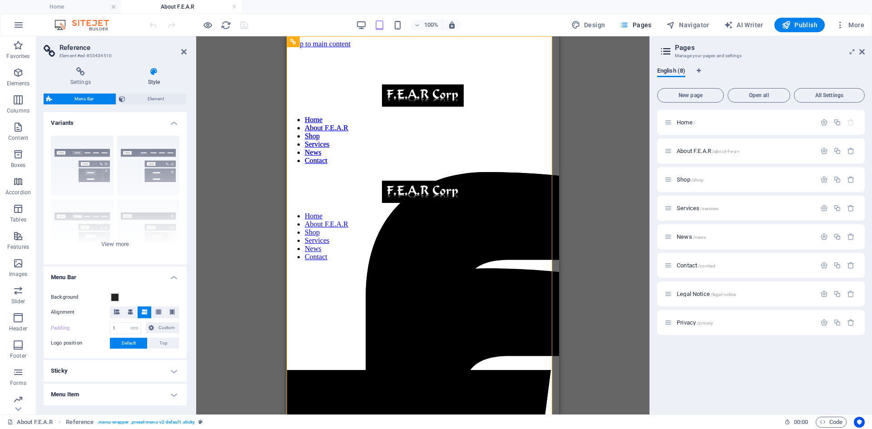
click at [147, 92] on div "Settings Style Settings A reference is a copy of an element, which cannot be ed…" at bounding box center [115, 237] width 143 height 340
click at [147, 96] on span "Element" at bounding box center [155, 99] width 55 height 11
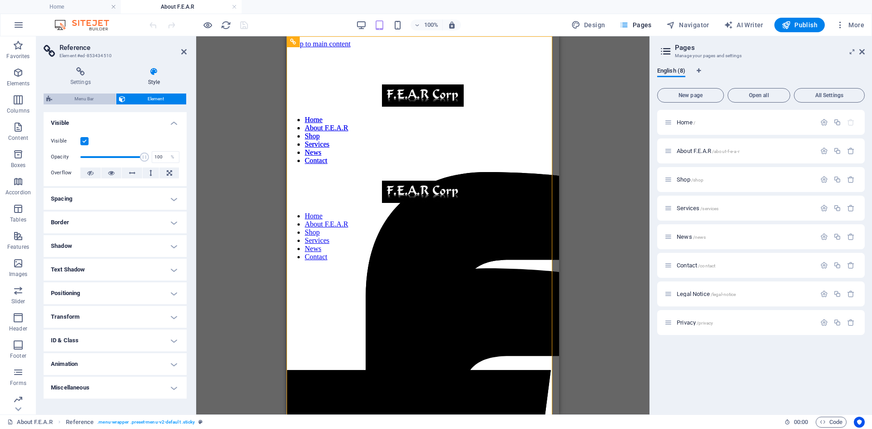
click at [76, 98] on span "Menu Bar" at bounding box center [84, 99] width 58 height 11
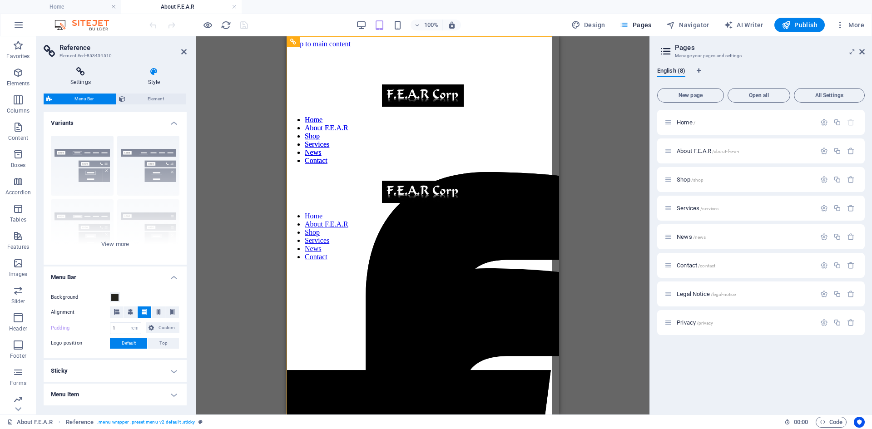
click at [79, 71] on icon at bounding box center [81, 71] width 74 height 9
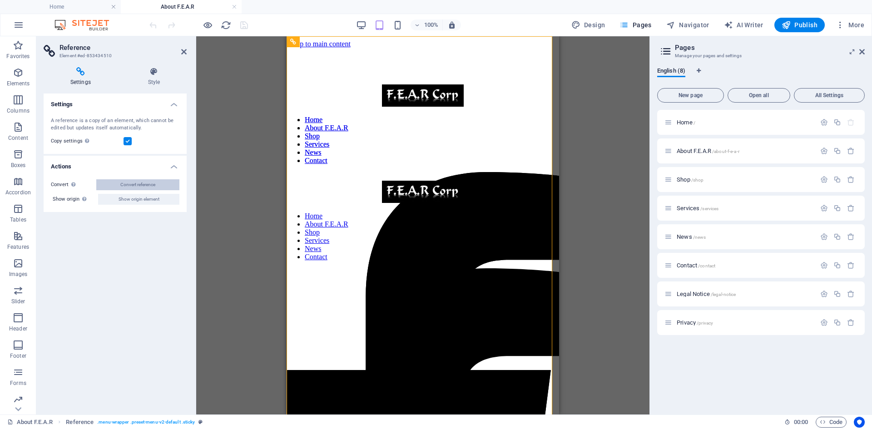
click at [104, 183] on button "Convert reference" at bounding box center [137, 184] width 83 height 11
select select "vh"
select select "px"
select select "%"
select select "header"
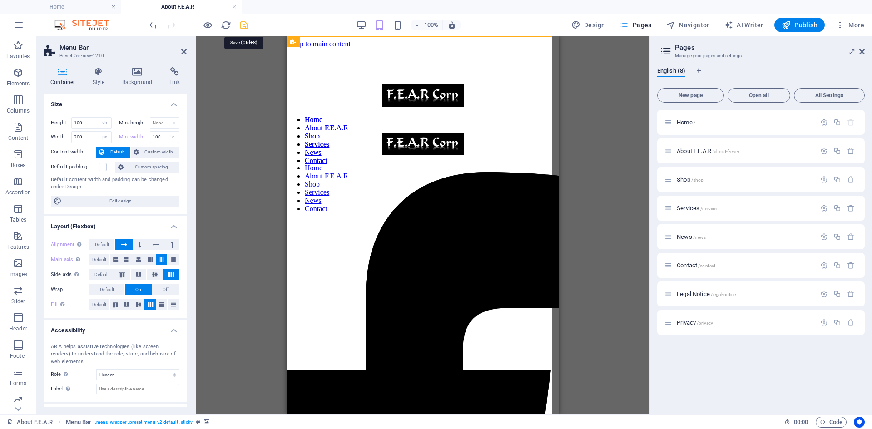
click at [244, 21] on icon "save" at bounding box center [244, 25] width 10 height 10
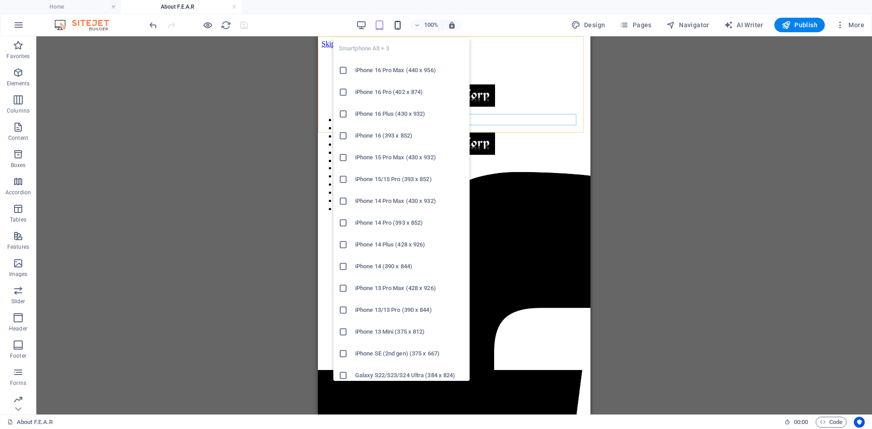
click at [397, 25] on icon "button" at bounding box center [397, 25] width 10 height 10
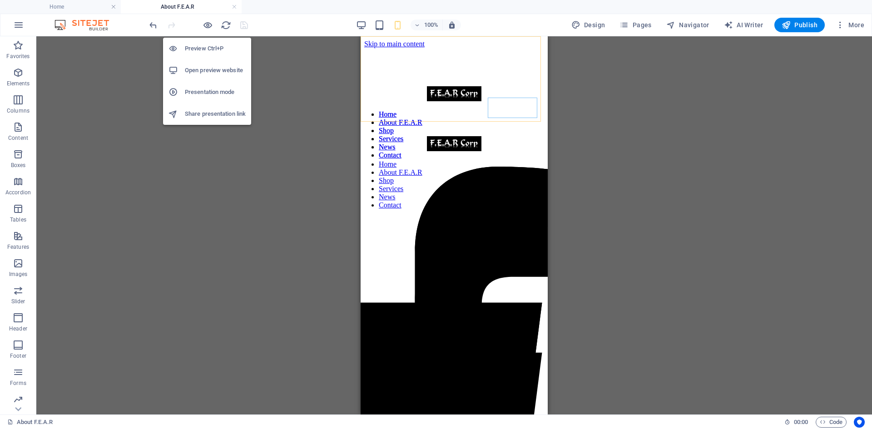
click at [214, 89] on h6 "Presentation mode" at bounding box center [215, 92] width 61 height 11
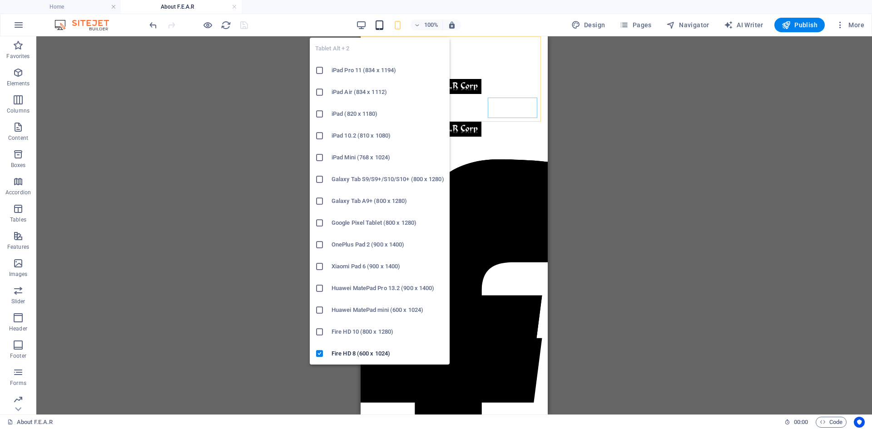
click at [382, 28] on icon "button" at bounding box center [379, 25] width 10 height 10
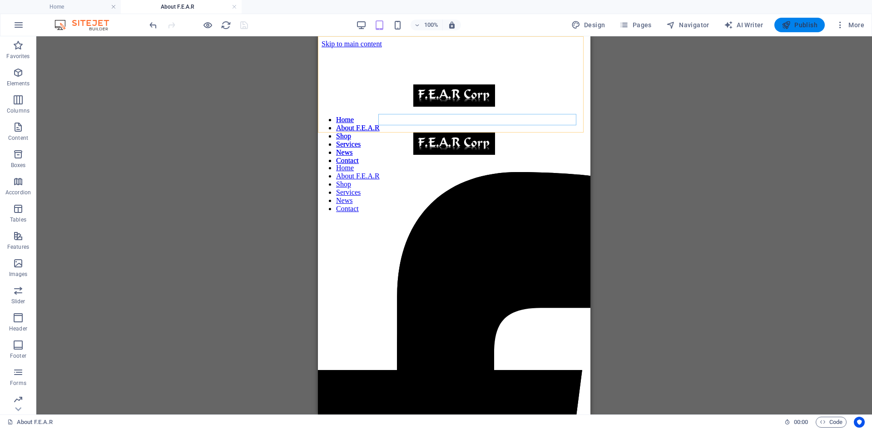
click at [789, 28] on icon "button" at bounding box center [785, 24] width 9 height 9
